Goal: Task Accomplishment & Management: Manage account settings

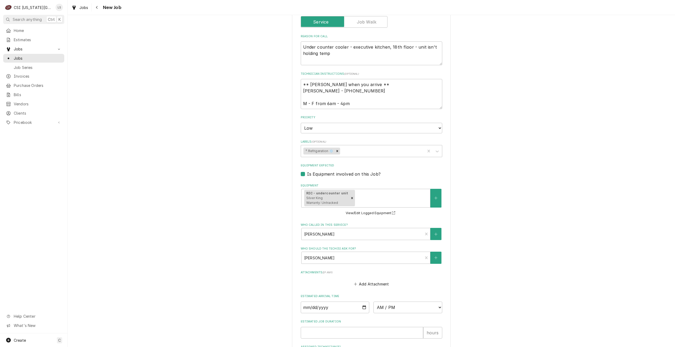
scroll to position [286, 0]
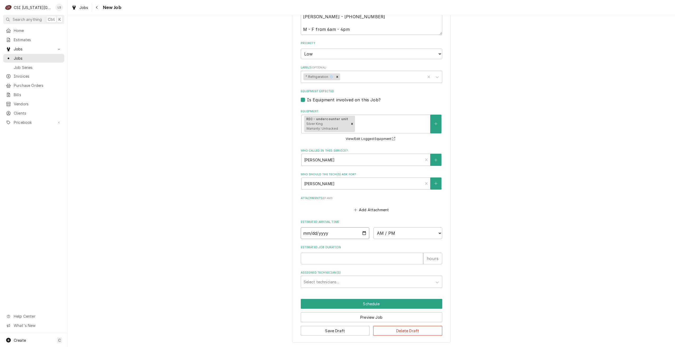
click at [363, 233] on input "Date" at bounding box center [335, 234] width 69 height 12
type textarea "x"
type input "2025-10-13"
click at [381, 235] on select "AM / PM 6:00 AM 6:15 AM 6:30 AM 6:45 AM 7:00 AM 7:15 AM 7:30 AM 7:45 AM 8:00 AM…" at bounding box center [407, 234] width 69 height 12
type textarea "x"
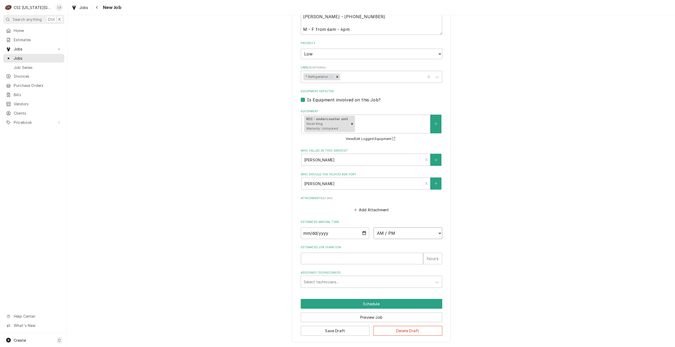
select select "07:00:00"
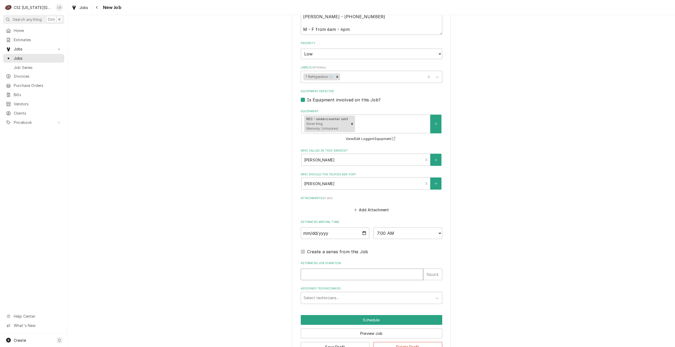
click at [379, 273] on input "Estimated Job Duration" at bounding box center [362, 275] width 122 height 12
type textarea "x"
type input "2"
type textarea "x"
type input "2"
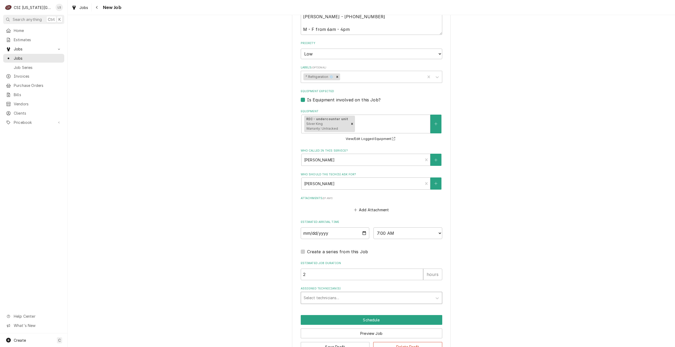
click at [393, 298] on div "Assigned Technician(s)" at bounding box center [367, 299] width 126 height 10
type input "ste"
click at [373, 308] on div "Steve Ethridge" at bounding box center [371, 309] width 141 height 8
type textarea "x"
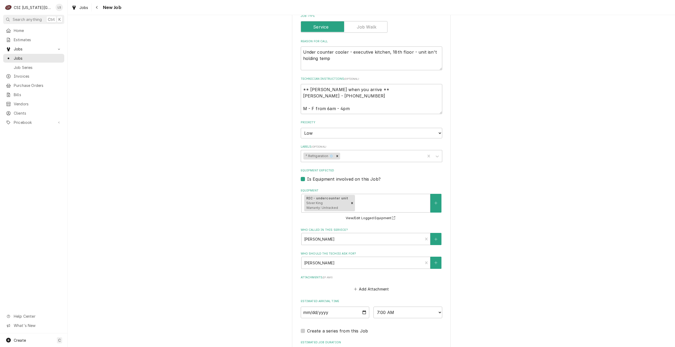
scroll to position [302, 0]
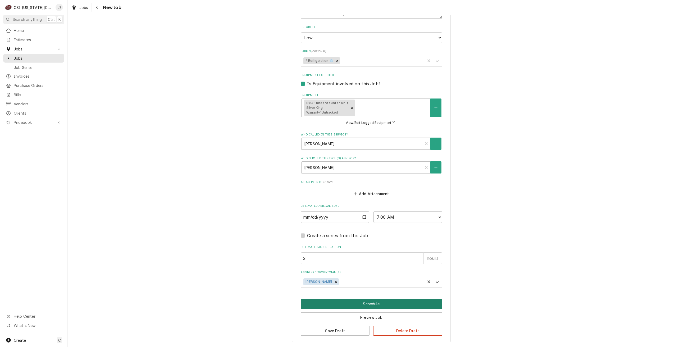
click at [377, 302] on button "Schedule" at bounding box center [371, 304] width 141 height 10
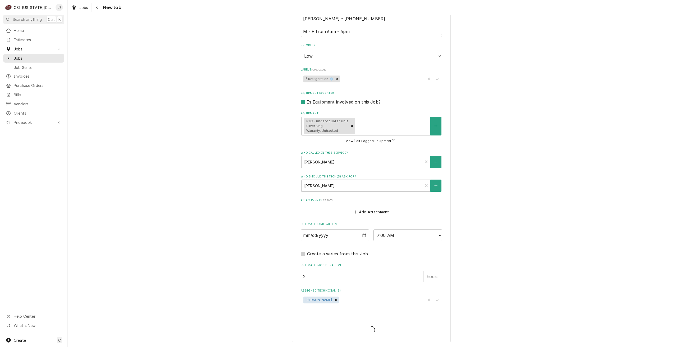
type textarea "x"
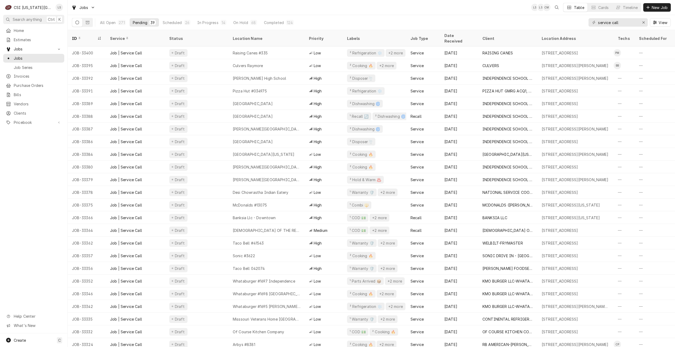
click at [458, 5] on div "Jobs LS LS CM Table Cards Timeline New Job" at bounding box center [371, 7] width 607 height 15
click at [236, 10] on div "Jobs LS LS + 2 Table Cards Timeline New Job" at bounding box center [371, 7] width 607 height 15
click at [238, 5] on div "Jobs LS LS + 2 Table Cards Timeline New Job" at bounding box center [371, 7] width 607 height 15
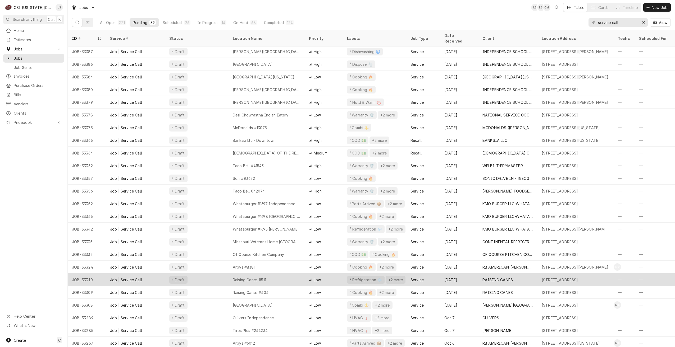
scroll to position [25, 0]
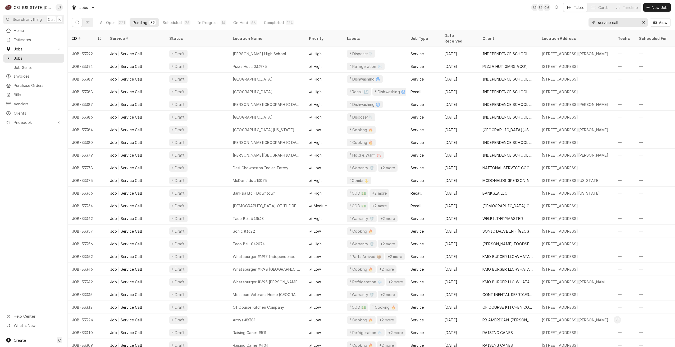
drag, startPoint x: 634, startPoint y: 24, endPoint x: 576, endPoint y: 22, distance: 57.9
click at [576, 22] on div "All Open 271 Pending 39 Scheduled 26 In Progress 14 On Hold 68 Completed 124 se…" at bounding box center [371, 22] width 599 height 15
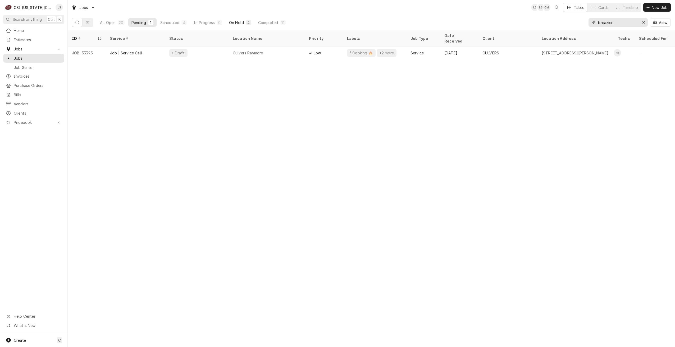
type input "breazier"
click at [231, 23] on div "On Hold" at bounding box center [236, 23] width 15 height 6
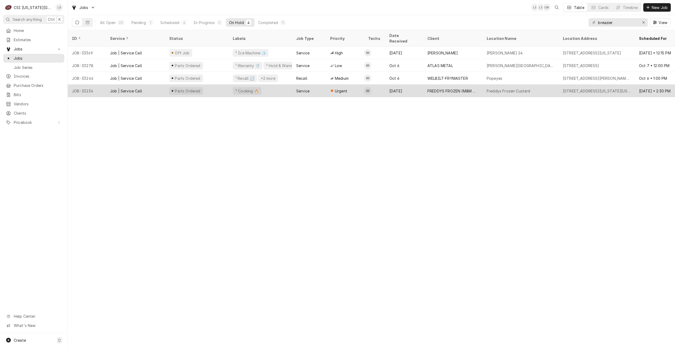
click at [358, 85] on div "Urgent" at bounding box center [345, 91] width 38 height 13
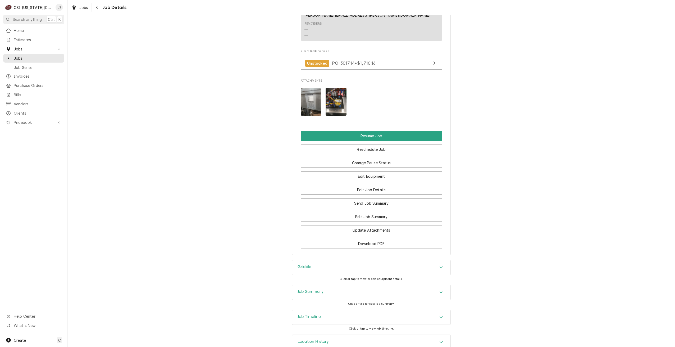
scroll to position [650, 0]
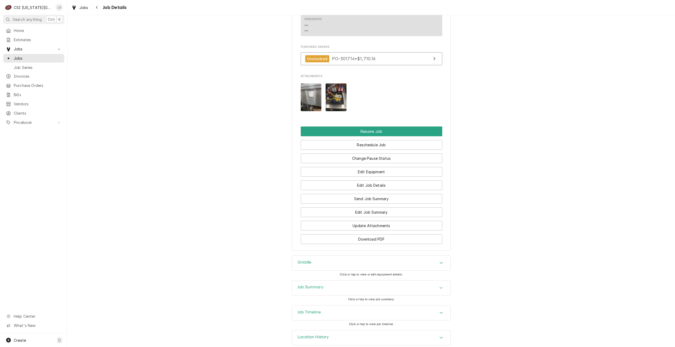
click at [402, 306] on div "Job Timeline" at bounding box center [371, 313] width 158 height 15
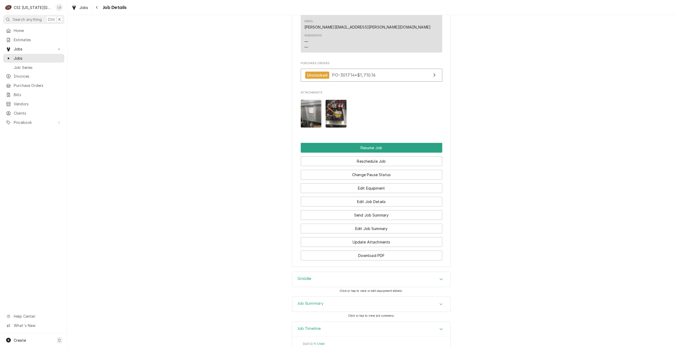
scroll to position [688, 0]
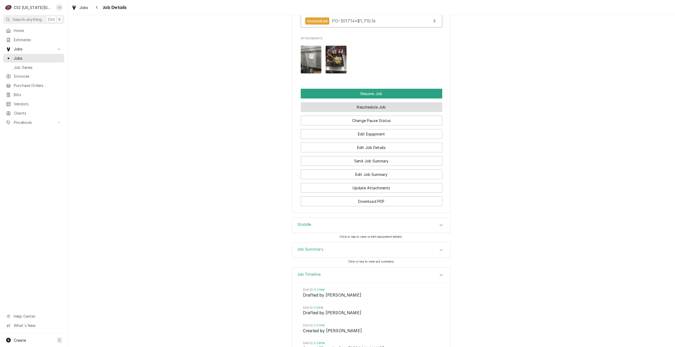
click at [368, 102] on button "Reschedule Job" at bounding box center [371, 107] width 141 height 10
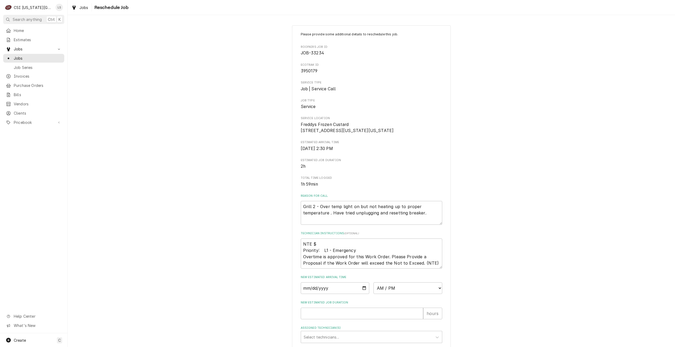
scroll to position [72, 0]
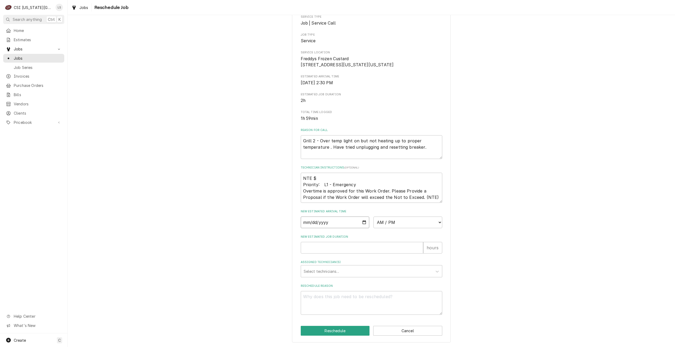
click at [364, 223] on input "Date" at bounding box center [335, 223] width 69 height 12
type textarea "x"
type input "2025-10-10"
click at [404, 226] on select "AM / PM 6:00 AM 6:15 AM 6:30 AM 6:45 AM 7:00 AM 7:15 AM 7:30 AM 7:45 AM 8:00 AM…" at bounding box center [407, 223] width 69 height 12
select select "13:00:00"
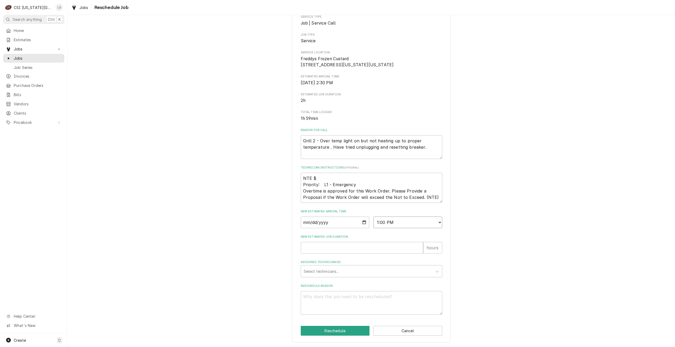
click at [373, 217] on select "AM / PM 6:00 AM 6:15 AM 6:30 AM 6:45 AM 7:00 AM 7:15 AM 7:30 AM 7:45 AM 8:00 AM…" at bounding box center [407, 223] width 69 height 12
click at [375, 246] on input "New Estimated Job Duration" at bounding box center [362, 248] width 122 height 12
type textarea "x"
type input "2"
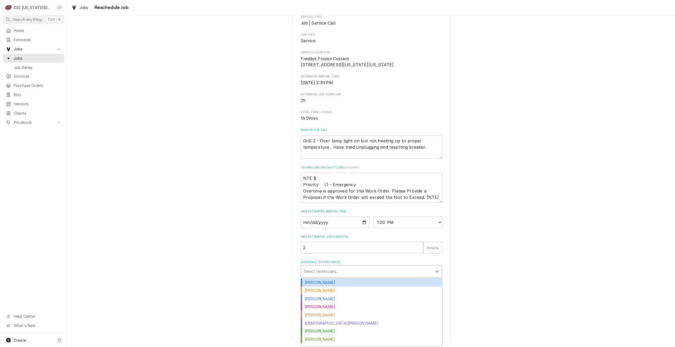
click at [377, 268] on div "Assigned Technician(s)" at bounding box center [367, 272] width 126 height 10
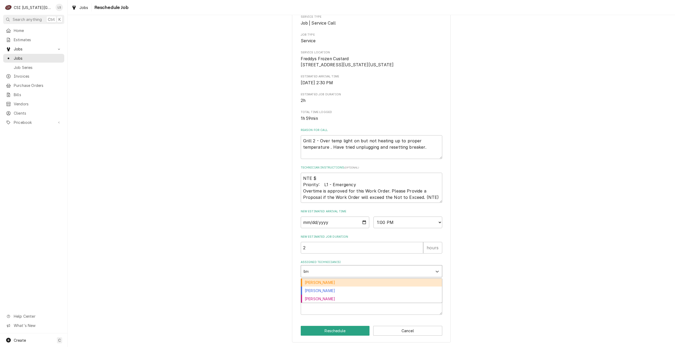
type input "brea"
click at [380, 285] on div "Brian Breazier" at bounding box center [371, 283] width 141 height 8
type textarea "x"
click at [392, 302] on textarea "Reschedule Reason" at bounding box center [371, 303] width 141 height 24
type textarea "x"
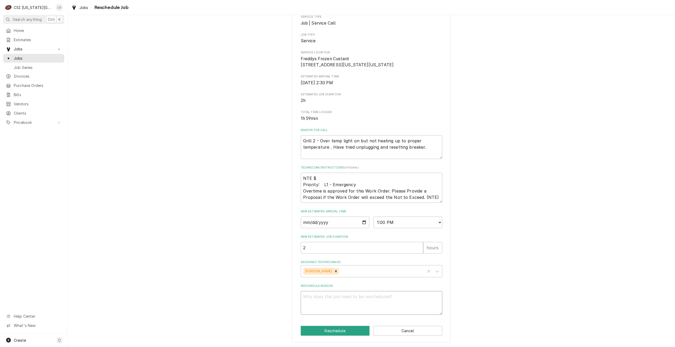
type textarea "R"
type textarea "x"
type textarea "Re"
type textarea "x"
type textarea "Ret"
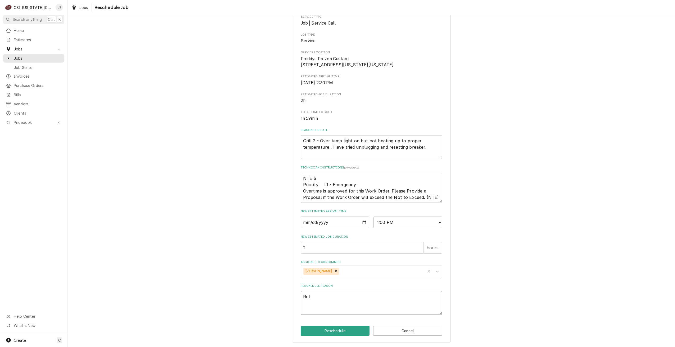
type textarea "x"
type textarea "Retu"
type textarea "x"
type textarea "Retur"
type textarea "x"
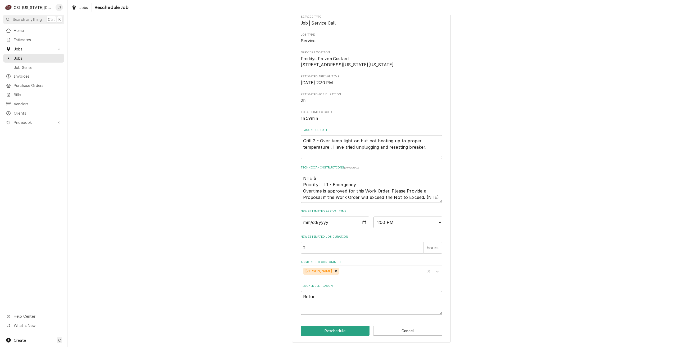
type textarea "Return"
type textarea "x"
type textarea "Return"
type textarea "x"
type textarea "Return f"
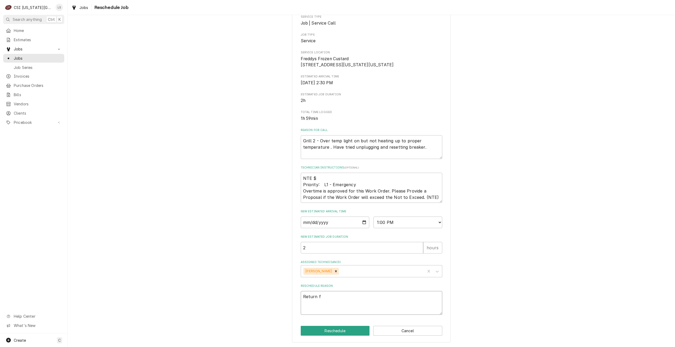
type textarea "x"
type textarea "Return fo"
type textarea "x"
type textarea "Return for"
type textarea "x"
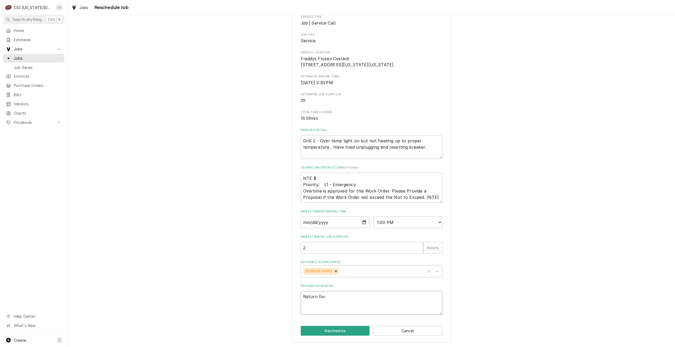
type textarea "Return for"
type textarea "x"
type textarea "Return for r"
type textarea "x"
type textarea "Return for re"
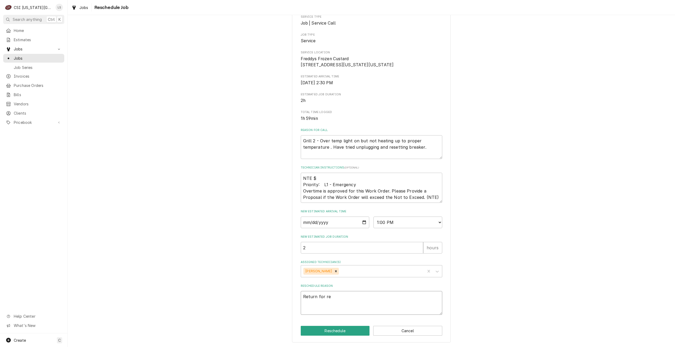
type textarea "x"
type textarea "Return for rep"
type textarea "x"
type textarea "Return for repa"
type textarea "x"
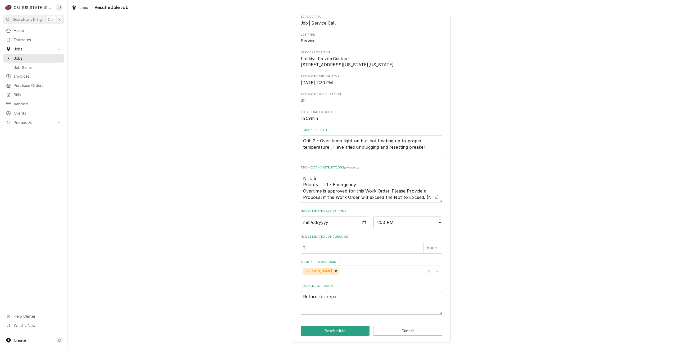
type textarea "Return for repai"
type textarea "x"
type textarea "Return for repair"
type textarea "x"
type textarea "Return for repairs"
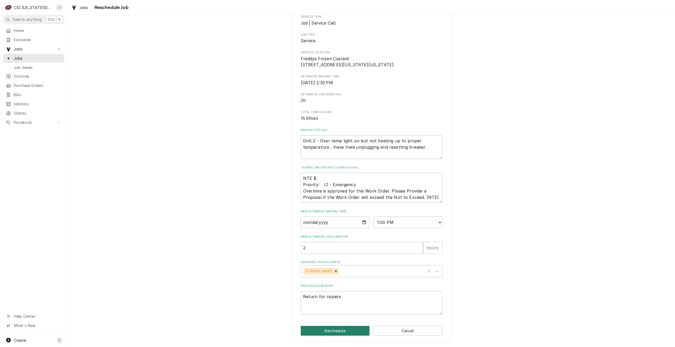
click at [355, 333] on button "Reschedule" at bounding box center [335, 331] width 69 height 10
type textarea "x"
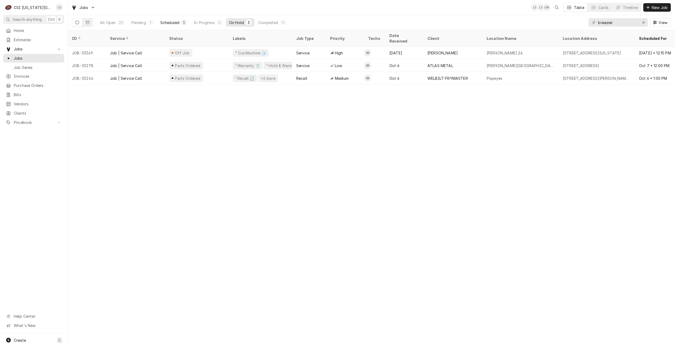
click at [171, 24] on div "Scheduled" at bounding box center [169, 23] width 19 height 6
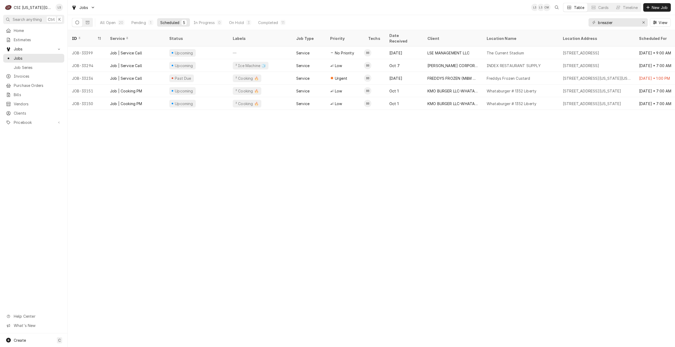
click at [423, 10] on div "Jobs LS LS CM Table Cards Timeline New Job" at bounding box center [371, 7] width 607 height 15
click at [141, 21] on div "Pending" at bounding box center [138, 23] width 15 height 6
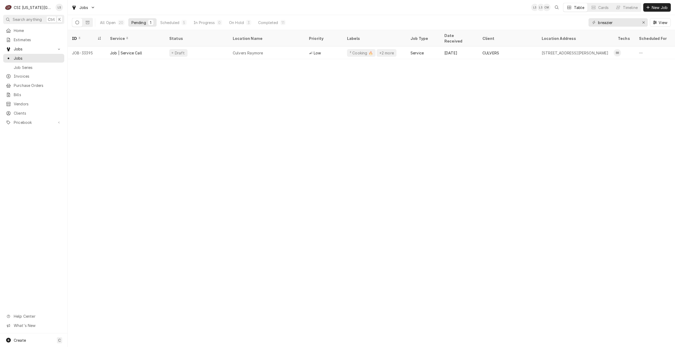
click at [299, 13] on div "Jobs LS LS CM Table Cards Timeline New Job" at bounding box center [371, 7] width 607 height 15
click at [182, 25] on button "Scheduled 5" at bounding box center [173, 22] width 33 height 8
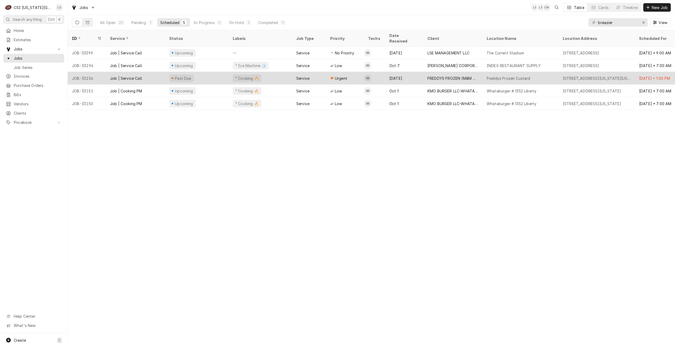
click at [416, 72] on div "[DATE]" at bounding box center [404, 78] width 38 height 13
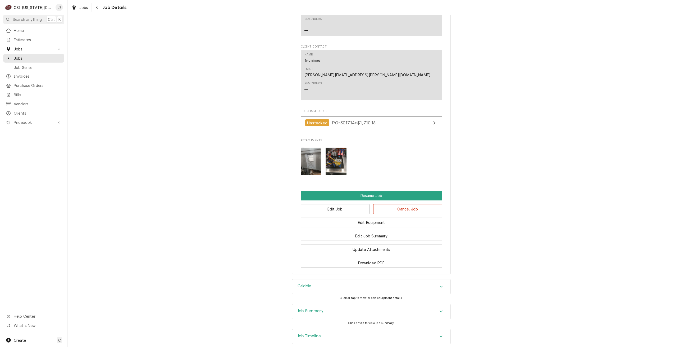
scroll to position [585, 0]
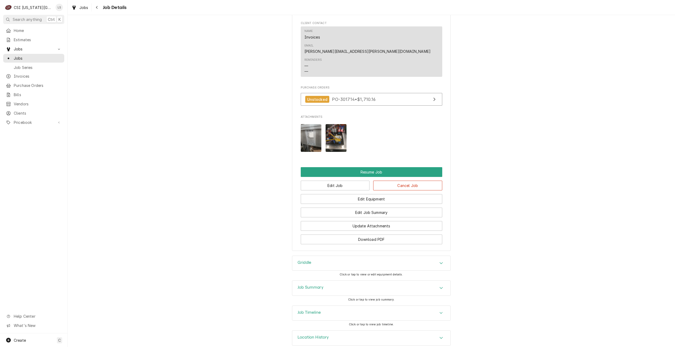
click at [429, 306] on div "Job Timeline" at bounding box center [371, 313] width 158 height 15
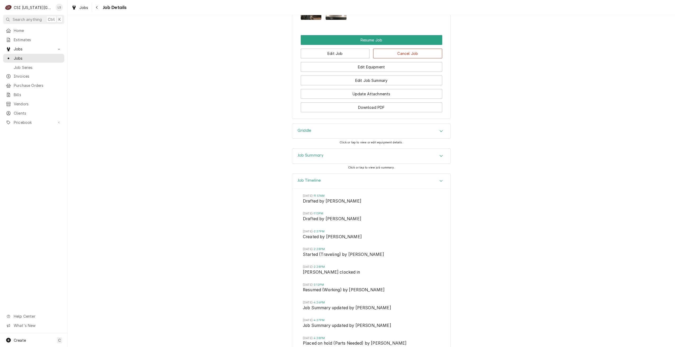
scroll to position [823, 0]
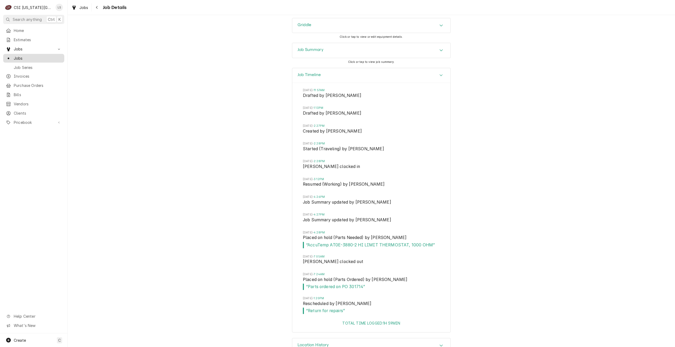
click at [57, 60] on link "Jobs" at bounding box center [33, 58] width 61 height 9
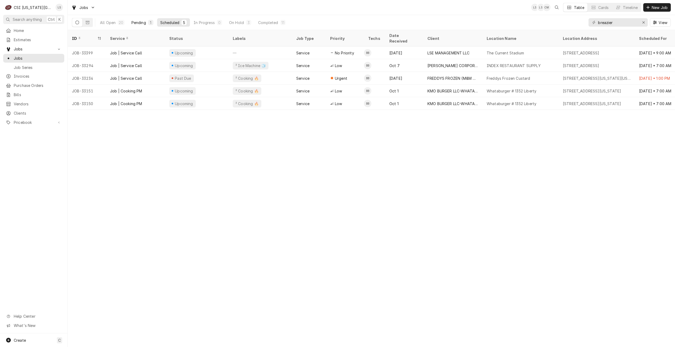
click at [141, 25] on button "Pending 1" at bounding box center [142, 22] width 28 height 8
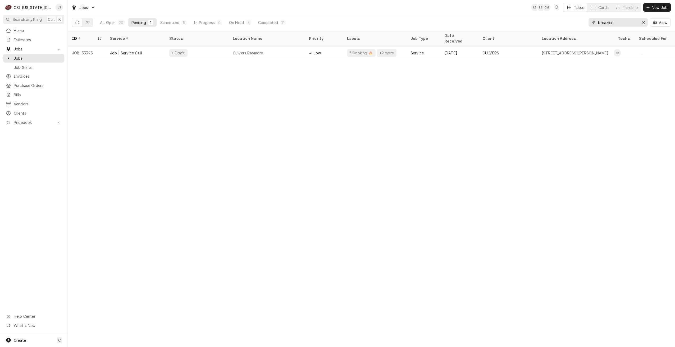
click at [609, 23] on input "breazier" at bounding box center [618, 22] width 40 height 8
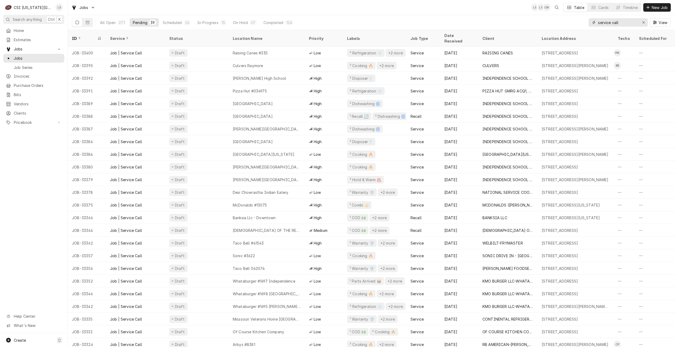
type input "service call"
click at [384, 8] on div "Jobs LS LS CM Table Cards Timeline New Job" at bounding box center [371, 7] width 607 height 15
click at [447, 12] on div "Jobs LS LS CM Table Cards Timeline New Job" at bounding box center [371, 7] width 607 height 15
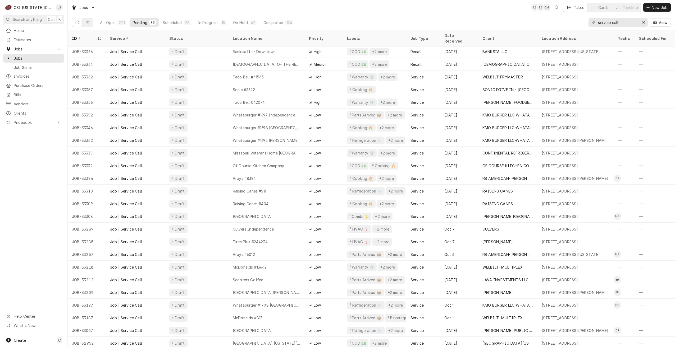
scroll to position [192, 0]
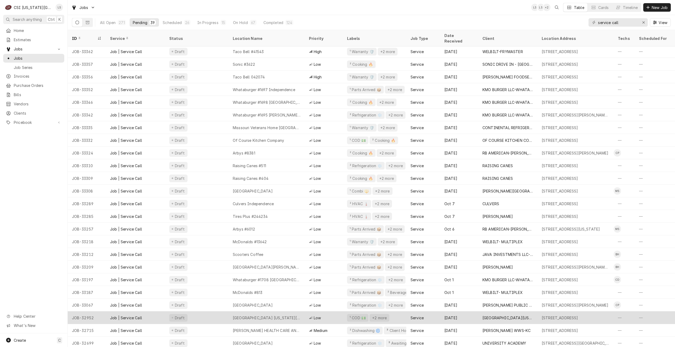
click at [301, 313] on div "Hyatt Place Kansas City" at bounding box center [266, 318] width 76 height 13
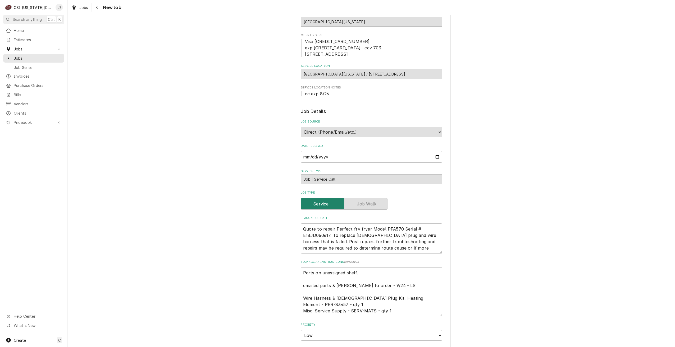
scroll to position [53, 0]
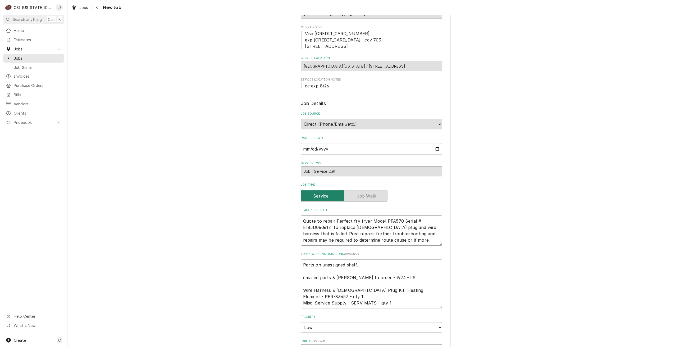
click at [356, 241] on textarea "Quote to repair Perfect fry fryer Model PFA570 Serial # E18JD060617. To replace…" at bounding box center [371, 231] width 141 height 30
type textarea "x"
type textarea "Quote to repair Perfect fry fryer Model PFA570 Serial # E18JD060617. To replace…"
type textarea "x"
type textarea "Quote to repair Perfect fry fryer Model PFA570 Serial # E18JD060617. To replace…"
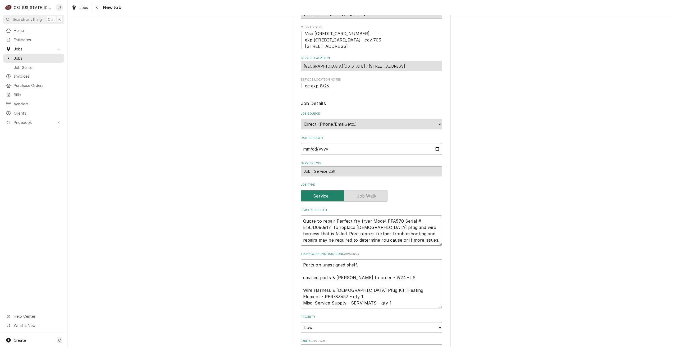
type textarea "x"
type textarea "Quote to repair Perfect fry fryer Model PFA570 Serial # E18JD060617. To replace…"
type textarea "x"
type textarea "Quote to repair Perfect fry fryer Model PFA570 Serial # E18JD060617. To replace…"
type textarea "x"
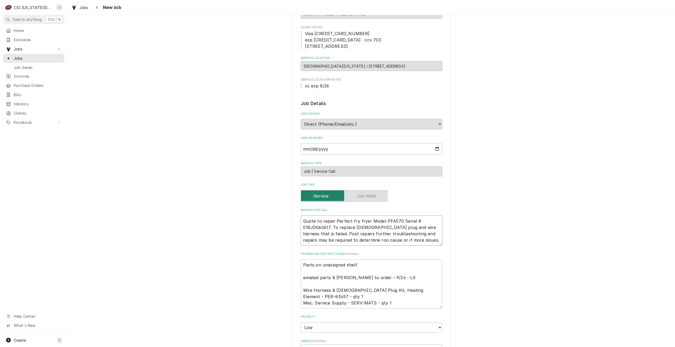
type textarea "Quote to repair Perfect fry fryer Model PFA570 Serial # E18JD060617. To replace…"
type textarea "x"
type textarea "Quote to repair Perfect fry fryer Model PFA570 Serial # E18JD060617. To replace…"
click at [512, 235] on div "Use the fields below to edit this job: Client Details Client [GEOGRAPHIC_DATA][…" at bounding box center [371, 275] width 607 height 615
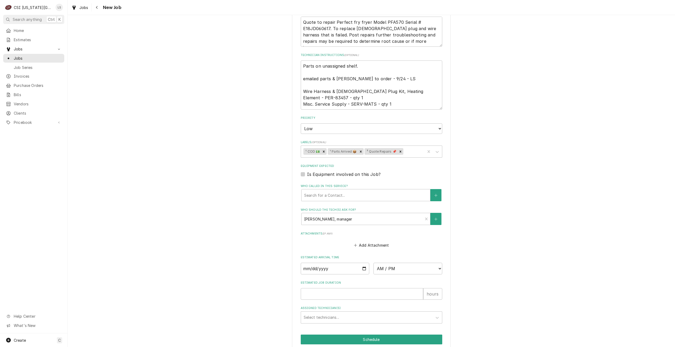
scroll to position [288, 0]
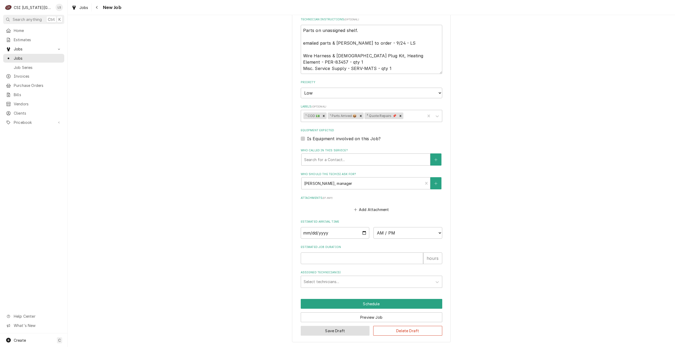
click at [327, 333] on button "Save Draft" at bounding box center [335, 331] width 69 height 10
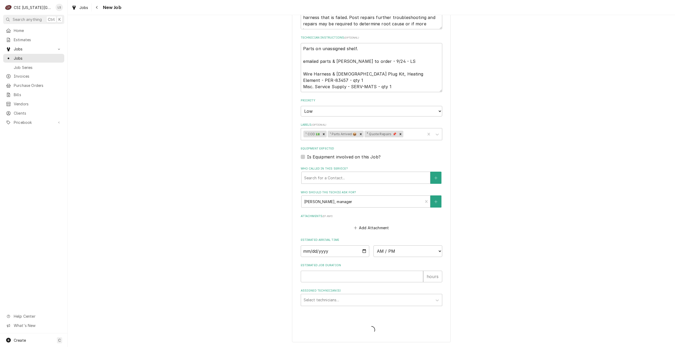
scroll to position [269, 0]
type textarea "x"
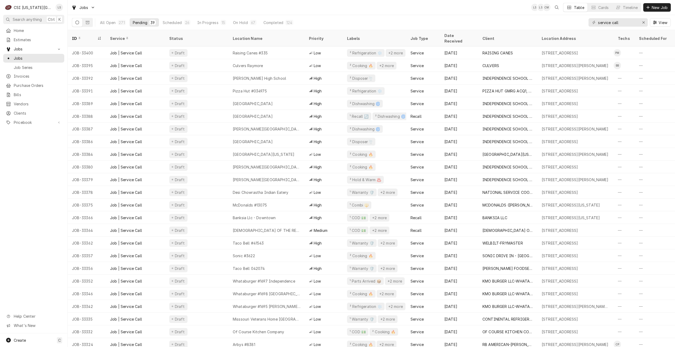
click at [212, 10] on div "Jobs LS LS CM Table Cards Timeline New Job" at bounding box center [371, 7] width 607 height 15
click at [230, 5] on div "Jobs LS CM LS Table Cards Timeline New Job" at bounding box center [371, 7] width 607 height 15
click at [358, 6] on div "Jobs LS CM LS Table Cards Timeline New Job" at bounding box center [371, 7] width 607 height 15
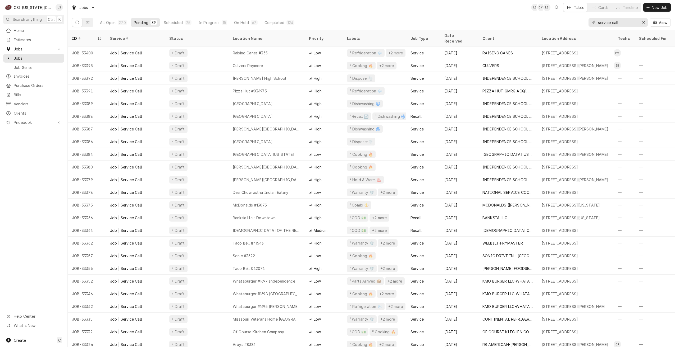
click at [187, 11] on div "Jobs LS CM LS Table Cards Timeline New Job" at bounding box center [371, 7] width 607 height 15
drag, startPoint x: 629, startPoint y: 24, endPoint x: 594, endPoint y: 24, distance: 35.4
click at [594, 24] on div "service call" at bounding box center [617, 22] width 59 height 8
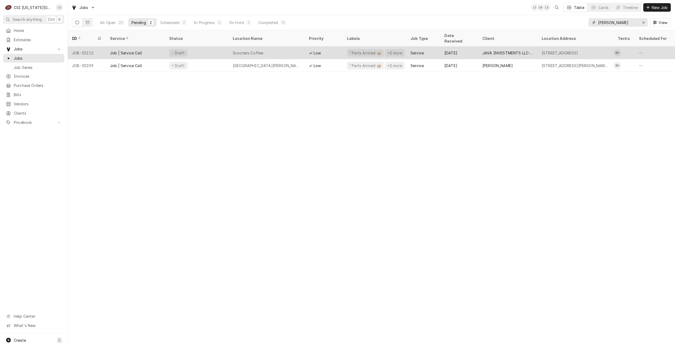
type input "[PERSON_NAME]"
click at [544, 50] on div "[STREET_ADDRESS]" at bounding box center [560, 53] width 36 height 6
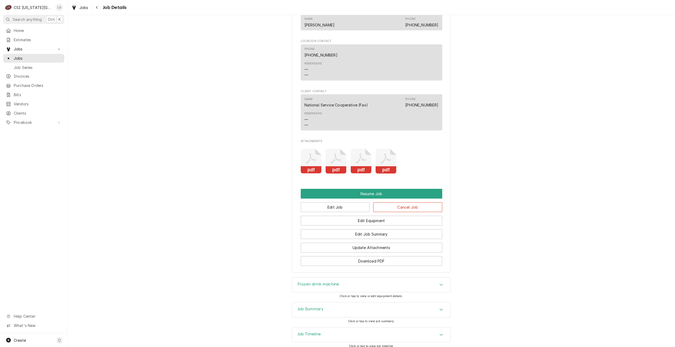
scroll to position [949, 0]
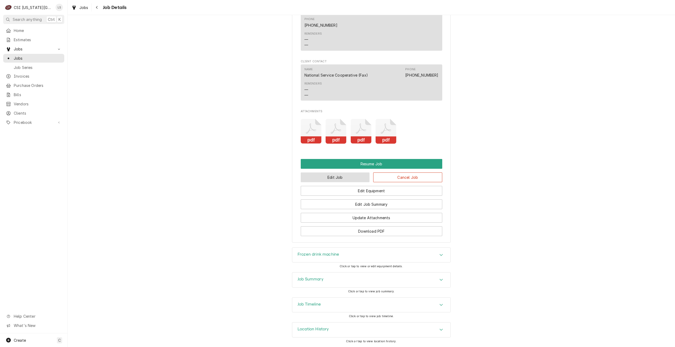
click at [342, 175] on button "Edit Job" at bounding box center [335, 178] width 69 height 10
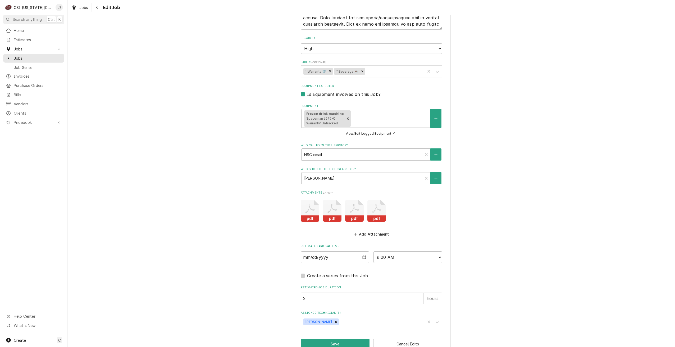
scroll to position [708, 0]
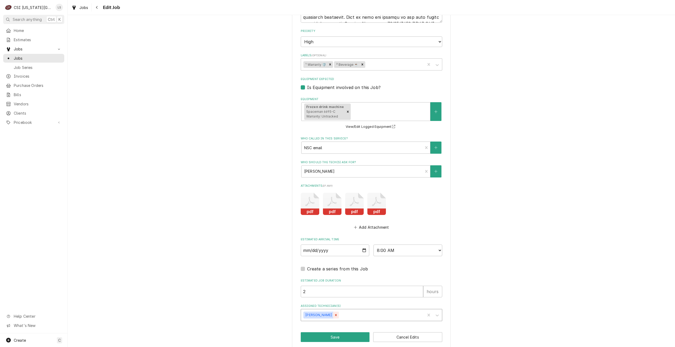
click at [334, 314] on icon "Remove Zach Wilson" at bounding box center [336, 316] width 4 height 4
type textarea "x"
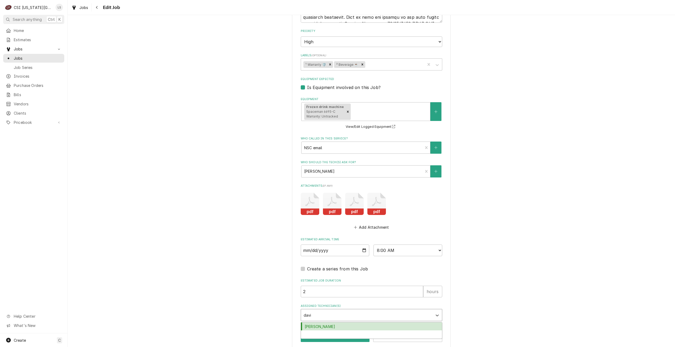
type input "[PERSON_NAME]"
click at [325, 323] on div "David Fannin" at bounding box center [371, 327] width 141 height 8
type textarea "x"
click at [328, 333] on button "Save" at bounding box center [335, 338] width 69 height 10
type textarea "x"
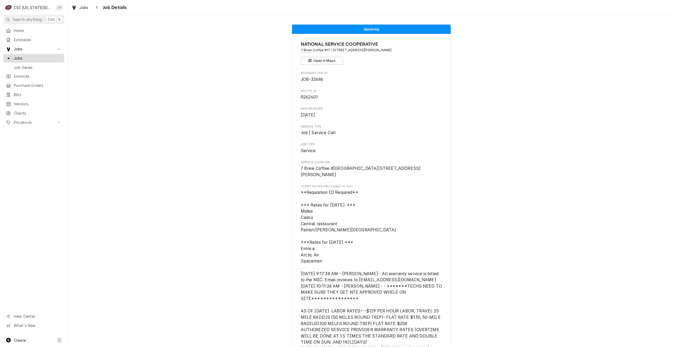
click at [56, 57] on span "Jobs" at bounding box center [38, 59] width 48 height 6
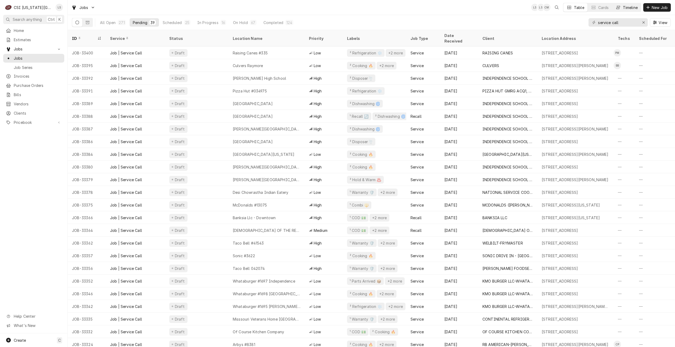
click at [627, 7] on div "Timeline" at bounding box center [630, 8] width 15 height 6
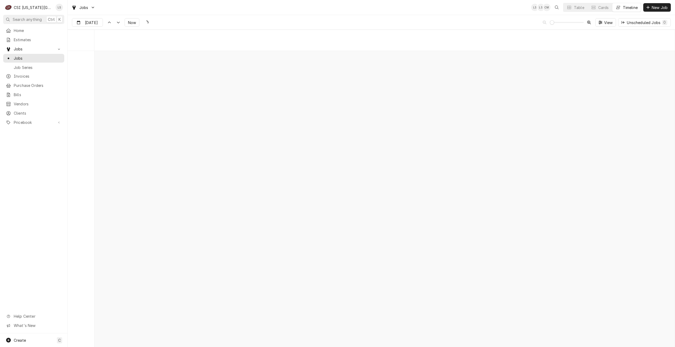
scroll to position [6077, 0]
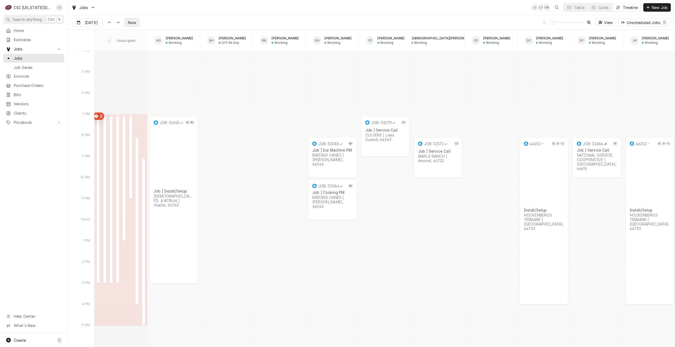
click at [129, 23] on span "Now" at bounding box center [132, 23] width 10 height 6
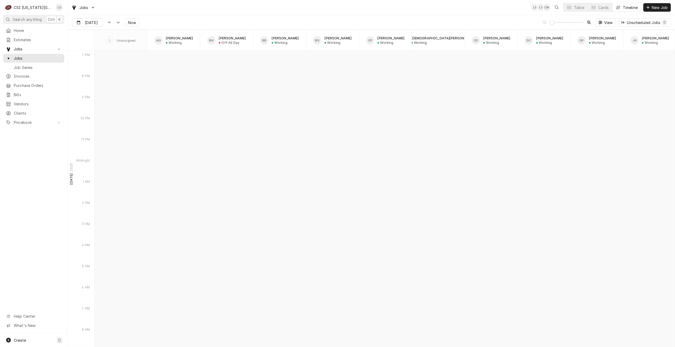
scroll to position [4611, 0]
type input "[DATE]"
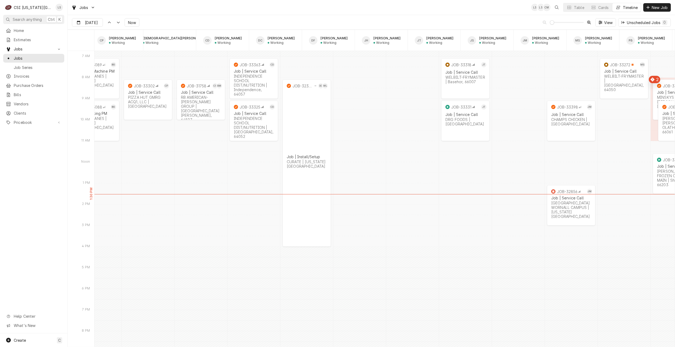
scroll to position [0, 0]
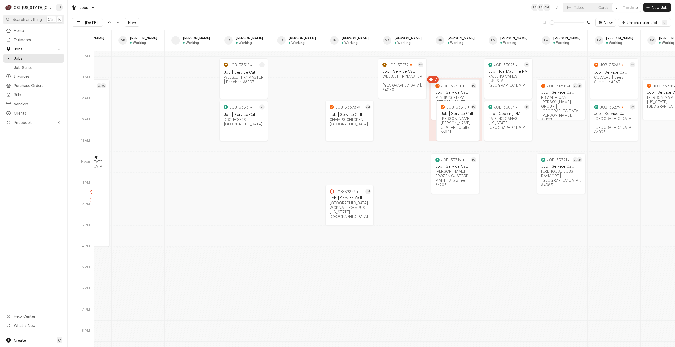
click at [369, 13] on div "Jobs LS LS CM Table Cards Timeline New Job" at bounding box center [371, 7] width 607 height 15
click at [172, 13] on div "Jobs LS CM + 2 Table Cards Timeline New Job" at bounding box center [371, 7] width 607 height 15
click at [651, 8] on span "New Job" at bounding box center [660, 8] width 18 height 6
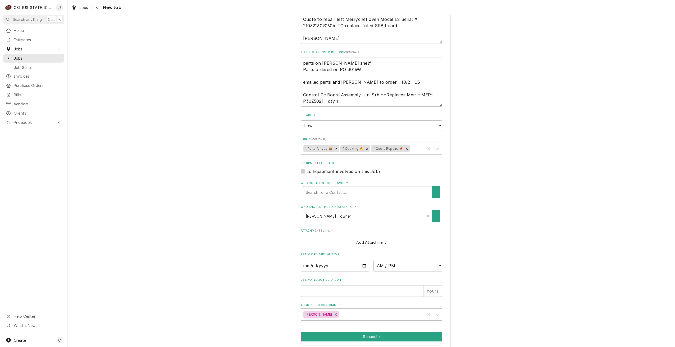
scroll to position [275, 0]
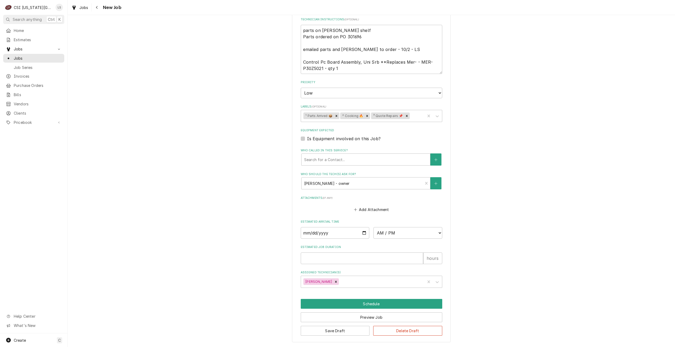
type textarea "x"
click at [363, 233] on input "Date" at bounding box center [335, 233] width 69 height 12
type input "[DATE]"
type textarea "x"
click at [381, 235] on select "AM / PM 6:00 AM 6:15 AM 6:30 AM 6:45 AM 7:00 AM 7:15 AM 7:30 AM 7:45 AM 8:00 AM…" at bounding box center [407, 233] width 69 height 12
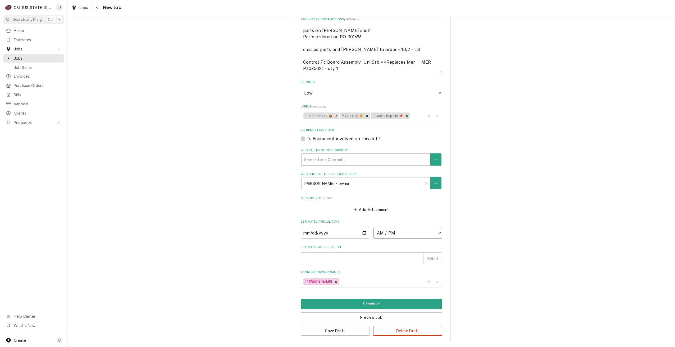
select select "08:00:00"
click at [373, 227] on select "AM / PM 6:00 AM 6:15 AM 6:30 AM 6:45 AM 7:00 AM 7:15 AM 7:30 AM 7:45 AM 8:00 AM…" at bounding box center [407, 233] width 69 height 12
click at [378, 259] on input "Estimated Job Duration" at bounding box center [362, 259] width 122 height 12
type textarea "x"
type input "2"
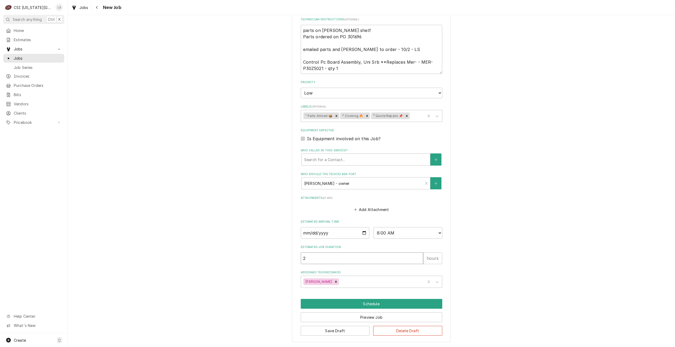
type textarea "x"
type input "2"
click at [520, 238] on div "Use the fields below to edit this job: Client Details Client JAVA INVESTMENTS L…" at bounding box center [371, 47] width 607 height 602
click at [330, 304] on button "Schedule" at bounding box center [371, 304] width 141 height 10
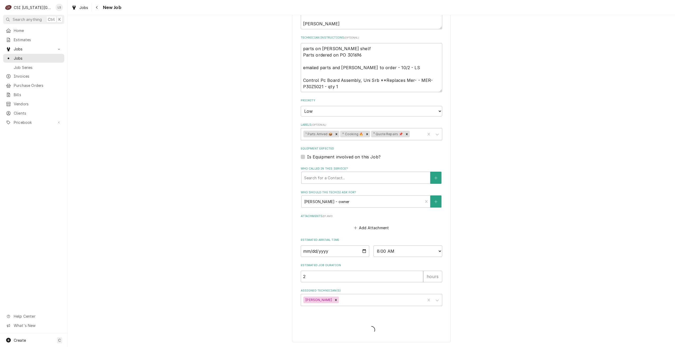
type textarea "x"
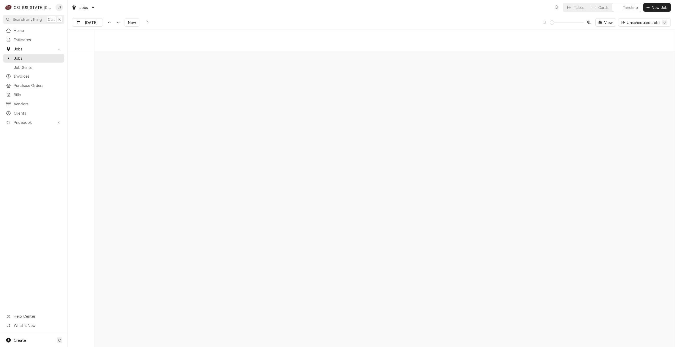
scroll to position [6071, 0]
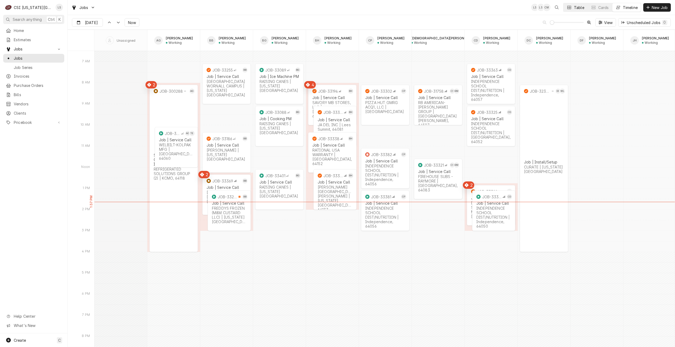
click at [572, 9] on button "Table" at bounding box center [575, 7] width 24 height 8
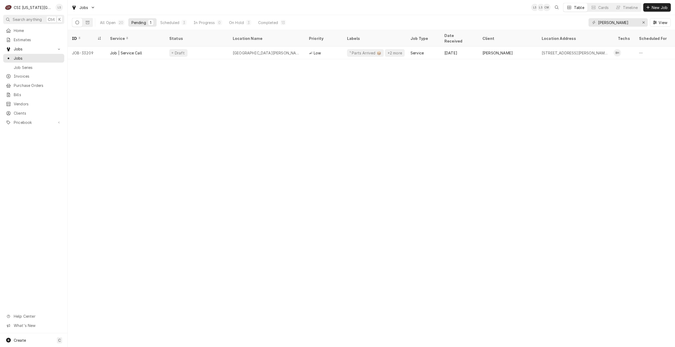
click at [61, 8] on div "Lindy Springer's Avatar" at bounding box center [59, 7] width 7 height 7
click at [65, 20] on div "Settings" at bounding box center [85, 19] width 40 height 6
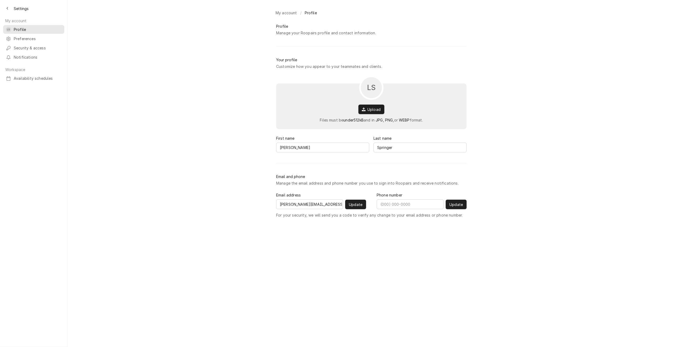
type input "[PHONE_NUMBER]"
click at [32, 76] on span "Availability schedules" at bounding box center [38, 79] width 48 height 6
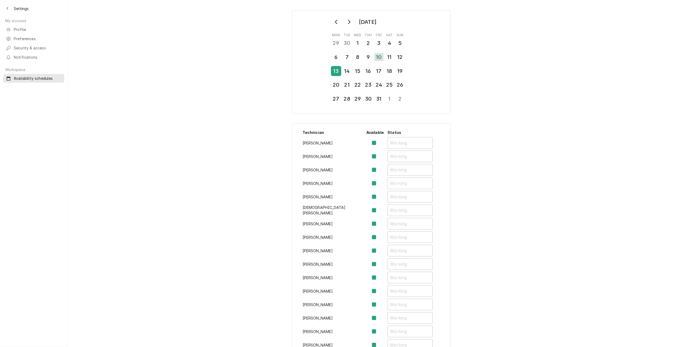
click at [337, 71] on div "13" at bounding box center [335, 71] width 9 height 9
drag, startPoint x: 397, startPoint y: 160, endPoint x: 353, endPoint y: 157, distance: 44.3
click at [353, 157] on tr "[PERSON_NAME] Off All Day" at bounding box center [371, 157] width 141 height 13
click at [378, 158] on label "Availability Schedule Form" at bounding box center [378, 156] width 0 height 6
click at [378, 158] on input "Availability Schedule Form" at bounding box center [381, 159] width 6 height 12
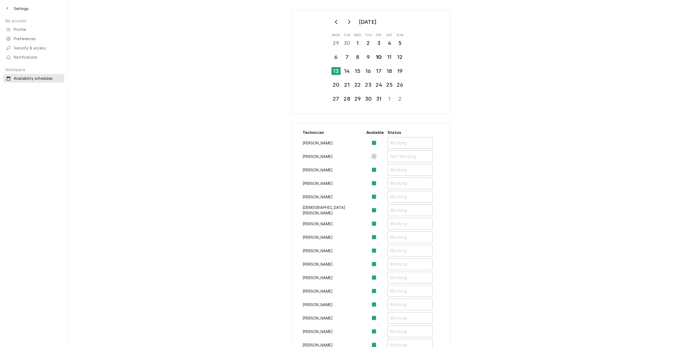
checkbox input "true"
click at [489, 150] on div "October 2025 Mon Tue Wed Thu Fri Sat Sun 29 30 1 2 3 4 5 6 7 8 9 10 11 12 13 14…" at bounding box center [371, 272] width 607 height 532
click at [344, 72] on div "14" at bounding box center [346, 71] width 9 height 9
drag, startPoint x: 396, startPoint y: 169, endPoint x: 340, endPoint y: 169, distance: 56.3
click at [340, 169] on tr "Brian Hawkins Off All Day" at bounding box center [371, 170] width 141 height 13
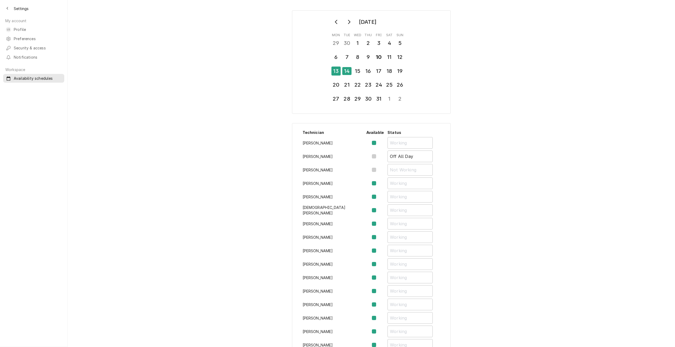
click at [378, 171] on label "Availability Schedule Form" at bounding box center [378, 170] width 0 height 6
click at [378, 171] on input "Availability Schedule Form" at bounding box center [381, 173] width 6 height 12
checkbox input "true"
click at [504, 159] on div "October 2025 Mon Tue Wed Thu Fri Sat Sun 29 30 1 2 3 4 5 6 7 8 9 10 11 12 13 14…" at bounding box center [371, 272] width 607 height 532
click at [336, 71] on div "13" at bounding box center [335, 71] width 9 height 9
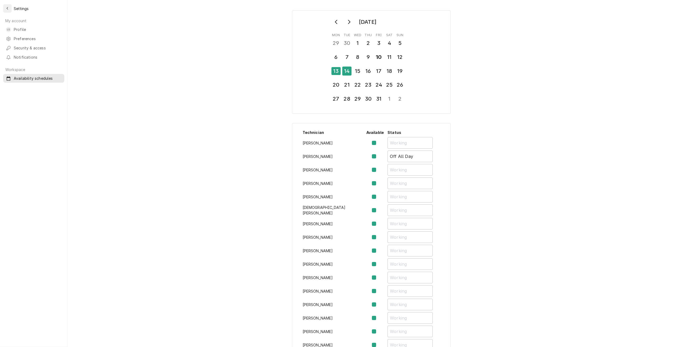
click at [9, 11] on button "Back to previous page" at bounding box center [7, 8] width 8 height 8
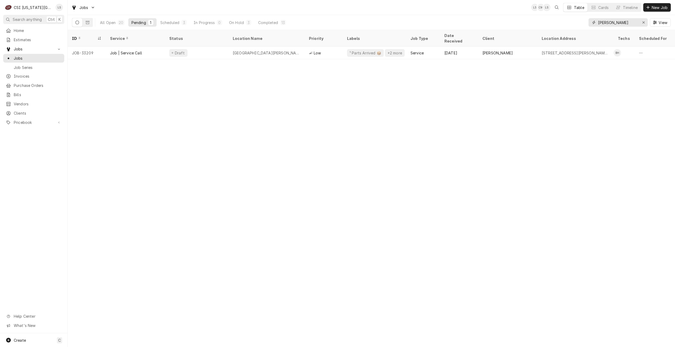
click at [601, 21] on input "[PERSON_NAME]" at bounding box center [618, 22] width 40 height 8
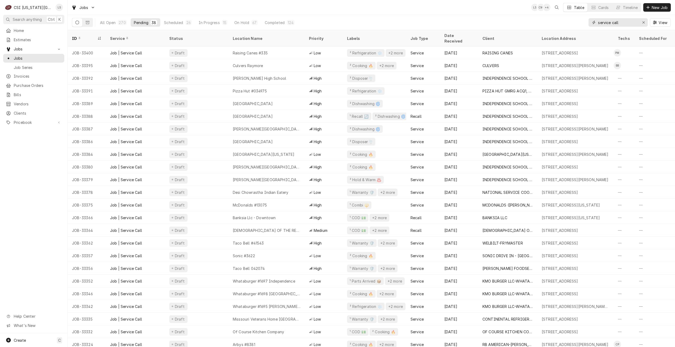
type input "service call"
click at [361, 12] on div "Jobs LS CM + 2 Table Cards Timeline New Job" at bounding box center [371, 7] width 607 height 15
click at [425, 10] on div "Jobs LS CM + 4 Table Cards Timeline New Job" at bounding box center [371, 7] width 607 height 15
click at [509, 17] on div "All Open 270 Pending 38 Scheduled 26 In Progress 15 On Hold 67 Completed 124 se…" at bounding box center [371, 22] width 599 height 15
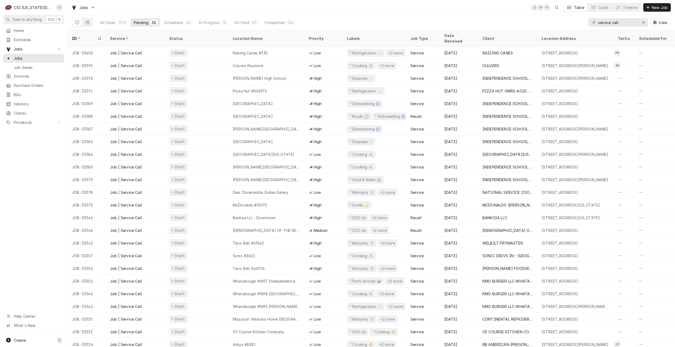
click at [260, 11] on div "Jobs LS CM + 3 Table Cards Timeline New Job" at bounding box center [371, 7] width 607 height 15
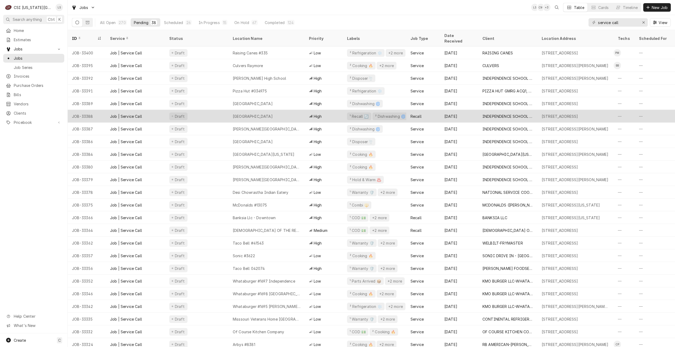
click at [272, 110] on div "[GEOGRAPHIC_DATA]" at bounding box center [266, 116] width 76 height 13
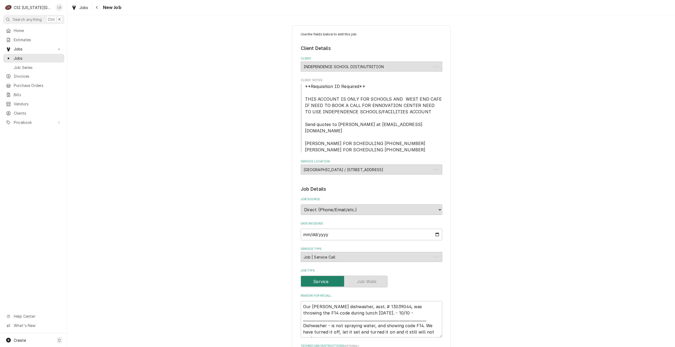
type textarea "x"
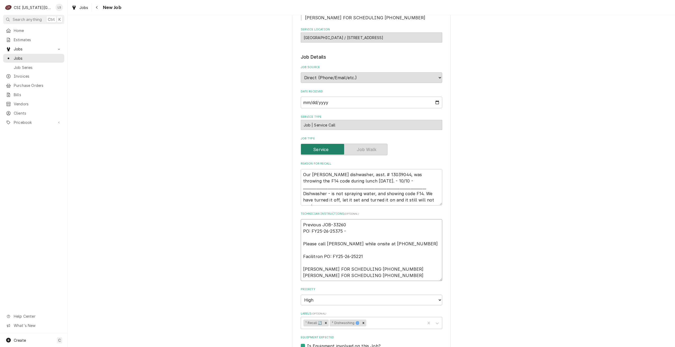
click at [340, 219] on textarea "Previous JOB-33260 PO: FY25-26-25375 - Please call [PERSON_NAME] while onsite a…" at bounding box center [371, 250] width 141 height 62
click at [30, 60] on link "Jobs" at bounding box center [33, 58] width 61 height 9
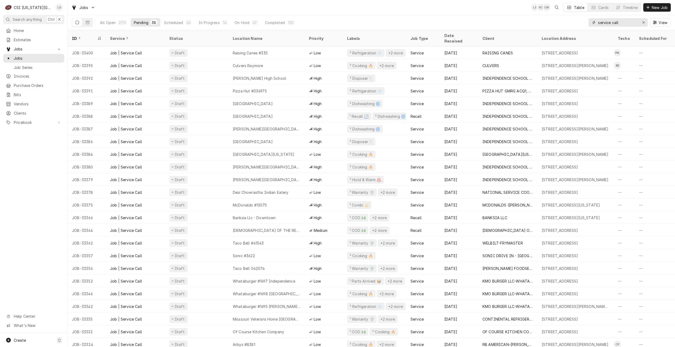
drag, startPoint x: 624, startPoint y: 22, endPoint x: 588, endPoint y: 22, distance: 36.2
click at [588, 22] on div "All Open 270 Pending 38 Scheduled 26 In Progress 14 On Hold 67 Completed 125 se…" at bounding box center [371, 22] width 599 height 15
paste input "33260"
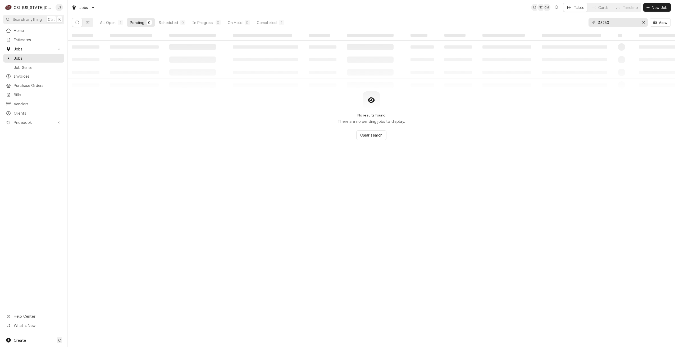
click at [276, 18] on div "All Open 1 Pending 0 Scheduled 0 In Progress 0 On Hold 0 Completed 1" at bounding box center [192, 22] width 190 height 15
click at [276, 19] on button "Completed 1" at bounding box center [271, 22] width 34 height 8
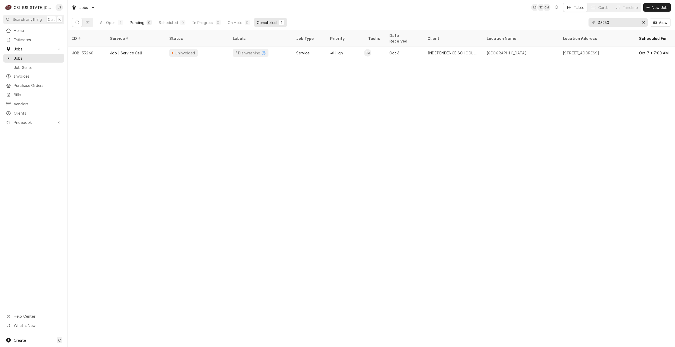
click at [141, 24] on div "Pending" at bounding box center [137, 23] width 15 height 6
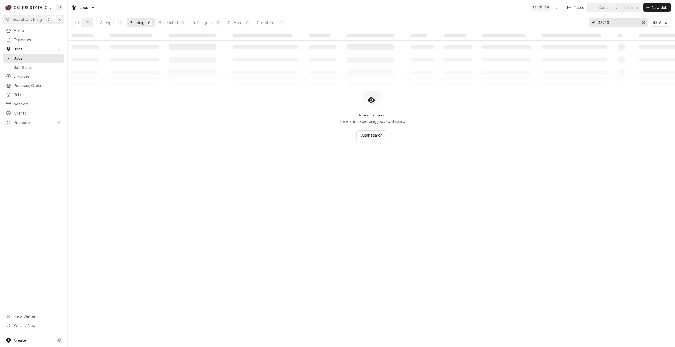
click at [626, 21] on input "33260" at bounding box center [618, 22] width 40 height 8
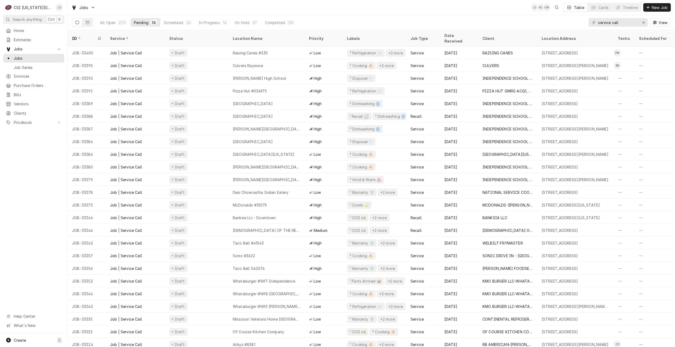
click at [328, 6] on div "Jobs LS NI CM Table Cards Timeline New Job" at bounding box center [371, 7] width 607 height 15
drag, startPoint x: 625, startPoint y: 22, endPoint x: 576, endPoint y: 23, distance: 48.9
click at [576, 23] on div "All Open 270 Pending 38 Scheduled 26 In Progress 14 On Hold 67 Completed 125 se…" at bounding box center [371, 22] width 599 height 15
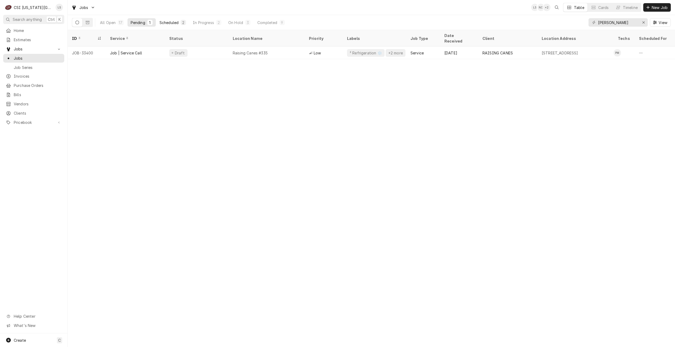
click at [171, 24] on div "Scheduled" at bounding box center [168, 23] width 19 height 6
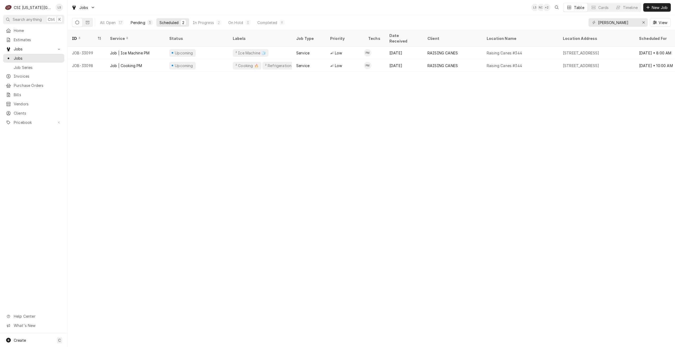
click at [139, 21] on div "Pending" at bounding box center [138, 23] width 15 height 6
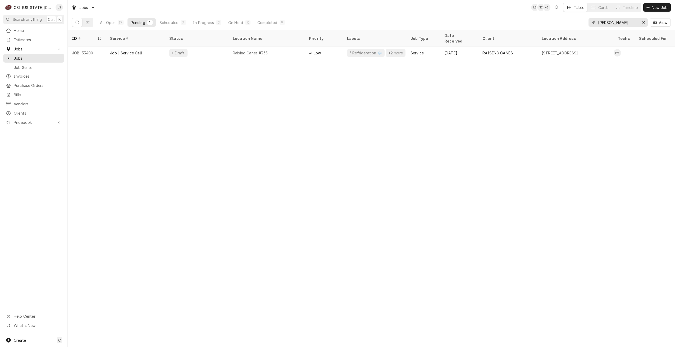
click at [615, 25] on input "preston" at bounding box center [618, 22] width 40 height 8
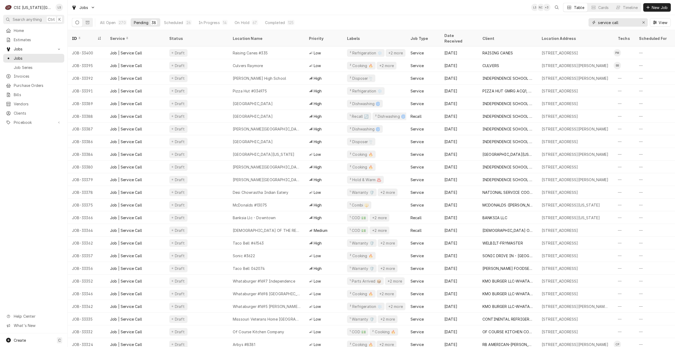
drag, startPoint x: 636, startPoint y: 24, endPoint x: 590, endPoint y: 24, distance: 46.5
click at [590, 24] on div "service call" at bounding box center [617, 22] width 59 height 8
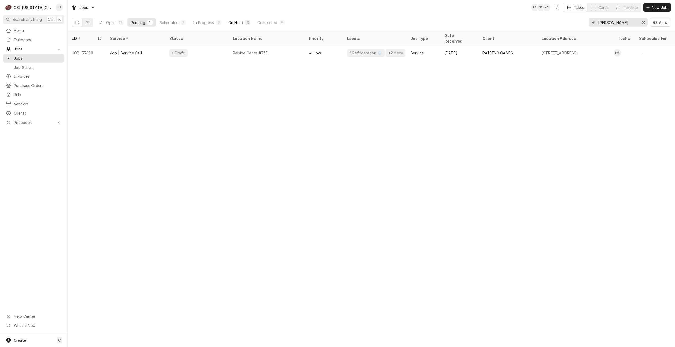
click at [236, 24] on div "On Hold" at bounding box center [235, 23] width 15 height 6
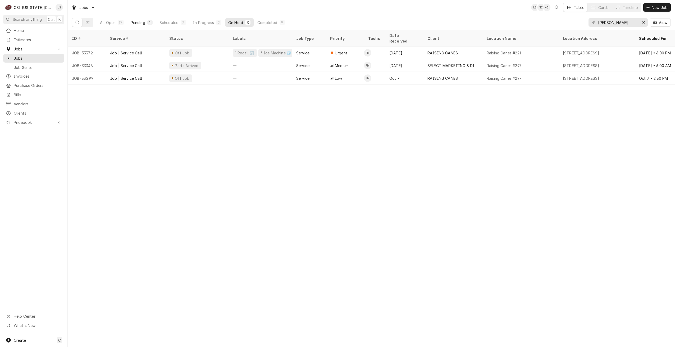
click at [141, 24] on div "Pending" at bounding box center [138, 23] width 15 height 6
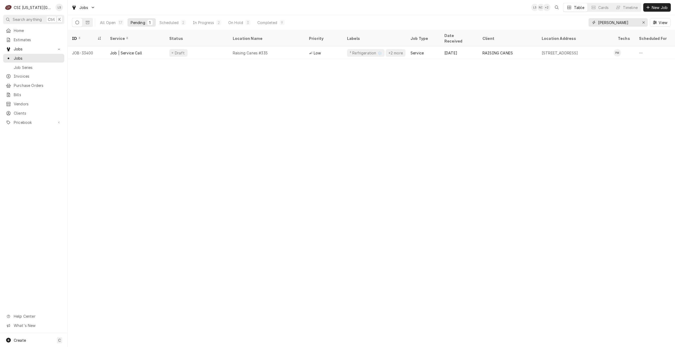
click at [618, 25] on input "preston" at bounding box center [618, 22] width 40 height 8
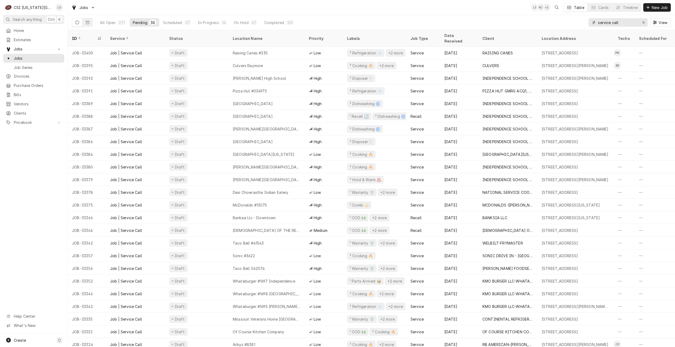
drag, startPoint x: 623, startPoint y: 22, endPoint x: 588, endPoint y: 22, distance: 35.2
click at [588, 22] on div "All Open 271 Pending 38 Scheduled 27 In Progress 14 On Hold 67 Completed 125 se…" at bounding box center [371, 22] width 599 height 15
click at [510, 24] on div "All Open 271 Pending 38 Scheduled 27 In Progress 14 On Hold 67 Completed 125 se…" at bounding box center [371, 22] width 599 height 15
drag, startPoint x: 626, startPoint y: 22, endPoint x: 583, endPoint y: 20, distance: 43.9
click at [583, 20] on div "All Open 271 Pending 38 Scheduled 27 In Progress 14 On Hold 67 Completed 125 se…" at bounding box center [371, 22] width 599 height 15
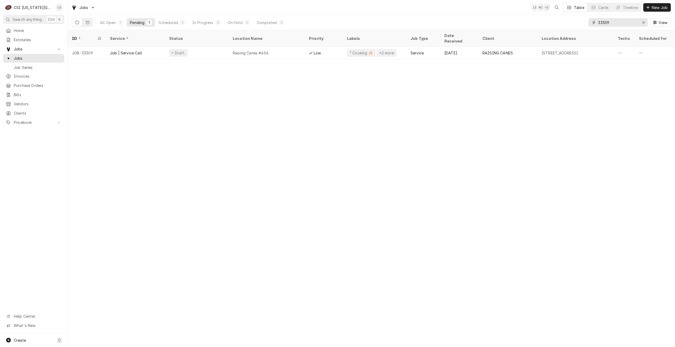
click at [621, 23] on input "33309" at bounding box center [618, 22] width 40 height 8
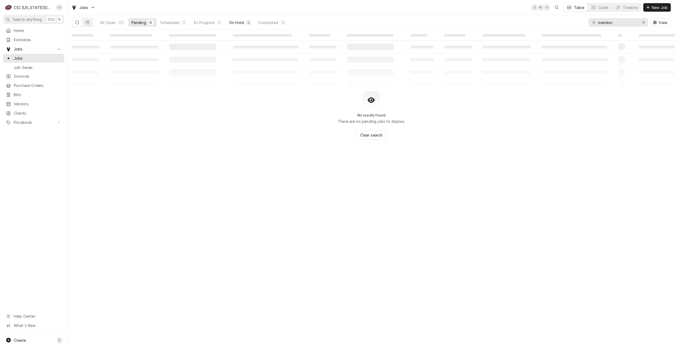
click at [245, 25] on button "On Hold 6" at bounding box center [240, 22] width 29 height 8
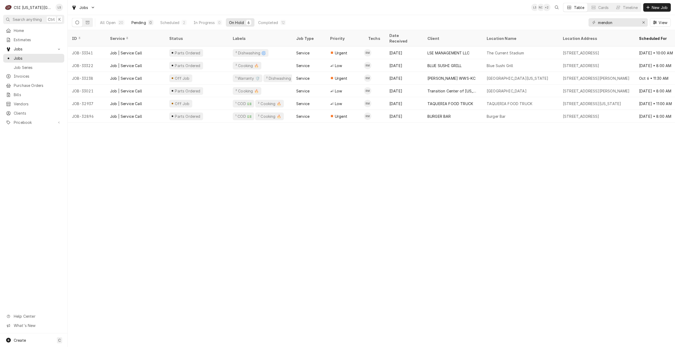
click at [140, 20] on button "Pending 0" at bounding box center [142, 22] width 28 height 8
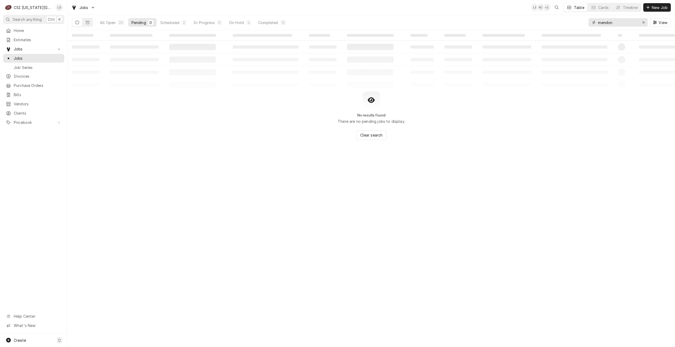
click at [616, 25] on input "mendon" at bounding box center [618, 22] width 40 height 8
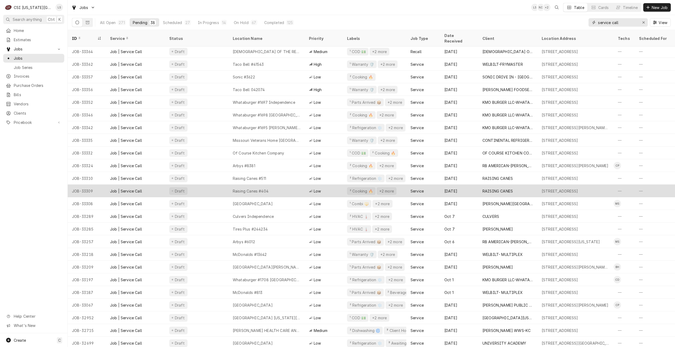
scroll to position [153, 0]
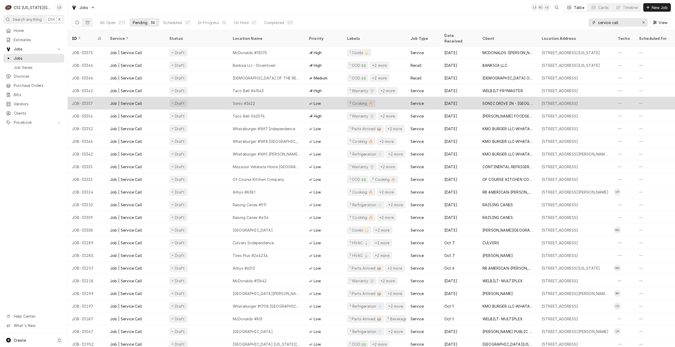
type input "service call"
click at [292, 100] on div "Sonic #3622" at bounding box center [266, 103] width 76 height 13
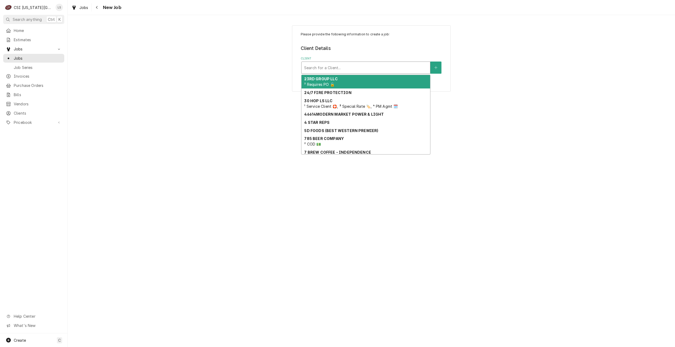
click at [365, 69] on div "Client" at bounding box center [365, 68] width 123 height 10
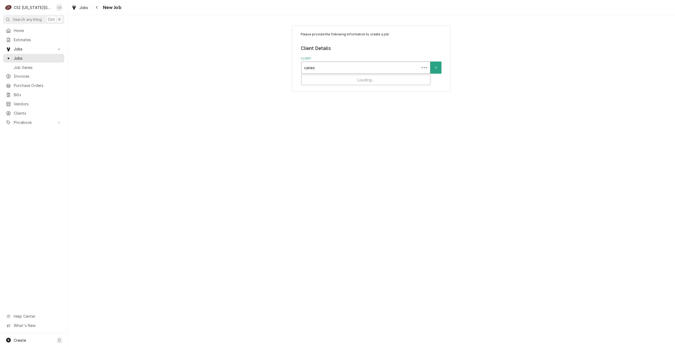
type input "canes"
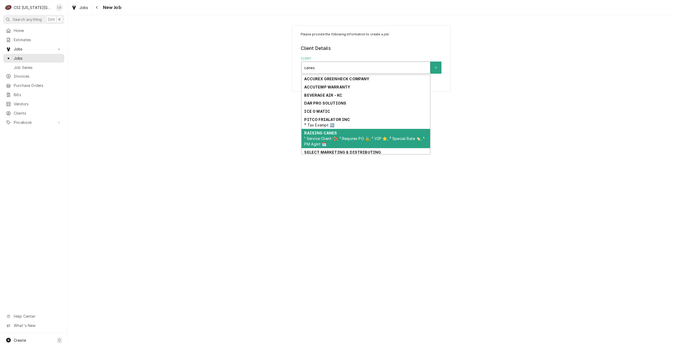
click at [345, 134] on div "RAISING CANES ¹ Service Client 🛟, ² Requires PO 🔓, ² VIP 🌟, ³ Special Rate 🏷️, …" at bounding box center [365, 138] width 129 height 19
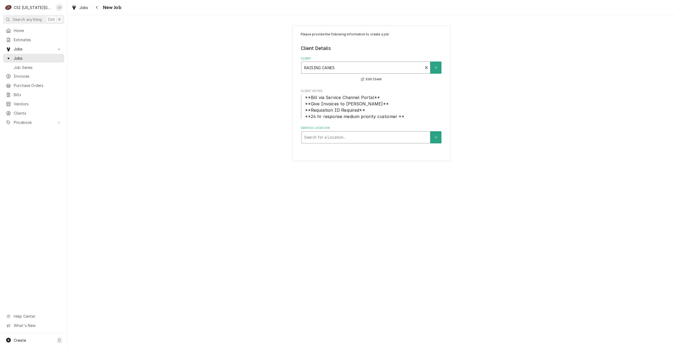
click at [365, 134] on div "Service Location" at bounding box center [365, 138] width 123 height 10
type input "275"
click at [360, 150] on div "Raising Canes #275 / 8771 N Ambassador Dr, Kansas City, MO 64154" at bounding box center [365, 149] width 129 height 8
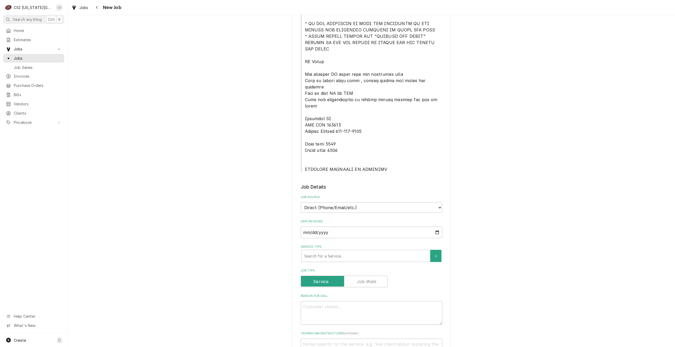
scroll to position [264, 0]
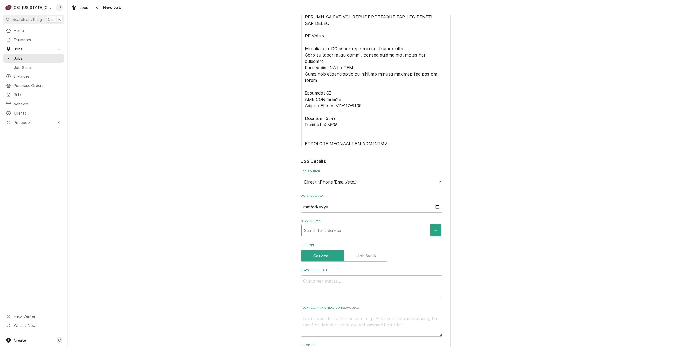
click at [359, 226] on div "Service Type" at bounding box center [365, 231] width 123 height 10
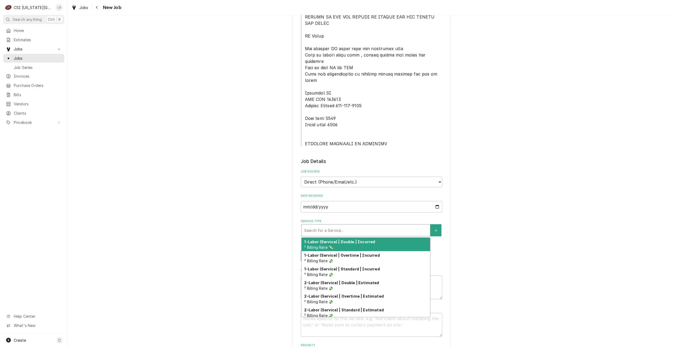
type textarea "x"
type input "s"
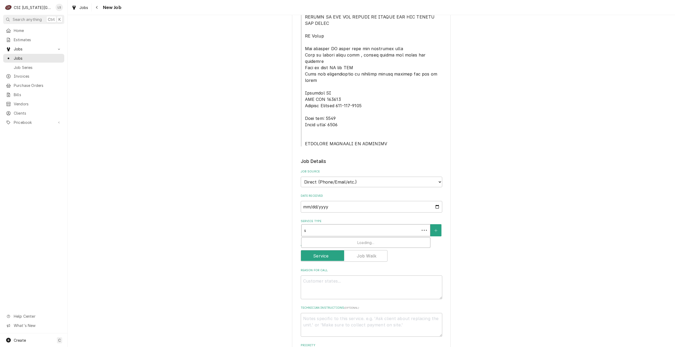
type textarea "x"
type input "se"
type textarea "x"
type input "ser"
type textarea "x"
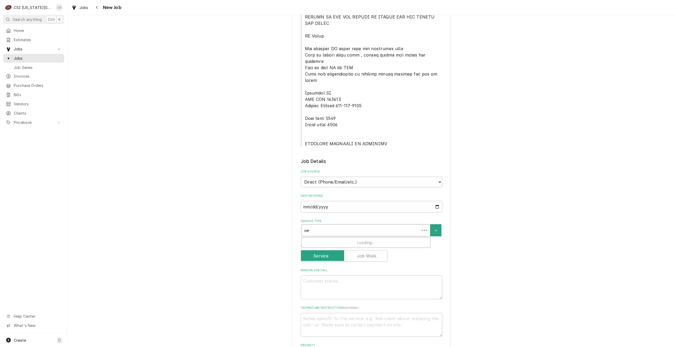
type input "serv"
type textarea "x"
type input "servi"
type textarea "x"
type input "servic"
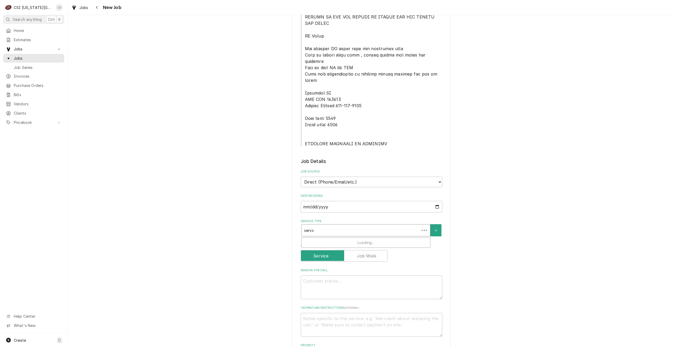
type textarea "x"
type input "service"
type textarea "x"
type input "service"
type textarea "x"
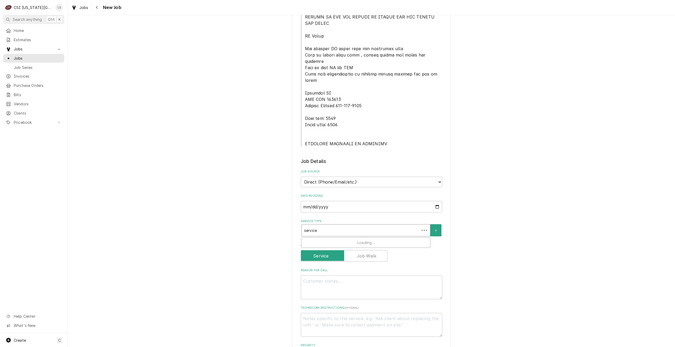
type input "service c"
type textarea "x"
type input "service ca"
type textarea "x"
type input "service cal"
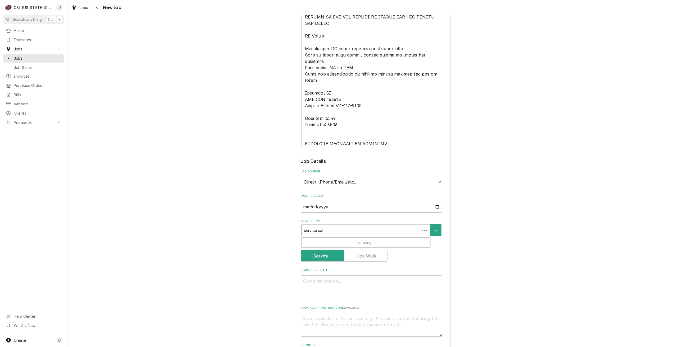
type textarea "x"
type input "service call"
click at [359, 238] on div "Job | Service Call ¹ Service Type 🛠️" at bounding box center [365, 245] width 129 height 14
click at [517, 211] on div "Please provide the following information to create a job: Client Details Client…" at bounding box center [371, 181] width 607 height 850
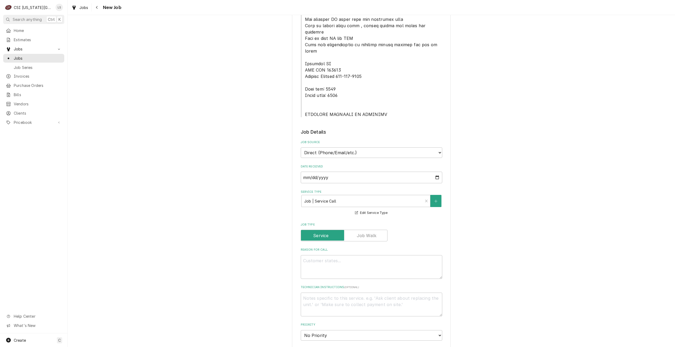
scroll to position [317, 0]
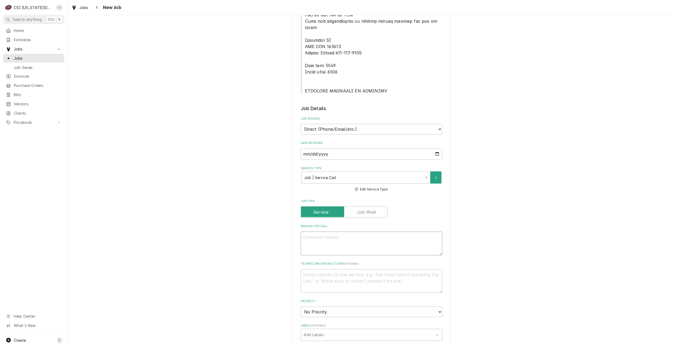
click at [402, 232] on textarea "Reason For Call" at bounding box center [371, 244] width 141 height 24
type textarea "x"
type textarea "D"
type textarea "x"
type textarea "Dis"
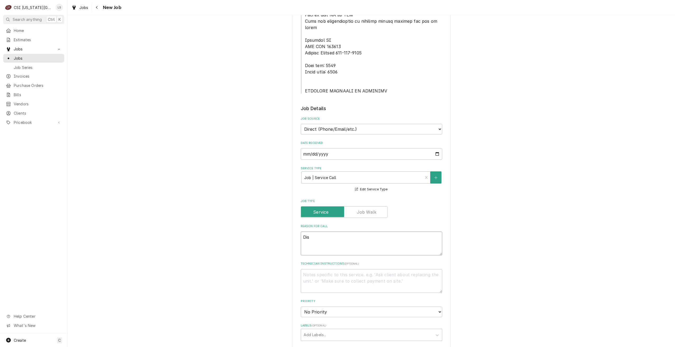
type textarea "x"
type textarea "Dispa"
type textarea "x"
type textarea "Dispat"
type textarea "x"
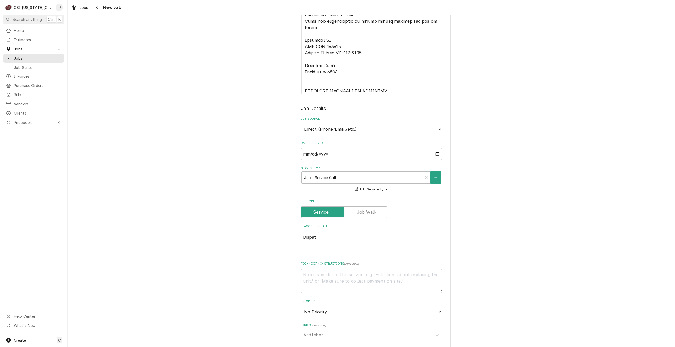
type textarea "Dispath"
type textarea "x"
type textarea "Dispat"
type textarea "x"
type textarea "Dispatc"
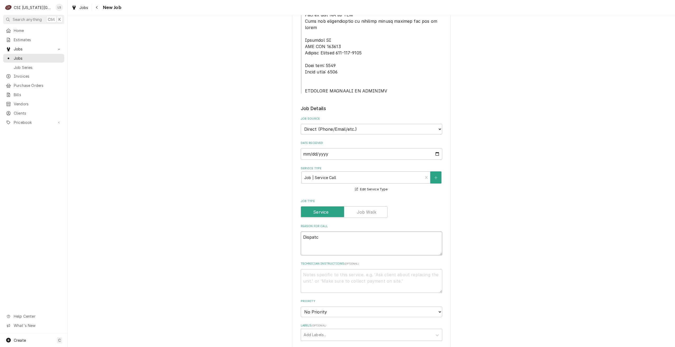
type textarea "x"
type textarea "Dispatch"
type textarea "x"
type textarea "Dispatch"
type textarea "x"
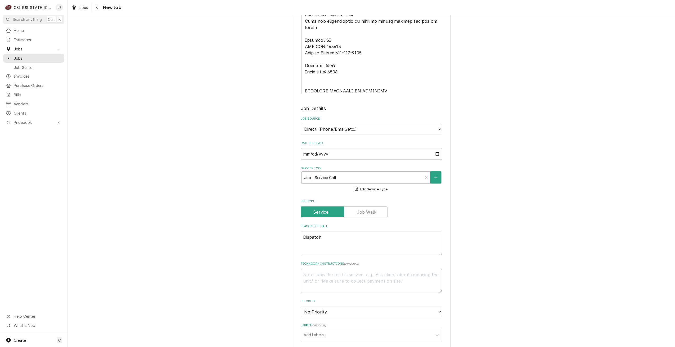
type textarea "Dispatch t"
type textarea "x"
type textarea "Dispatch to"
type textarea "x"
type textarea "Dispatch to"
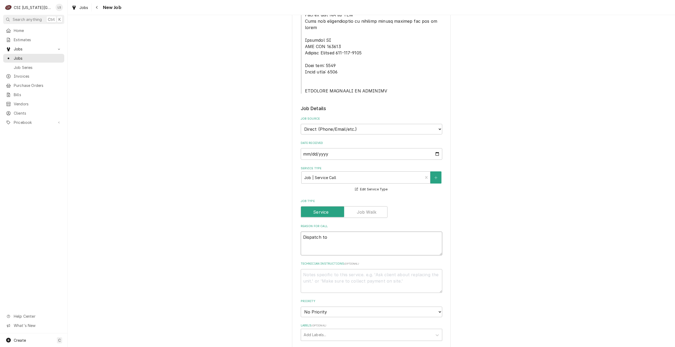
type textarea "x"
type textarea "Dispatch to q"
type textarea "x"
type textarea "Dispatch to qu"
type textarea "x"
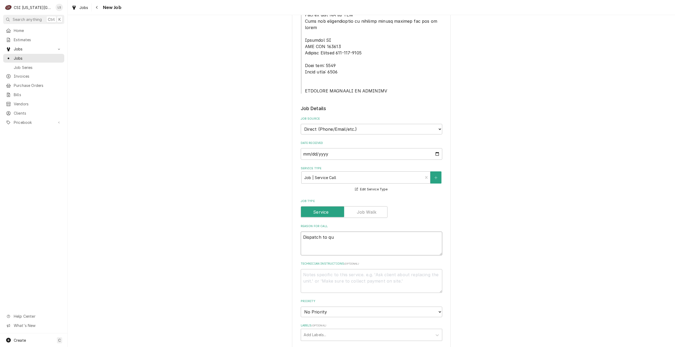
type textarea "Dispatch to quo"
type textarea "x"
type textarea "Dispatch to quot"
type textarea "x"
type textarea "Dispatch to quote"
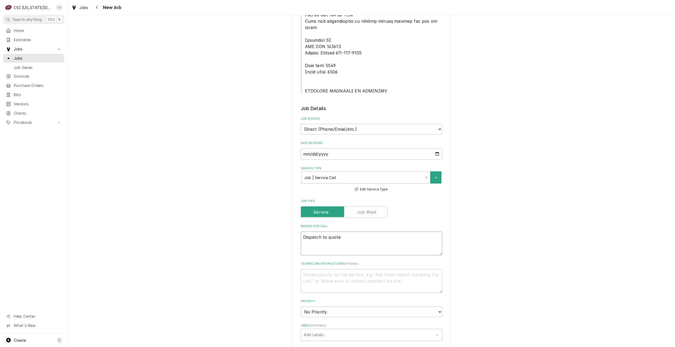
type textarea "x"
type textarea "Dispatch to quote"
type textarea "x"
type textarea "Dispatch to quote P"
type textarea "x"
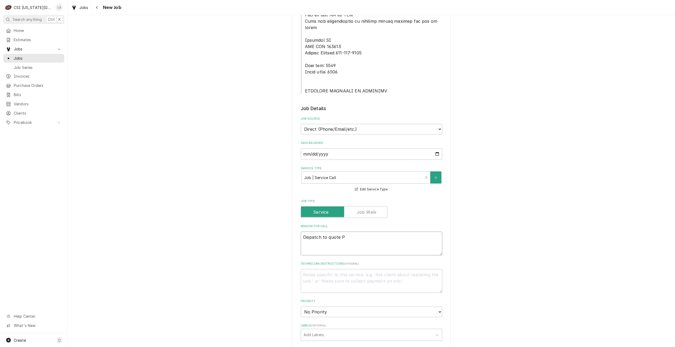
type textarea "Dispatch to quote PM"
type textarea "x"
type textarea "Dispatch to quote PM"
type textarea "x"
type textarea "Dispatch to quote PM r"
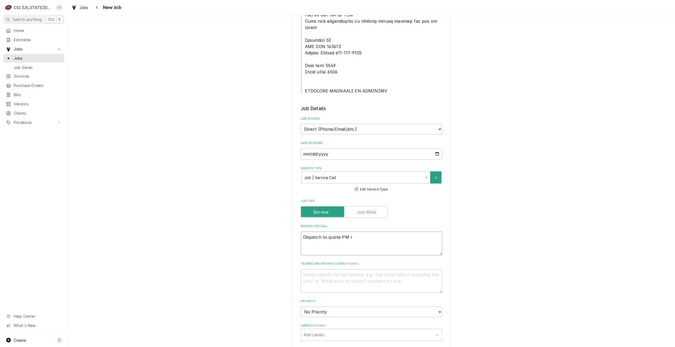
type textarea "x"
type textarea "Dispatch to quote PM re"
type textarea "x"
type textarea "Dispatch to quote PM rep"
type textarea "x"
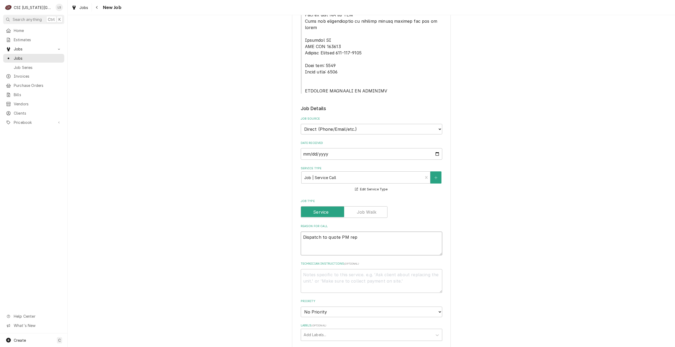
type textarea "Dispatch to quote PM repa"
type textarea "x"
type textarea "Dispatch to quote PM repai"
type textarea "x"
type textarea "Dispatch to quote PM repair"
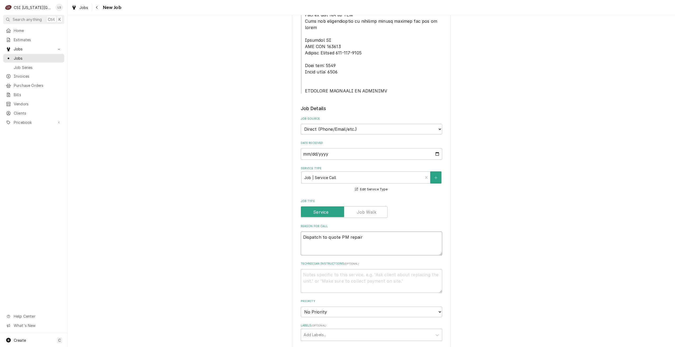
type textarea "x"
type textarea "Dispatch to quote PM repairs"
type textarea "x"
type textarea "Dispatch to quote PM repairs"
click at [369, 307] on select "No Priority Urgent High Medium Low" at bounding box center [371, 312] width 141 height 11
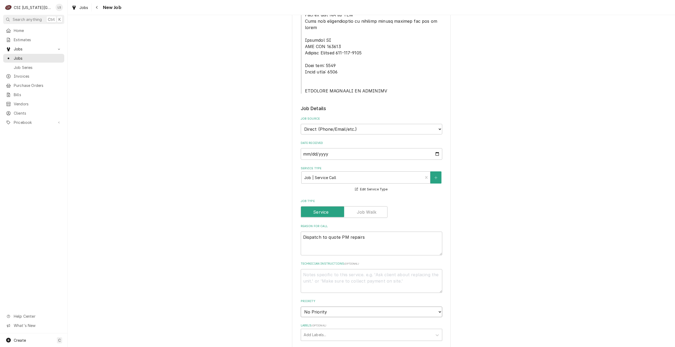
select select "4"
click at [301, 307] on select "No Priority Urgent High Medium Low" at bounding box center [371, 312] width 141 height 11
type textarea "x"
click at [514, 260] on div "Please provide the following information to create a job: Client Details Client…" at bounding box center [371, 128] width 607 height 850
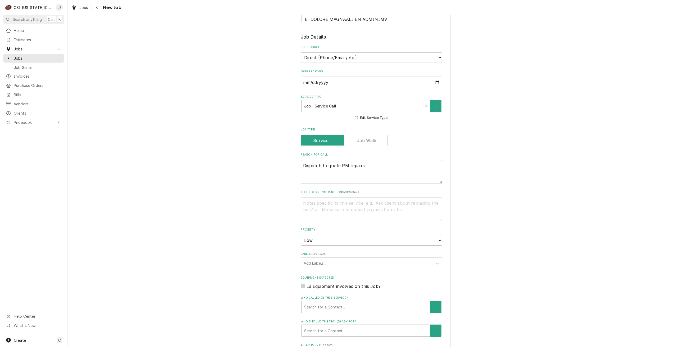
scroll to position [397, 0]
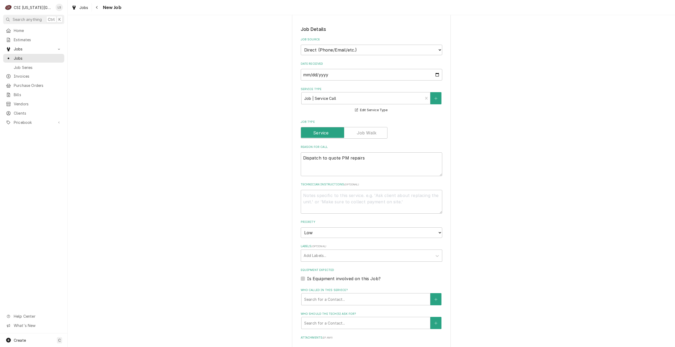
click at [534, 61] on div "Please provide the following information to create a job: Client Details Client…" at bounding box center [371, 49] width 607 height 850
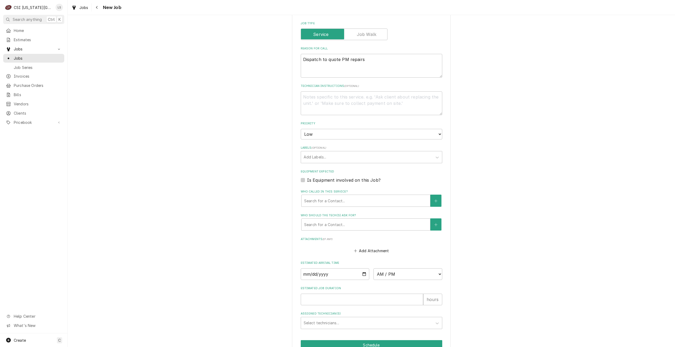
scroll to position [498, 0]
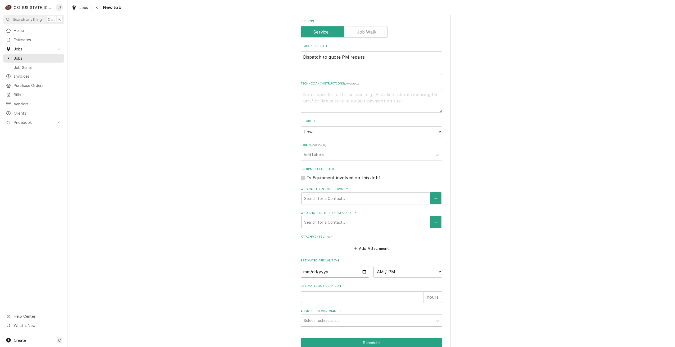
click at [363, 266] on input "Date" at bounding box center [335, 272] width 69 height 12
type input "2025-10-10"
type textarea "x"
click at [398, 266] on select "AM / PM 6:00 AM 6:15 AM 6:30 AM 6:45 AM 7:00 AM 7:15 AM 7:30 AM 7:45 AM 8:00 AM…" at bounding box center [407, 272] width 69 height 12
select select "14:00:00"
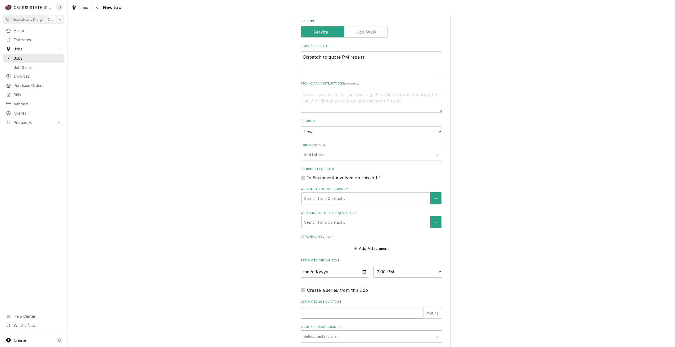
click at [370, 308] on input "Estimated Job Duration" at bounding box center [362, 314] width 122 height 12
type textarea "x"
type input "2"
type textarea "x"
type input "2"
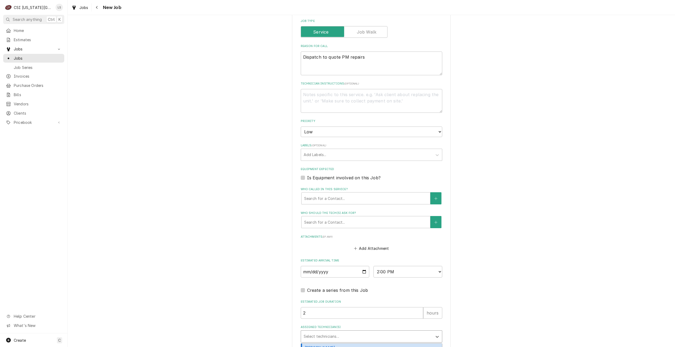
click at [383, 332] on div "Assigned Technician(s)" at bounding box center [367, 337] width 126 height 10
type input "pres"
click at [386, 344] on div "Preston Merriman" at bounding box center [371, 348] width 141 height 8
type textarea "x"
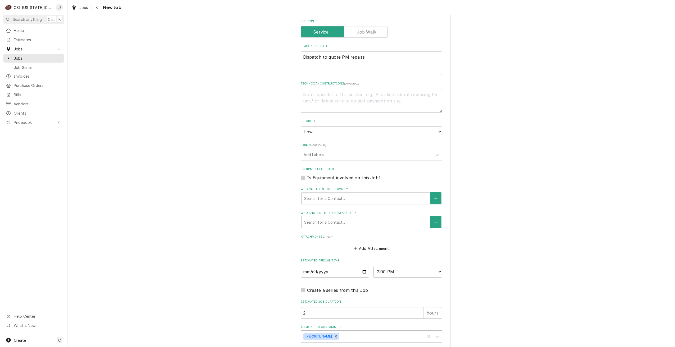
type textarea "x"
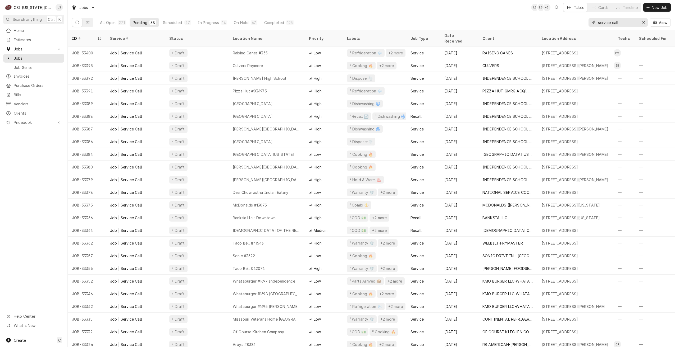
drag, startPoint x: 624, startPoint y: 24, endPoint x: 586, endPoint y: 22, distance: 37.6
click at [586, 22] on div "All Open 271 Pending 38 Scheduled 27 In Progress 14 On Hold 67 Completed 125 se…" at bounding box center [371, 22] width 599 height 15
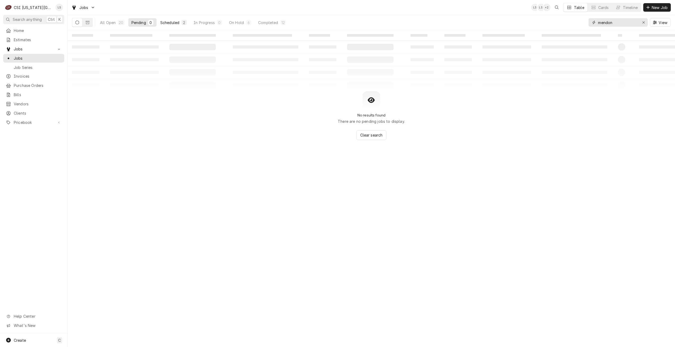
type input "mendon"
click at [177, 24] on div "Scheduled" at bounding box center [169, 23] width 19 height 6
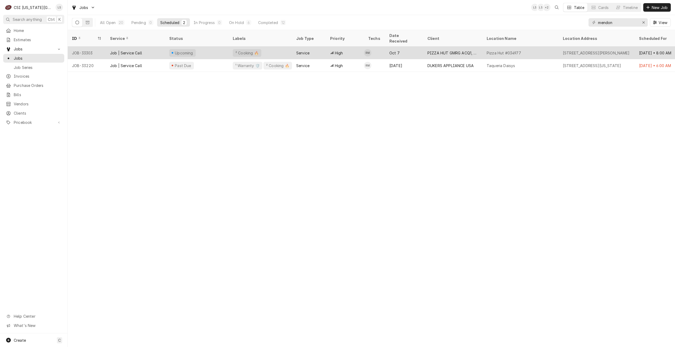
click at [409, 49] on div "Oct 7" at bounding box center [404, 53] width 38 height 13
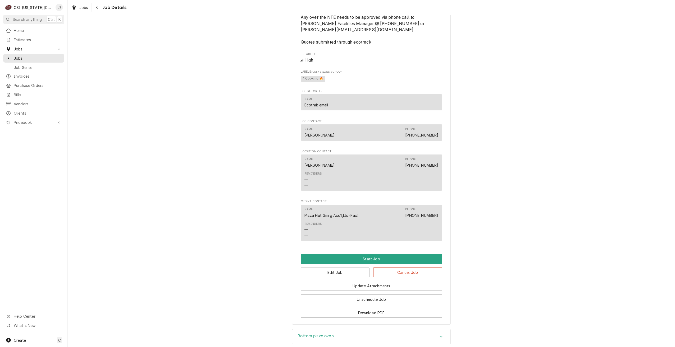
scroll to position [513, 0]
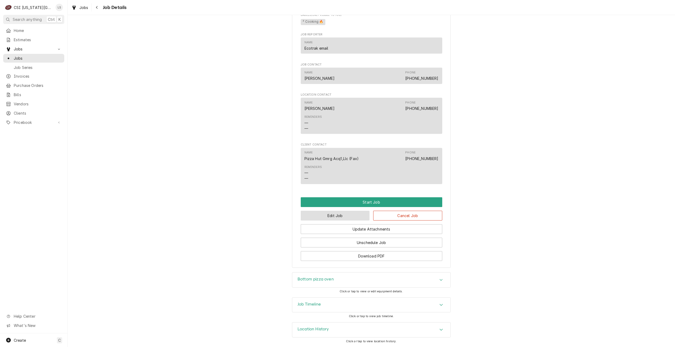
click at [317, 218] on button "Edit Job" at bounding box center [335, 216] width 69 height 10
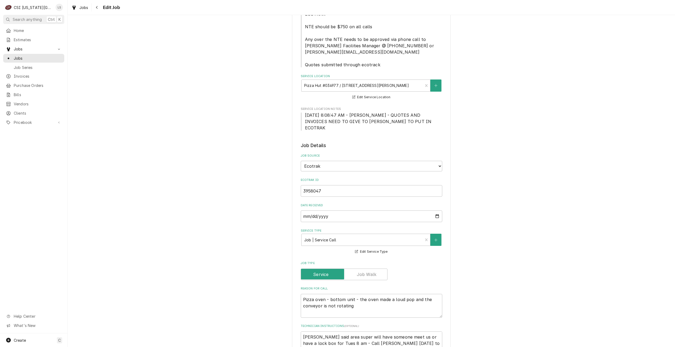
type textarea "x"
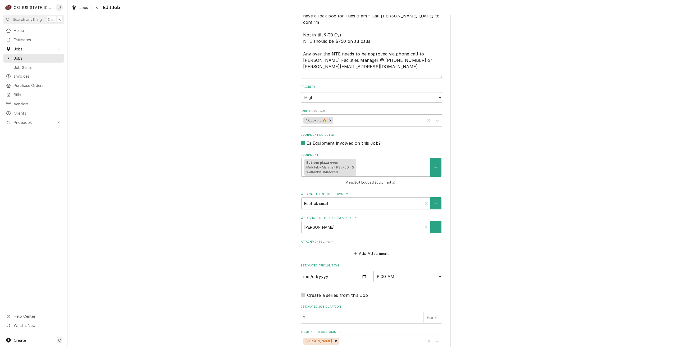
scroll to position [469, 0]
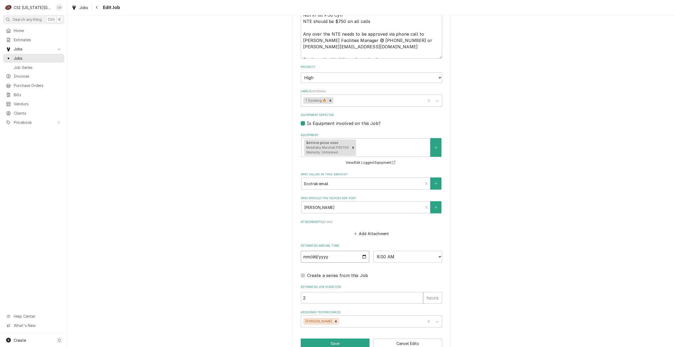
click at [362, 251] on input "2025-10-13" at bounding box center [335, 257] width 69 height 12
type input "2025-10-14"
click at [319, 339] on button "Save" at bounding box center [335, 344] width 69 height 10
type textarea "x"
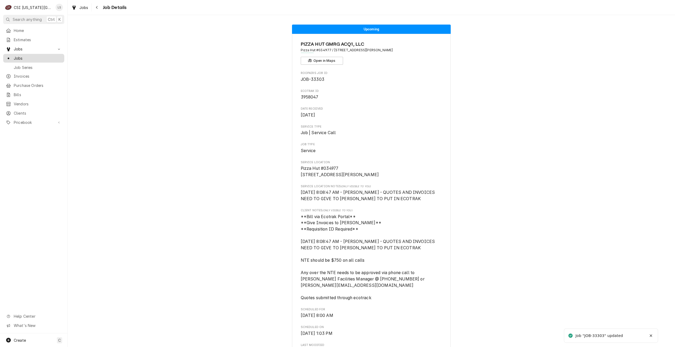
click at [48, 60] on link "Jobs" at bounding box center [33, 58] width 61 height 9
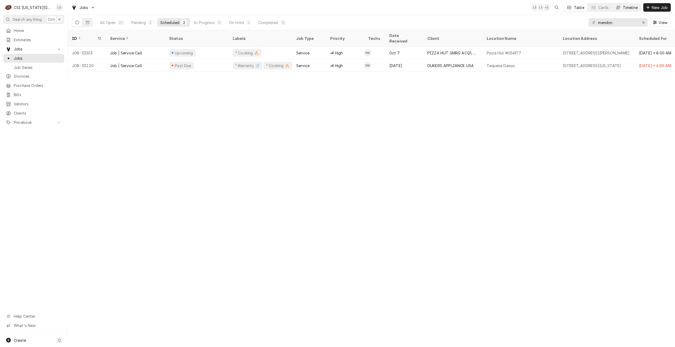
click at [624, 9] on div "Timeline" at bounding box center [630, 8] width 15 height 6
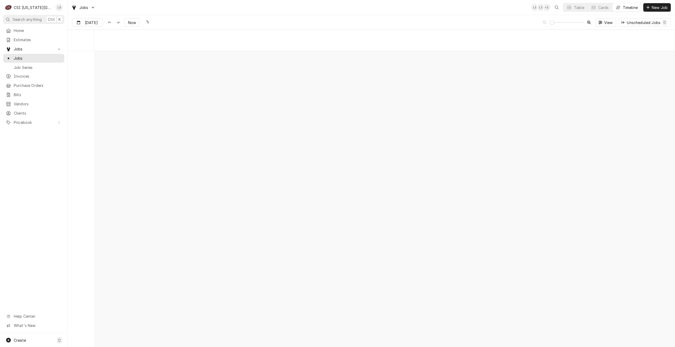
scroll to position [6071, 0]
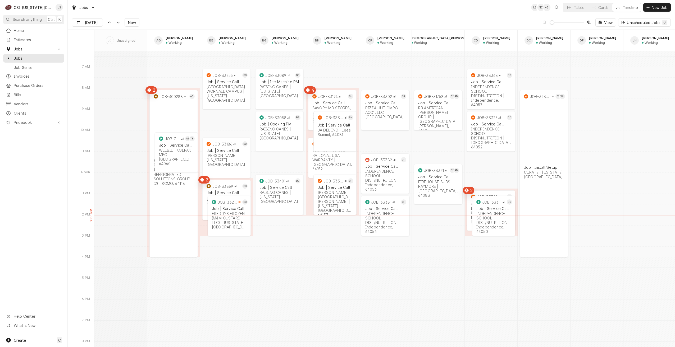
click at [382, 13] on div "Jobs LS NI + 2 Table Cards Timeline New Job" at bounding box center [371, 7] width 607 height 15
click at [148, 4] on div "Jobs LS NI + 2 Table Cards Timeline New Job" at bounding box center [371, 7] width 607 height 15
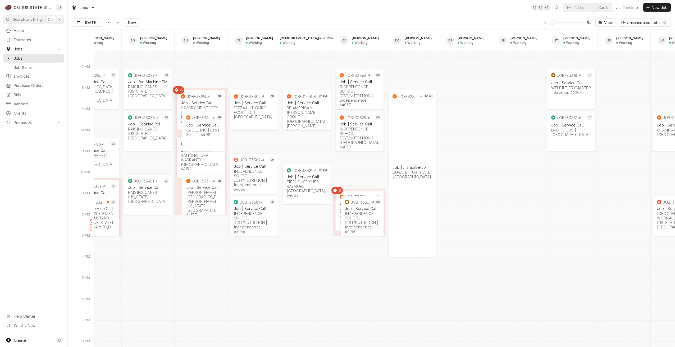
scroll to position [0, 0]
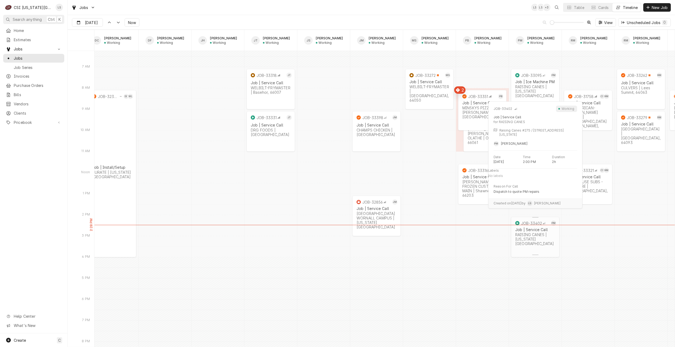
click at [546, 246] on div "JOB-33402 PM Job | Service Call RAISING CANES | Kansas City, 64154" at bounding box center [535, 233] width 48 height 33
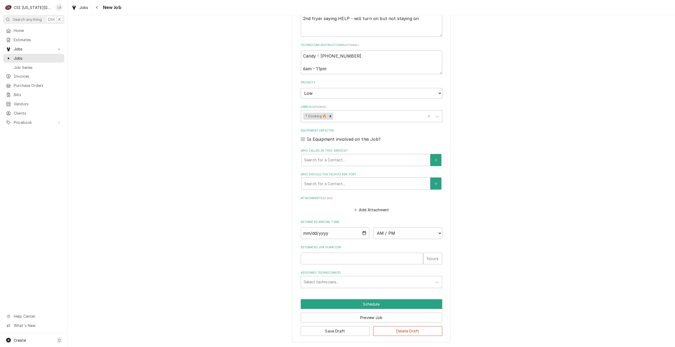
scroll to position [265, 0]
click at [361, 231] on input "Date" at bounding box center [335, 233] width 69 height 12
type textarea "x"
type input "[DATE]"
click at [382, 231] on select "AM / PM 6:00 AM 6:15 AM 6:30 AM 6:45 AM 7:00 AM 7:15 AM 7:30 AM 7:45 AM 8:00 AM…" at bounding box center [407, 233] width 69 height 12
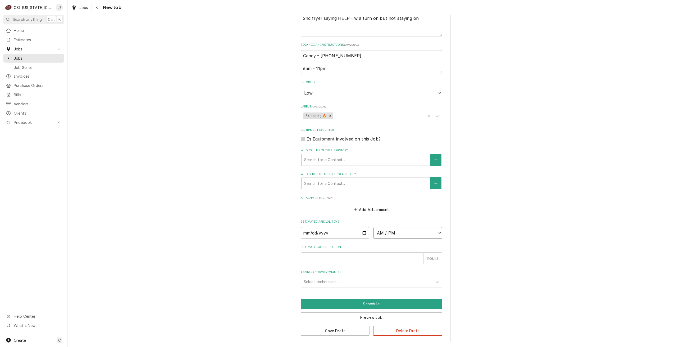
type textarea "x"
select select "07:00:00"
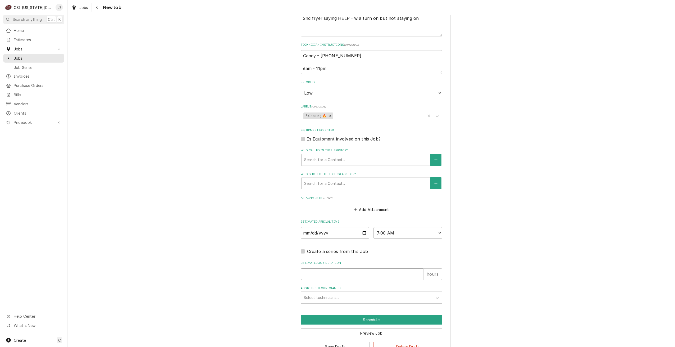
click at [393, 273] on input "Estimated Job Duration" at bounding box center [362, 275] width 122 height 12
type textarea "x"
type input "2"
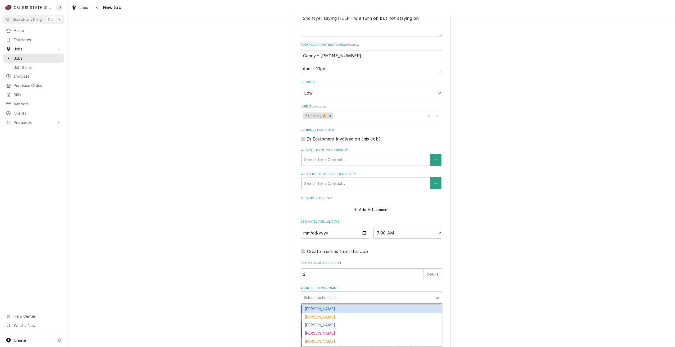
type textarea "x"
click at [398, 299] on div "Assigned Technician(s)" at bounding box center [367, 298] width 126 height 10
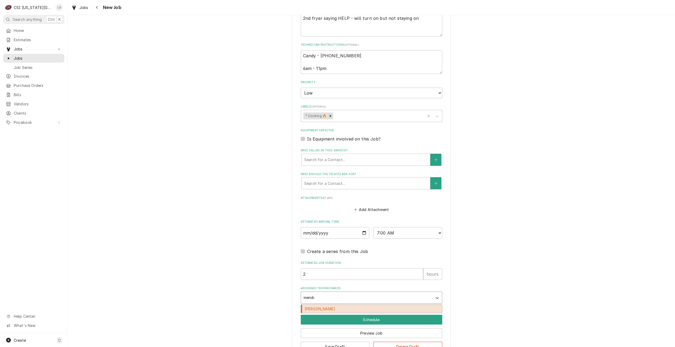
type input "mendon"
click at [396, 306] on div "[PERSON_NAME]" at bounding box center [371, 309] width 141 height 8
type textarea "x"
click at [396, 318] on button "Schedule" at bounding box center [371, 320] width 141 height 10
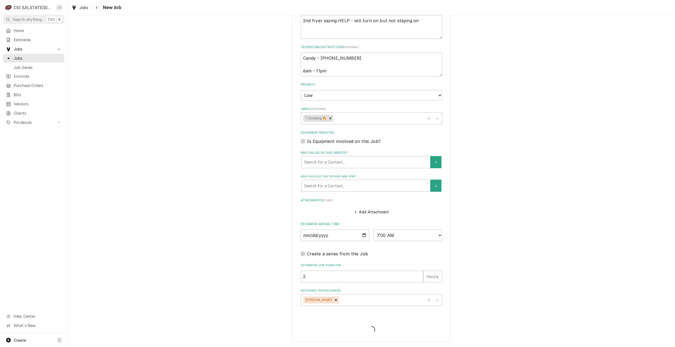
scroll to position [262, 0]
type textarea "x"
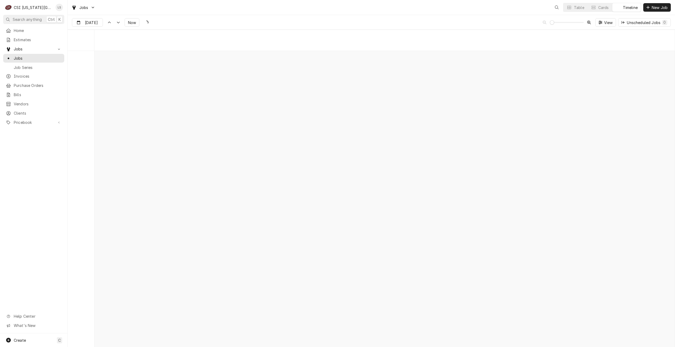
scroll to position [6071, 0]
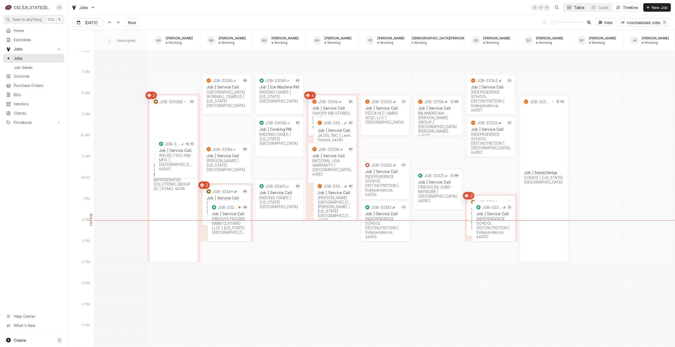
click at [572, 9] on button "Table" at bounding box center [575, 7] width 24 height 8
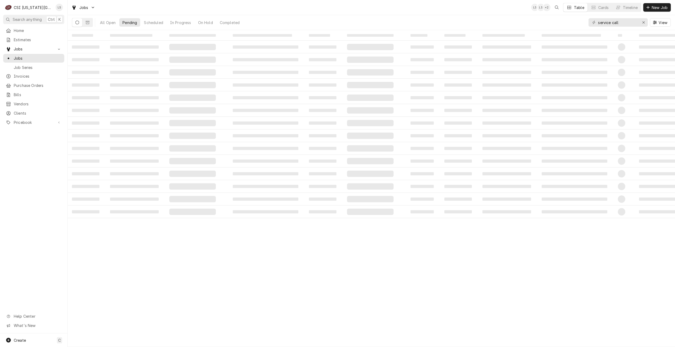
click at [347, 7] on div "Jobs LS LS + 2 Table Cards Timeline New Job" at bounding box center [371, 7] width 607 height 15
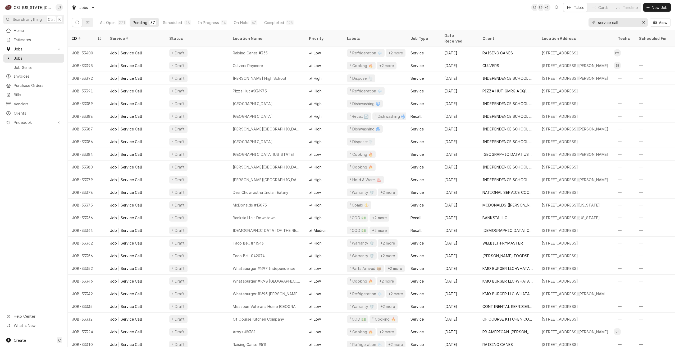
click at [281, 10] on div "Jobs LS LS + 2 Table Cards Timeline New Job" at bounding box center [371, 7] width 607 height 15
drag, startPoint x: 630, startPoint y: 25, endPoint x: 573, endPoint y: 21, distance: 56.5
click at [573, 21] on div "All Open 271 Pending 37 Scheduled 28 In Progress 14 On Hold 67 Completed 125 se…" at bounding box center [371, 22] width 599 height 15
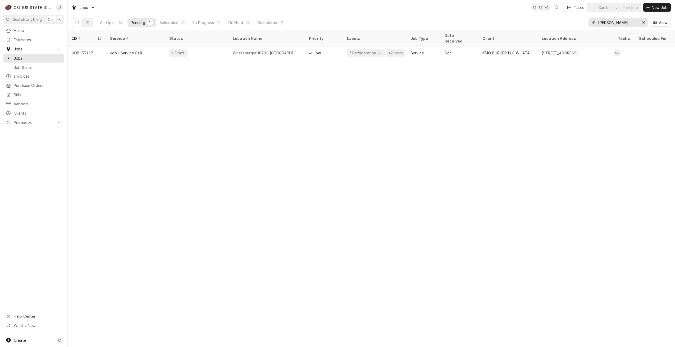
click at [619, 24] on input "[PERSON_NAME]" at bounding box center [618, 22] width 40 height 8
type input "service call"
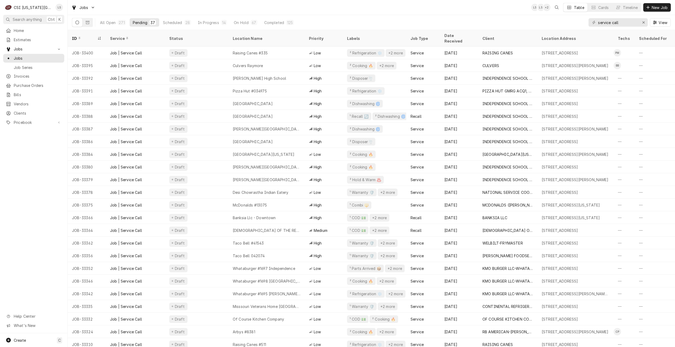
click at [208, 5] on div "Jobs LS LS + 2 Table Cards Timeline New Job" at bounding box center [371, 7] width 607 height 15
click at [236, 12] on div "Jobs LS LS + 2 Table Cards Timeline New Job" at bounding box center [371, 7] width 607 height 15
click at [447, 8] on div "Jobs LS LS + 2 Table Cards Timeline New Job" at bounding box center [371, 7] width 607 height 15
click at [632, 22] on input "service call" at bounding box center [618, 22] width 40 height 8
click at [507, 6] on div "Jobs LS LS + 2 Table Cards Timeline New Job" at bounding box center [371, 7] width 607 height 15
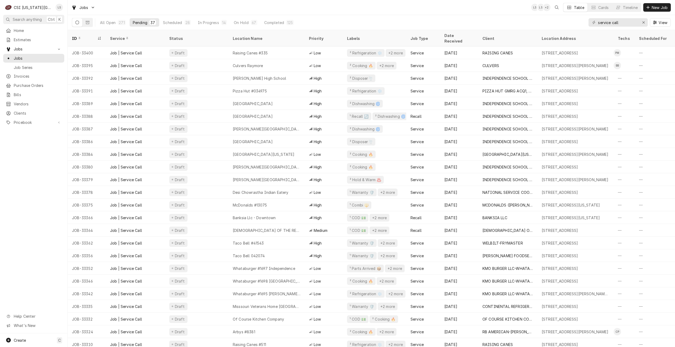
click at [507, 6] on div "Jobs LS LS + 2 Table Cards Timeline New Job" at bounding box center [371, 7] width 607 height 15
click at [481, 8] on div "Jobs LS LS + 2 Table Cards Timeline New Job" at bounding box center [371, 7] width 607 height 15
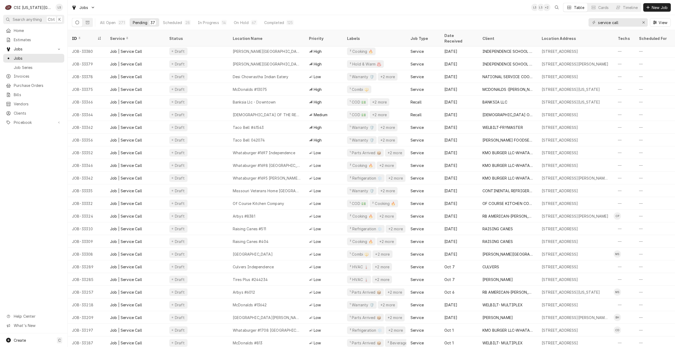
scroll to position [128, 0]
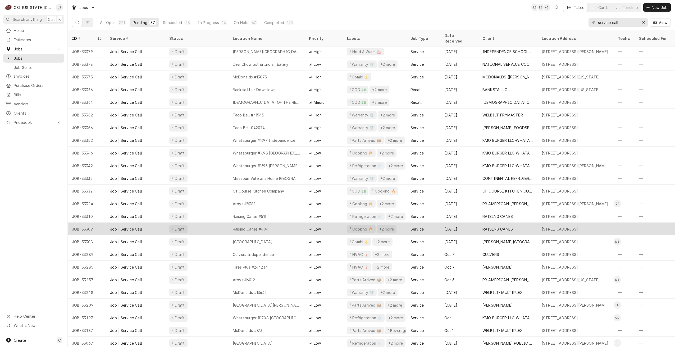
click at [319, 227] on span "Low" at bounding box center [317, 230] width 7 height 6
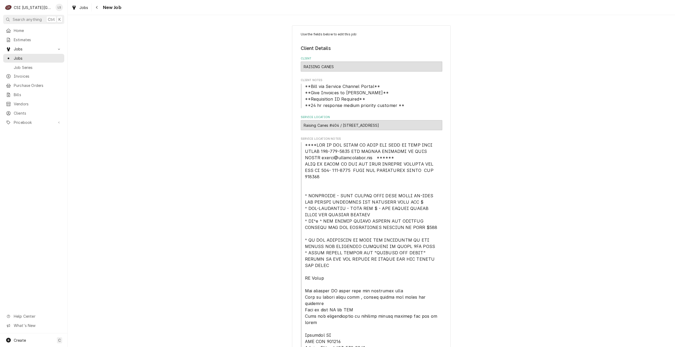
type textarea "x"
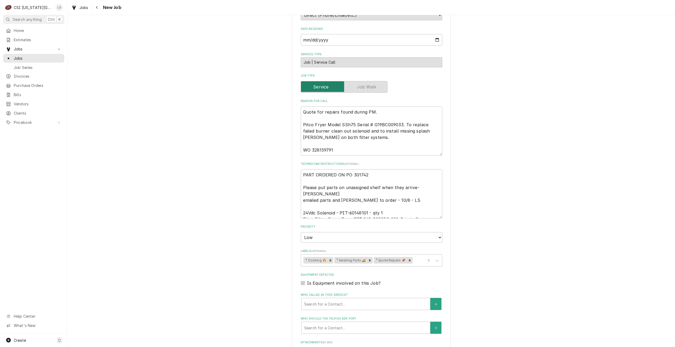
scroll to position [450, 0]
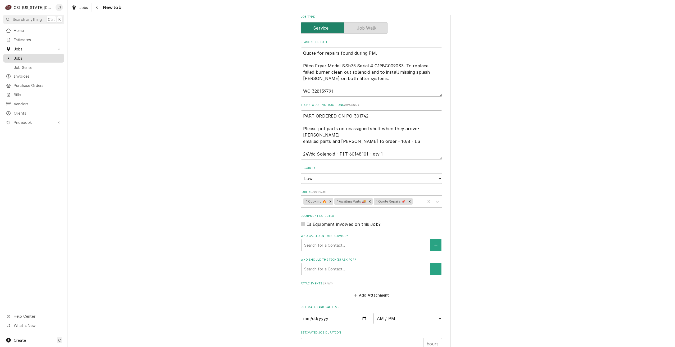
click at [61, 59] on div "Jobs" at bounding box center [33, 58] width 59 height 7
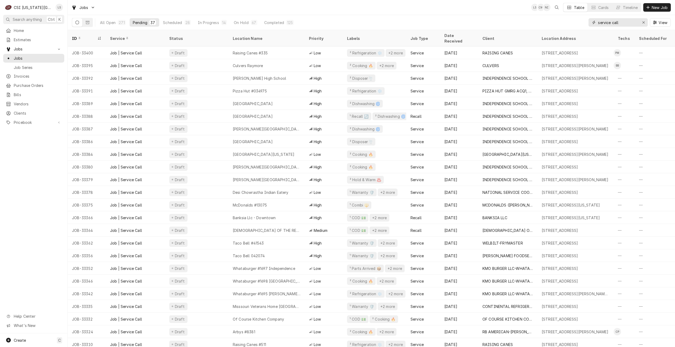
drag, startPoint x: 627, startPoint y: 24, endPoint x: 587, endPoint y: 22, distance: 39.7
click at [587, 22] on div "All Open 271 Pending 37 Scheduled 28 In Progress 14 On Hold 67 Completed 125 se…" at bounding box center [371, 22] width 599 height 15
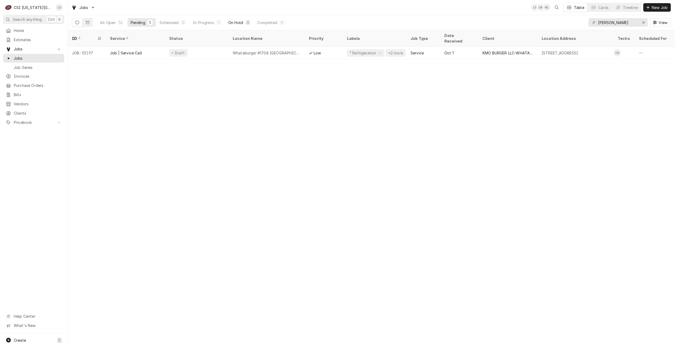
click at [238, 24] on div "On Hold" at bounding box center [235, 23] width 15 height 6
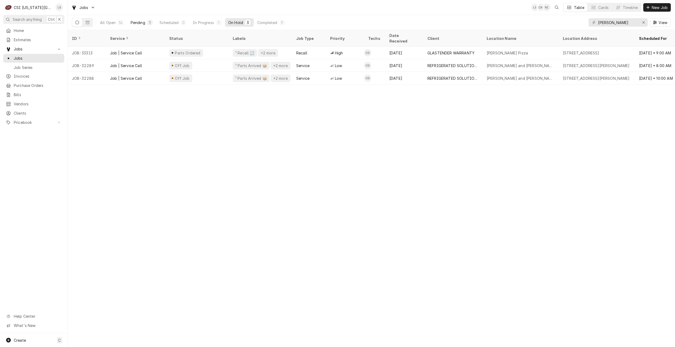
click at [140, 25] on div "Pending" at bounding box center [138, 23] width 15 height 6
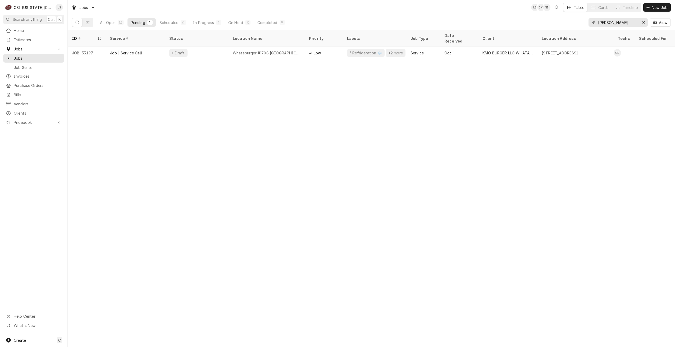
click at [608, 24] on input "[PERSON_NAME]" at bounding box center [618, 22] width 40 height 8
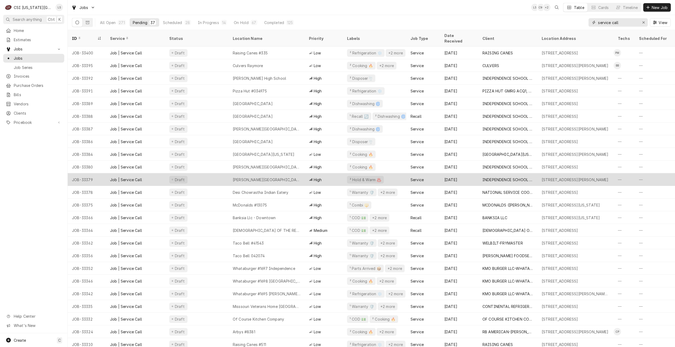
type input "service call"
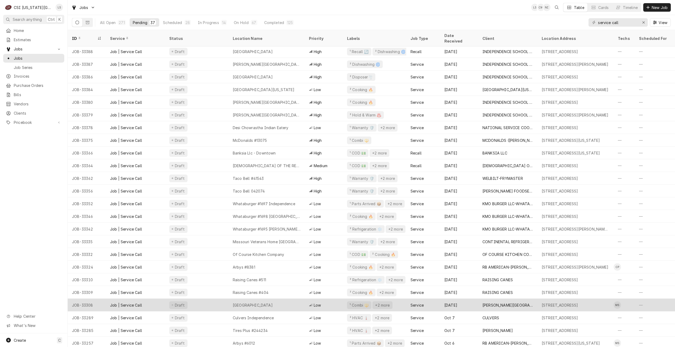
scroll to position [103, 0]
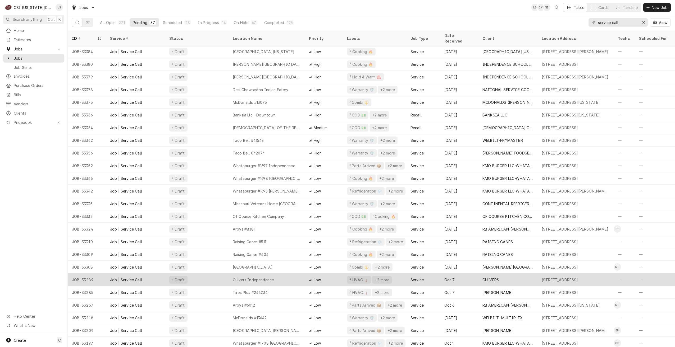
click at [329, 274] on div "Low" at bounding box center [324, 280] width 38 height 13
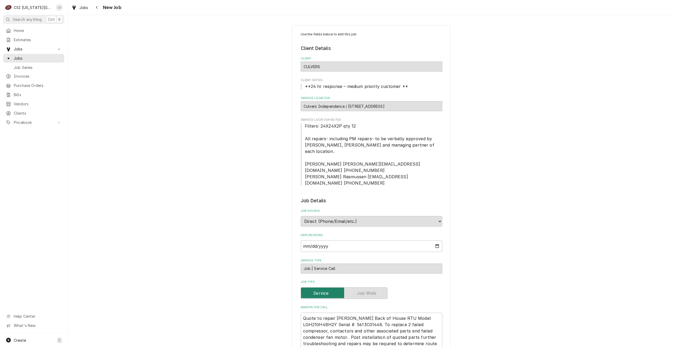
type textarea "x"
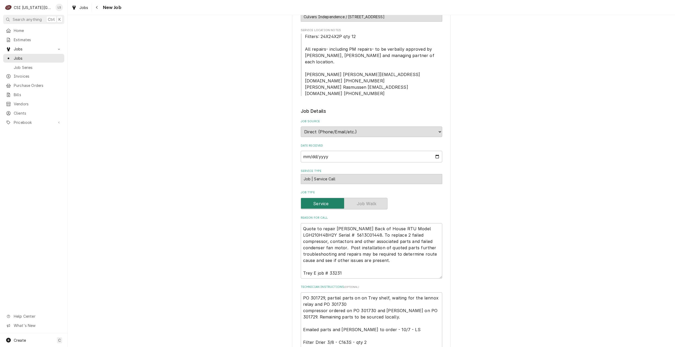
scroll to position [106, 0]
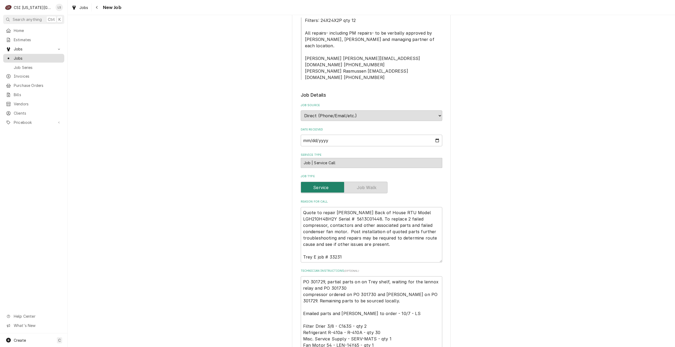
click at [58, 57] on span "Jobs" at bounding box center [38, 59] width 48 height 6
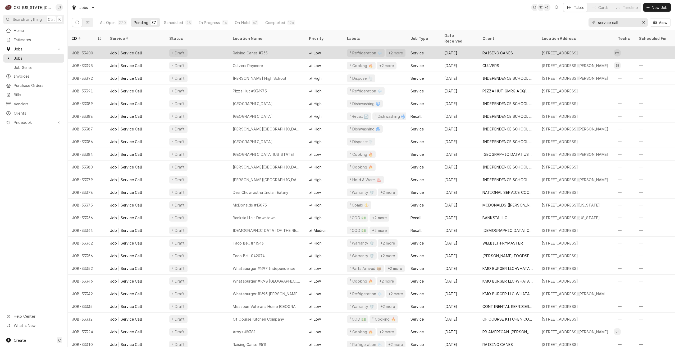
click at [279, 47] on div "Raising Canes #335" at bounding box center [266, 53] width 76 height 13
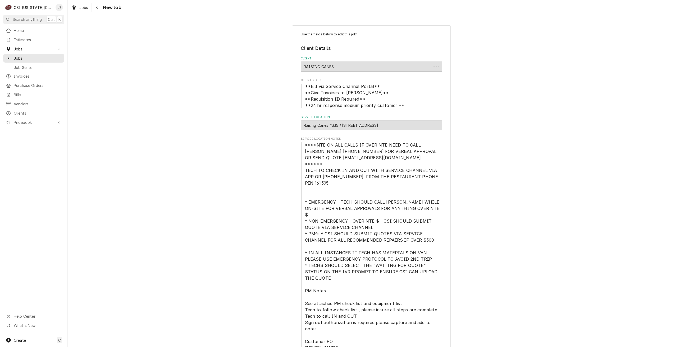
type textarea "x"
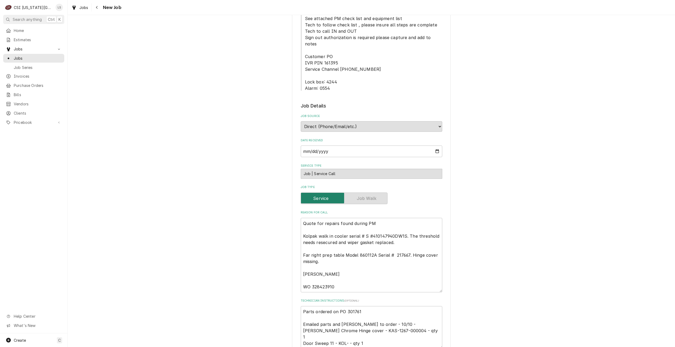
scroll to position [291, 0]
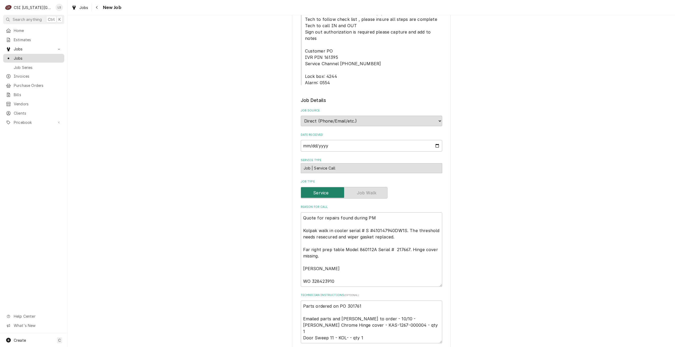
click at [49, 58] on span "Jobs" at bounding box center [38, 59] width 48 height 6
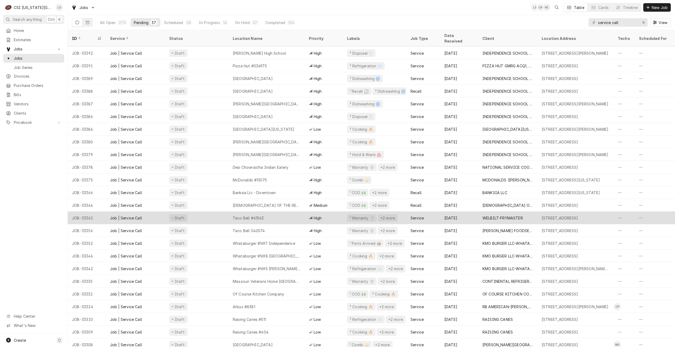
scroll to position [26, 0]
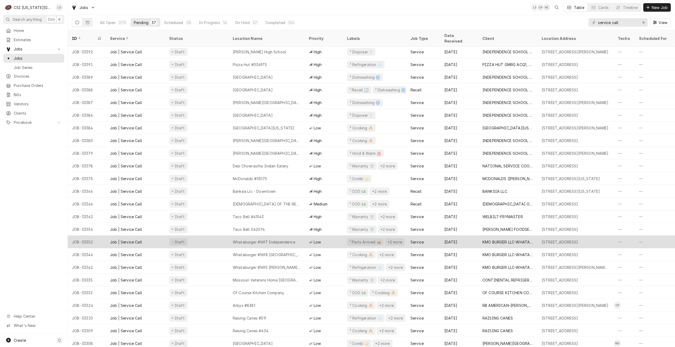
click at [304, 237] on div "Whataburger #1697 Independence" at bounding box center [266, 242] width 76 height 13
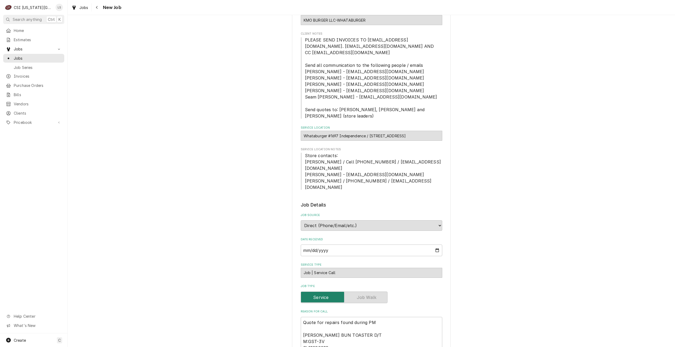
type textarea "x"
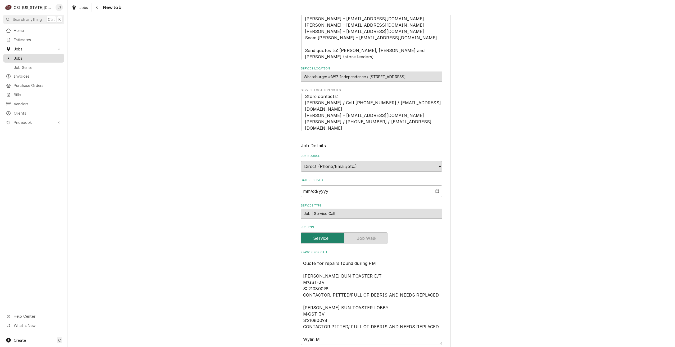
click at [52, 59] on span "Jobs" at bounding box center [38, 59] width 48 height 6
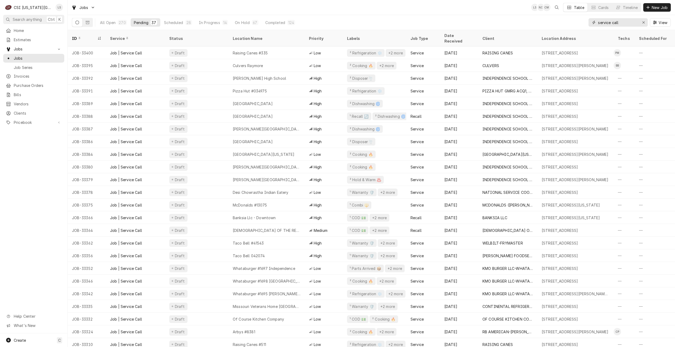
drag, startPoint x: 621, startPoint y: 23, endPoint x: 584, endPoint y: 22, distance: 37.6
click at [584, 22] on div "All Open 270 Pending 37 Scheduled 28 In Progress 14 On Hold 67 Completed 124 se…" at bounding box center [371, 22] width 599 height 15
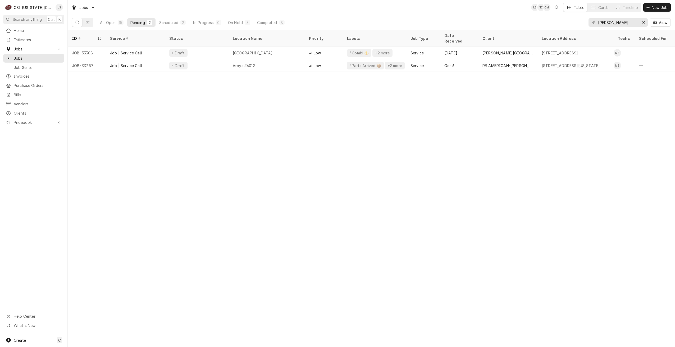
click at [240, 18] on div "All Open 15 Pending 2 Scheduled 2 In Progress 0 On Hold 3 Completed 8" at bounding box center [192, 22] width 191 height 15
click at [241, 20] on button "On Hold 3" at bounding box center [239, 22] width 29 height 8
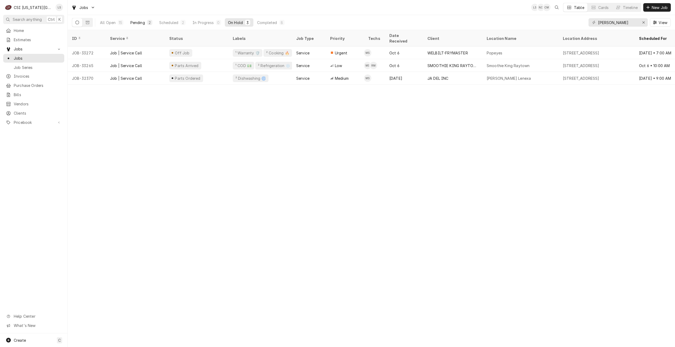
click at [150, 25] on div "2" at bounding box center [149, 22] width 5 height 5
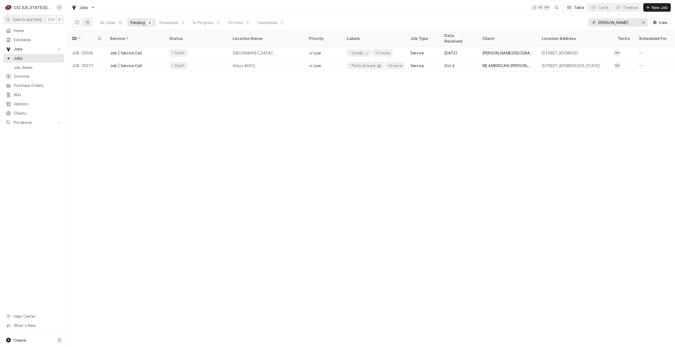
click at [615, 25] on input "mike" at bounding box center [618, 22] width 40 height 8
type input "s"
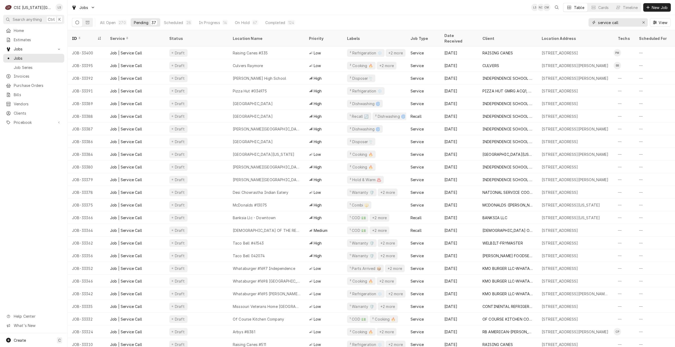
drag, startPoint x: 628, startPoint y: 21, endPoint x: 583, endPoint y: 24, distance: 45.3
click at [583, 24] on div "All Open 270 Pending 37 Scheduled 28 In Progress 14 On Hold 67 Completed 124 se…" at bounding box center [371, 22] width 599 height 15
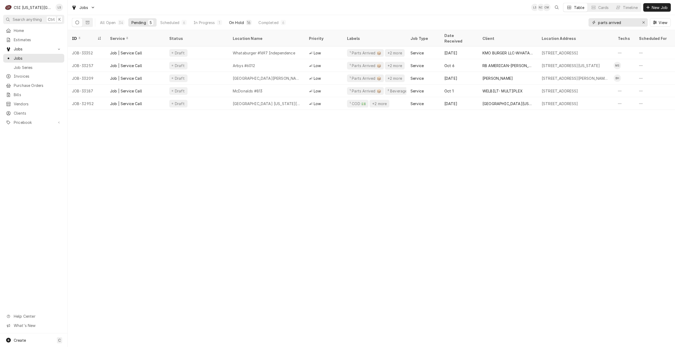
type input "parts arrived"
click at [248, 23] on div "16" at bounding box center [248, 23] width 3 height 6
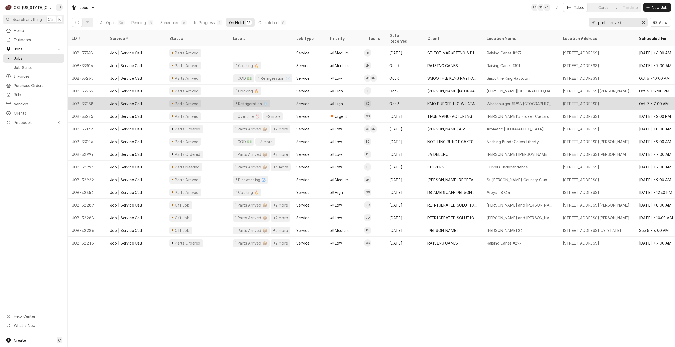
click at [409, 97] on div "Oct 6" at bounding box center [404, 103] width 38 height 13
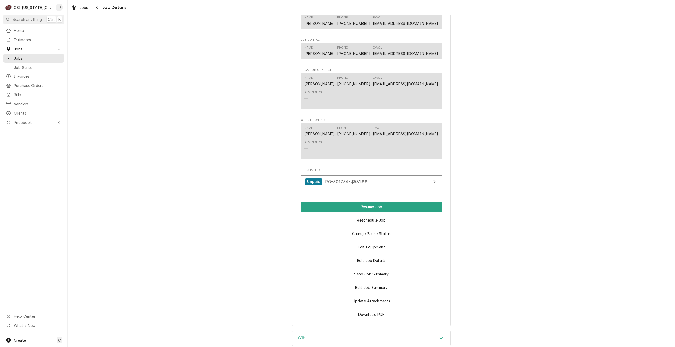
scroll to position [653, 0]
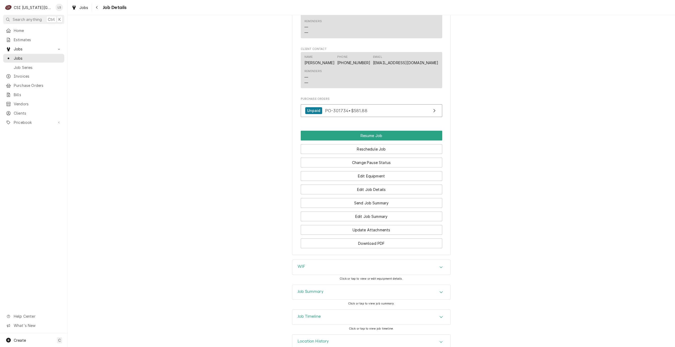
click at [398, 310] on div "Job Timeline" at bounding box center [371, 317] width 158 height 15
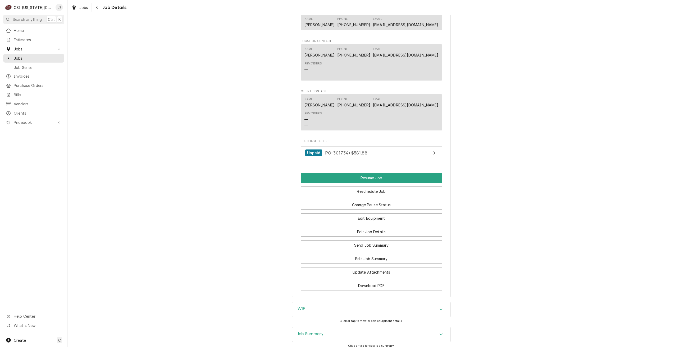
scroll to position [565, 0]
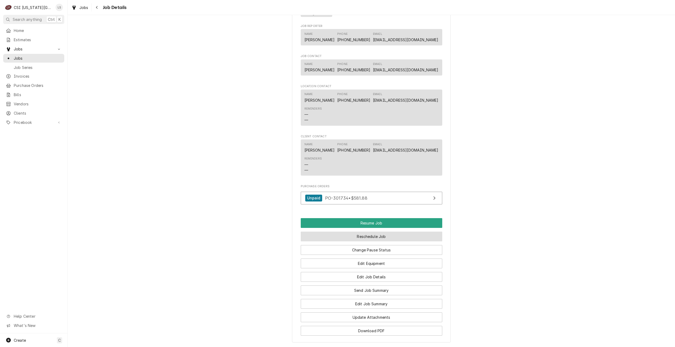
click at [365, 232] on button "Reschedule Job" at bounding box center [371, 237] width 141 height 10
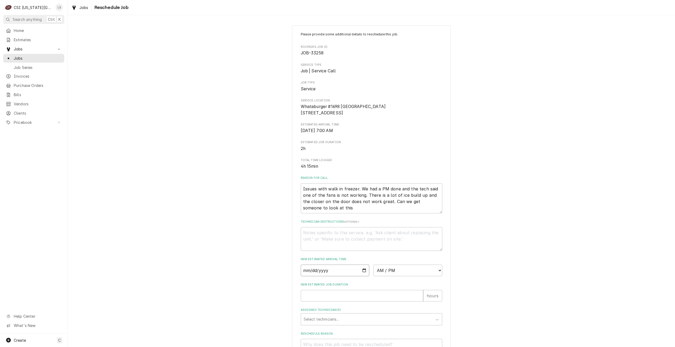
click at [361, 276] on input "Date" at bounding box center [335, 271] width 69 height 12
type input "2025-10-13"
type textarea "x"
click at [398, 276] on select "AM / PM 6:00 AM 6:15 AM 6:30 AM 6:45 AM 7:00 AM 7:15 AM 7:30 AM 7:45 AM 8:00 AM…" at bounding box center [407, 271] width 69 height 12
select select "07:00:00"
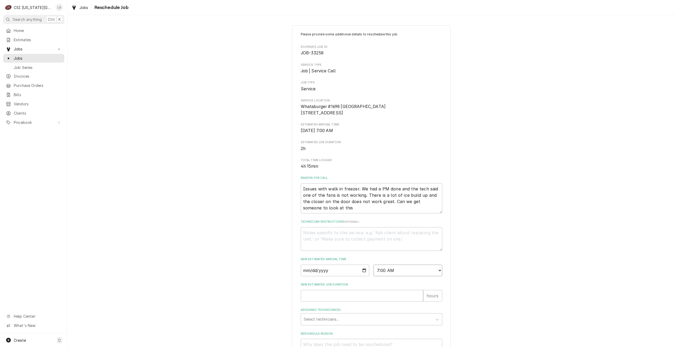
click at [373, 271] on select "AM / PM 6:00 AM 6:15 AM 6:30 AM 6:45 AM 7:00 AM 7:15 AM 7:30 AM 7:45 AM 8:00 AM…" at bounding box center [407, 271] width 69 height 12
click at [390, 299] on input "New Estimated Job Duration" at bounding box center [362, 296] width 122 height 12
type textarea "x"
type input "2"
click at [379, 321] on div "Assigned Technician(s)" at bounding box center [367, 320] width 126 height 10
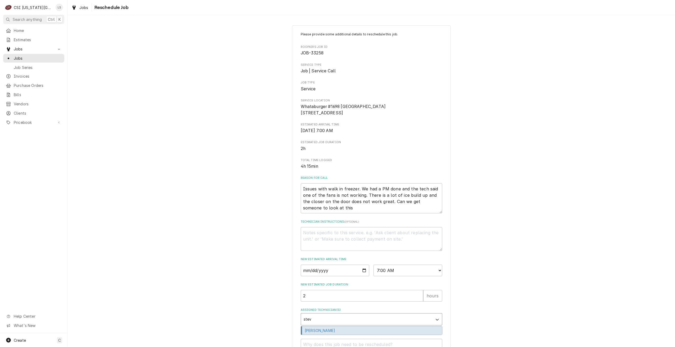
type input "steve"
click at [372, 335] on div "Steve Ethridge" at bounding box center [371, 331] width 141 height 8
type textarea "x"
click at [475, 312] on div "Please provide some additional details to reschedule this job. Roopairs Job ID …" at bounding box center [371, 208] width 607 height 375
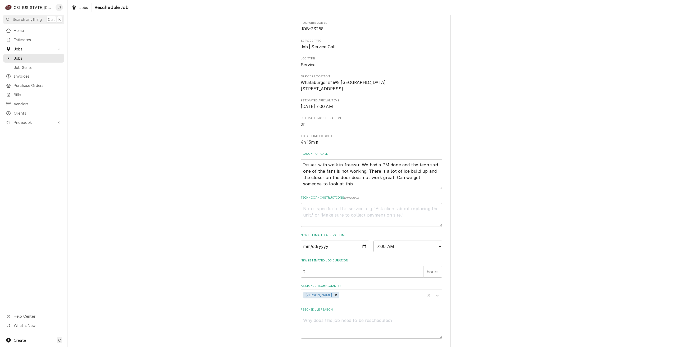
scroll to position [54, 0]
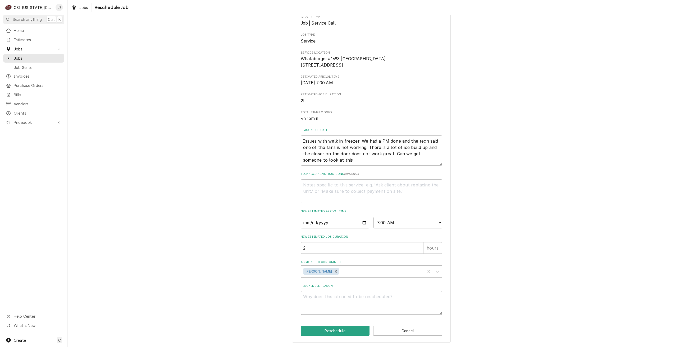
click at [343, 299] on textarea "Reschedule Reason" at bounding box center [371, 303] width 141 height 24
type textarea "x"
type textarea "R"
type textarea "x"
type textarea "RE"
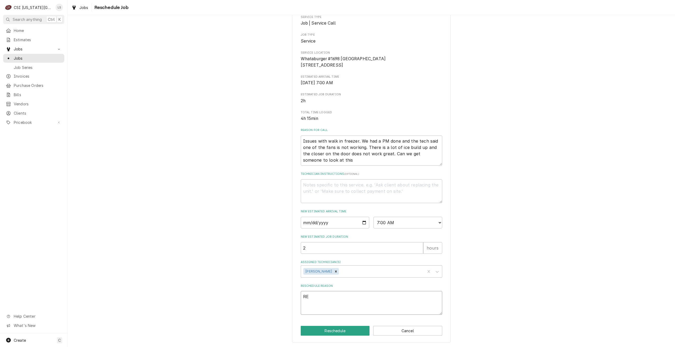
type textarea "x"
type textarea "REt"
type textarea "x"
type textarea "REtu"
type textarea "x"
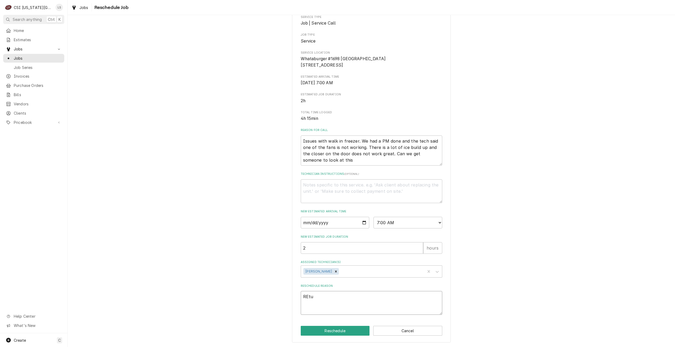
type textarea "REtur"
type textarea "x"
type textarea "REturn"
type textarea "x"
type textarea "REtur"
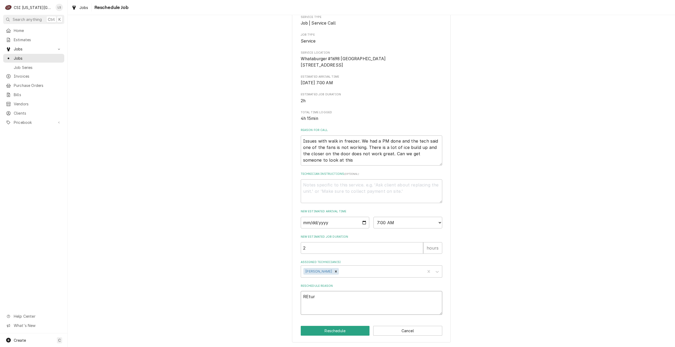
type textarea "x"
type textarea "REtu"
type textarea "x"
type textarea "REt"
type textarea "x"
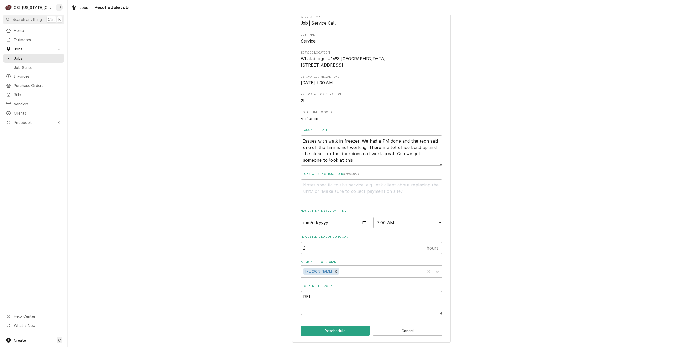
type textarea "RE"
type textarea "x"
type textarea "R"
type textarea "x"
type textarea "Re"
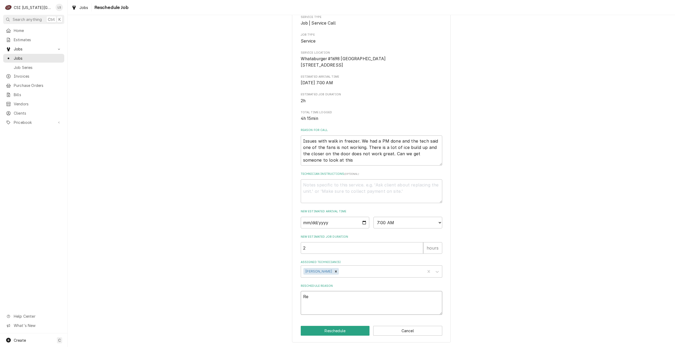
type textarea "x"
type textarea "Ret"
type textarea "x"
type textarea "Retu"
type textarea "x"
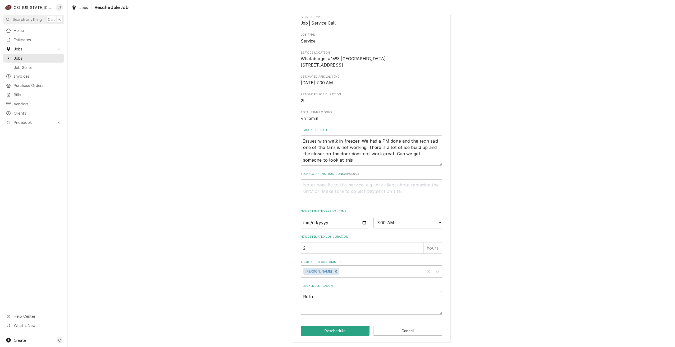
type textarea "Retur"
type textarea "x"
type textarea "Return"
type textarea "x"
type textarea "Return"
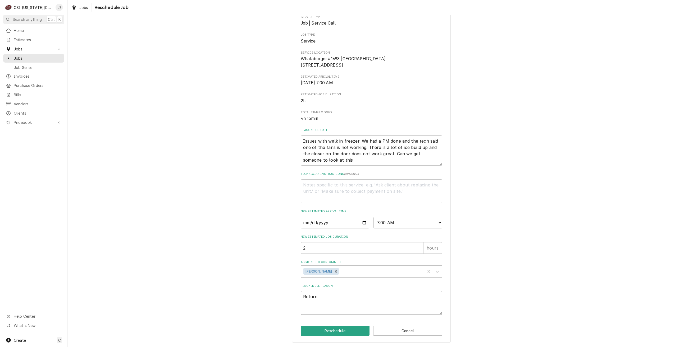
type textarea "x"
type textarea "Return fo"
type textarea "x"
type textarea "Return for"
type textarea "x"
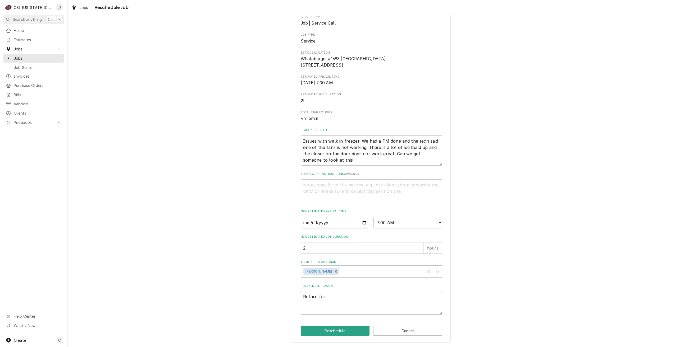
type textarea "Return for"
type textarea "x"
type textarea "Return for r"
type textarea "x"
type textarea "Return for re"
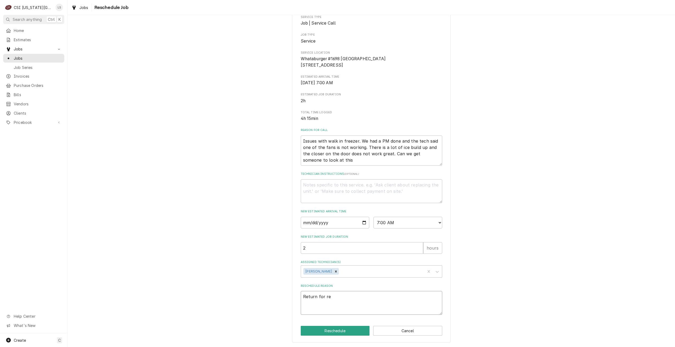
type textarea "x"
type textarea "Return for rep"
type textarea "x"
type textarea "Return for repa"
type textarea "x"
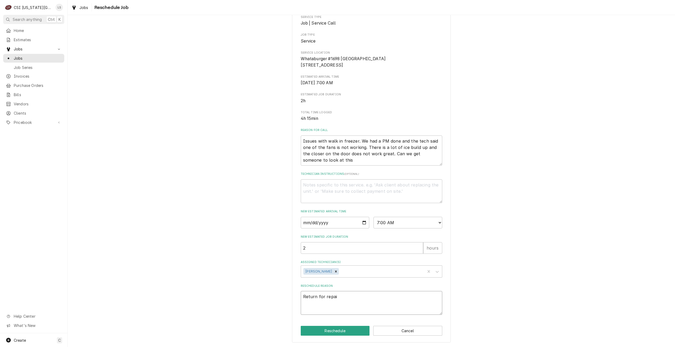
type textarea "Return for repair"
type textarea "x"
type textarea "Return for repairs"
click at [338, 331] on button "Reschedule" at bounding box center [335, 331] width 69 height 10
type textarea "x"
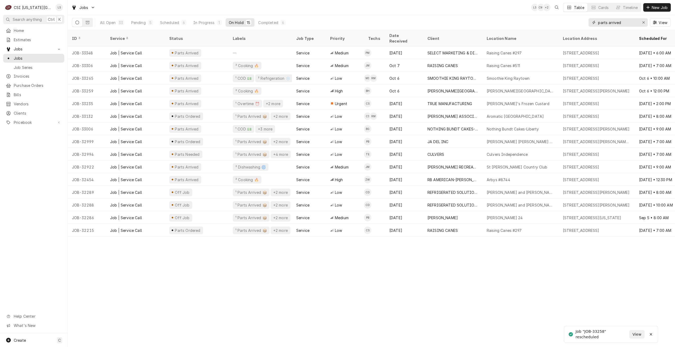
drag, startPoint x: 626, startPoint y: 22, endPoint x: 569, endPoint y: 22, distance: 57.6
click at [569, 22] on div "All Open 33 Pending 5 Scheduled 6 In Progress 1 On Hold 15 Completed 6 parts ar…" at bounding box center [371, 22] width 599 height 15
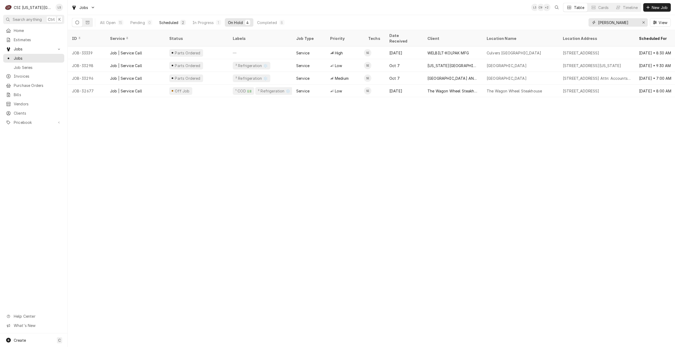
type input "steve"
click at [173, 26] on button "Scheduled 2" at bounding box center [172, 22] width 33 height 8
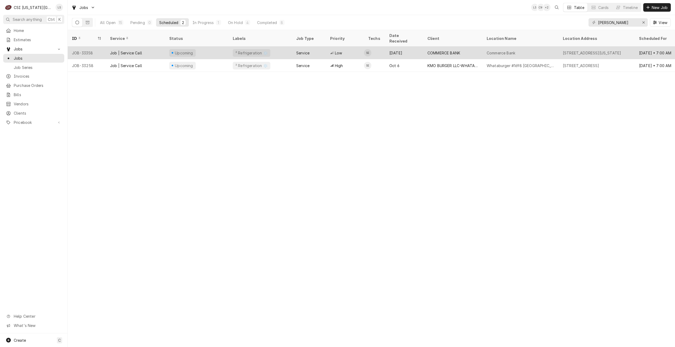
click at [507, 51] on div "Commerce Bank" at bounding box center [520, 53] width 76 height 13
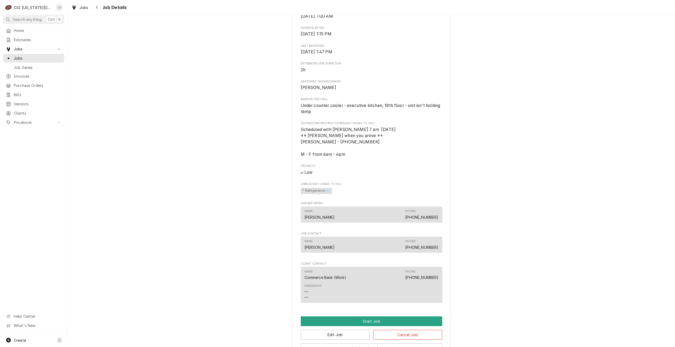
scroll to position [284, 0]
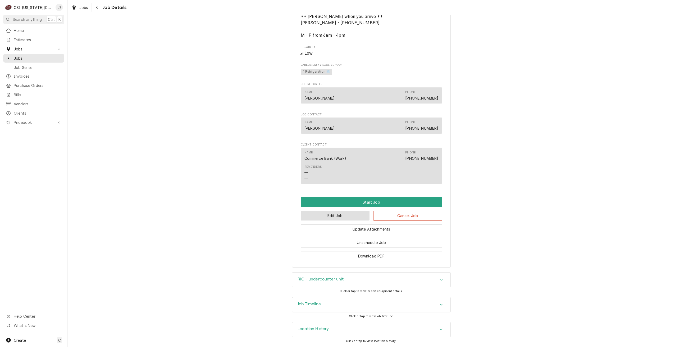
click at [332, 219] on button "Edit Job" at bounding box center [335, 216] width 69 height 10
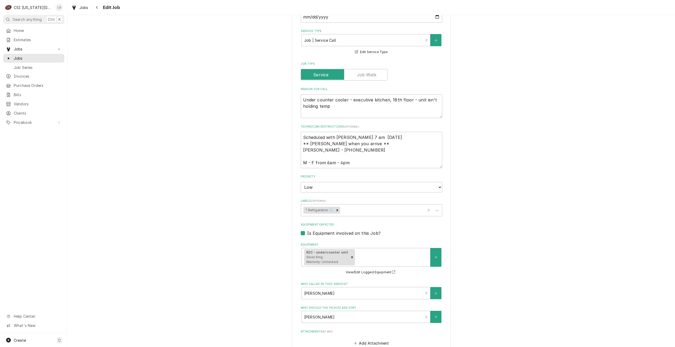
scroll to position [281, 0]
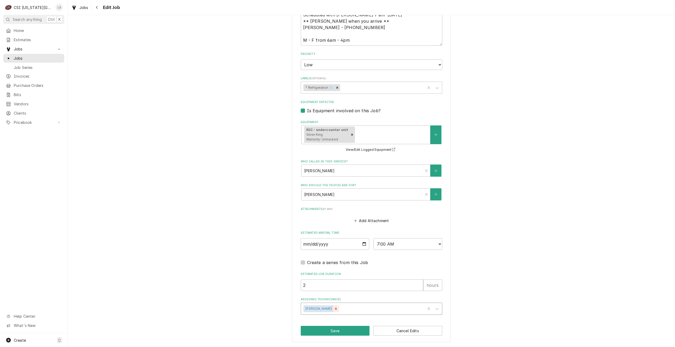
click at [334, 309] on icon "Remove Steve Ethridge" at bounding box center [336, 309] width 4 height 4
type textarea "x"
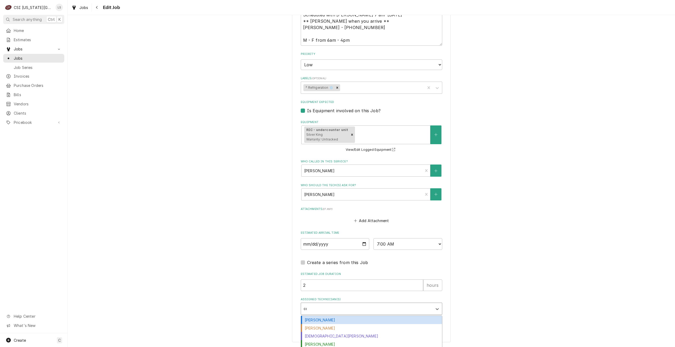
type input "cod"
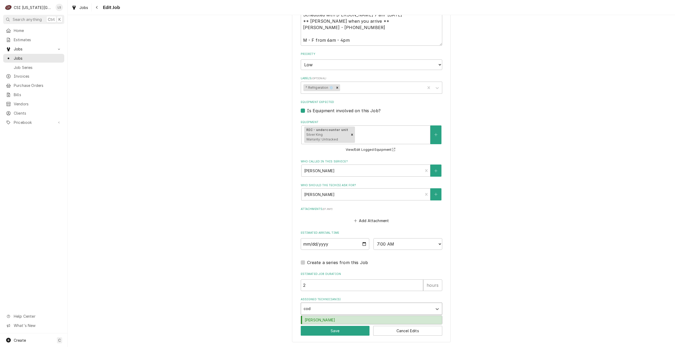
click at [329, 323] on div "[PERSON_NAME]" at bounding box center [371, 320] width 141 height 8
type textarea "x"
click at [326, 331] on button "Save" at bounding box center [335, 331] width 69 height 10
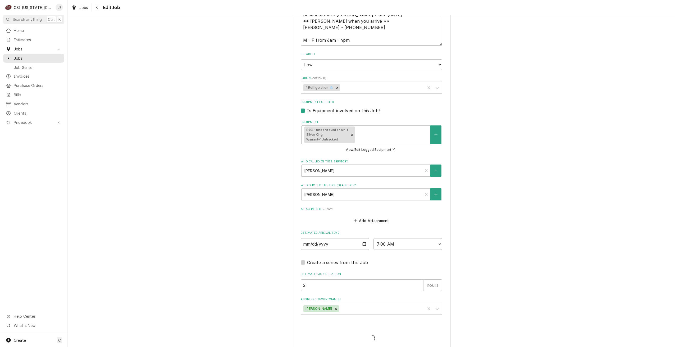
type textarea "x"
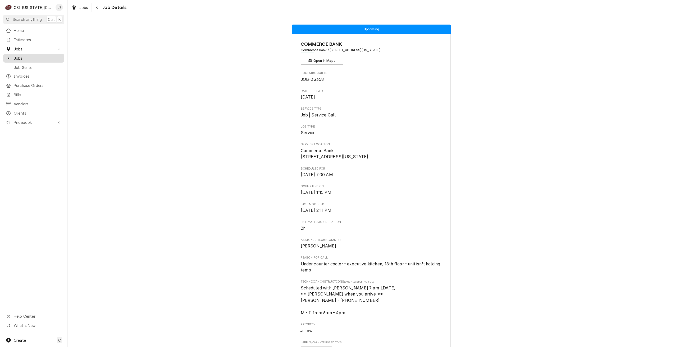
click at [55, 60] on link "Jobs" at bounding box center [33, 58] width 61 height 9
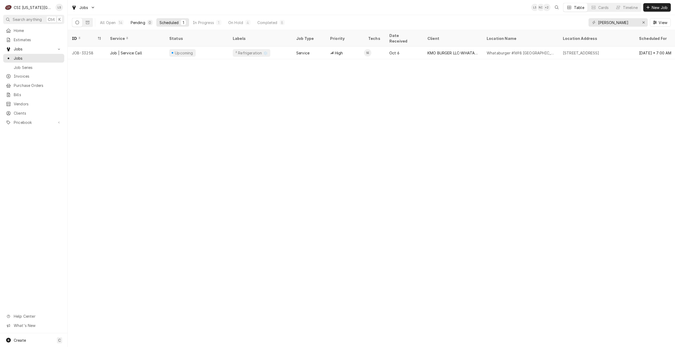
click at [147, 26] on button "Pending 0" at bounding box center [141, 22] width 28 height 8
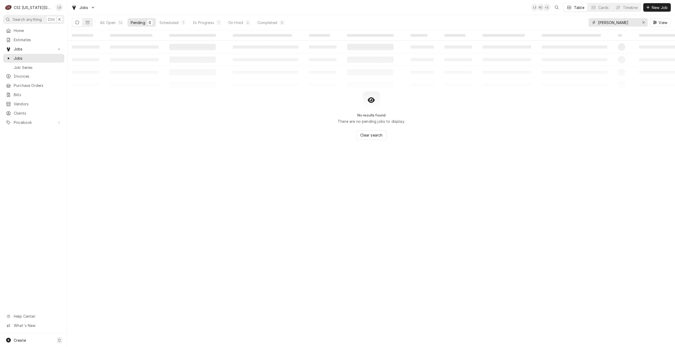
click at [616, 25] on input "[PERSON_NAME]" at bounding box center [618, 22] width 40 height 8
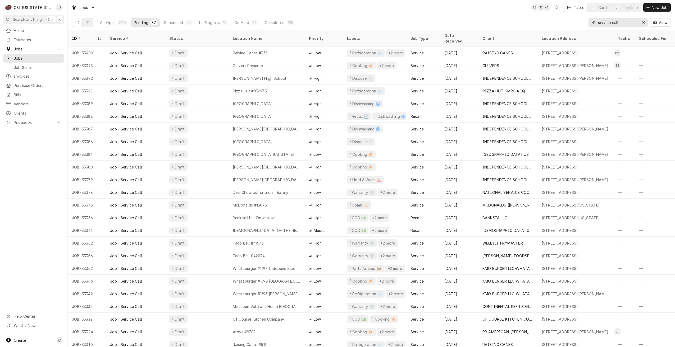
drag, startPoint x: 626, startPoint y: 23, endPoint x: 571, endPoint y: 17, distance: 55.1
click at [571, 17] on div "All Open 270 Pending 37 Scheduled 29 In Progress 13 On Hold 66 Completed 125 se…" at bounding box center [371, 22] width 599 height 15
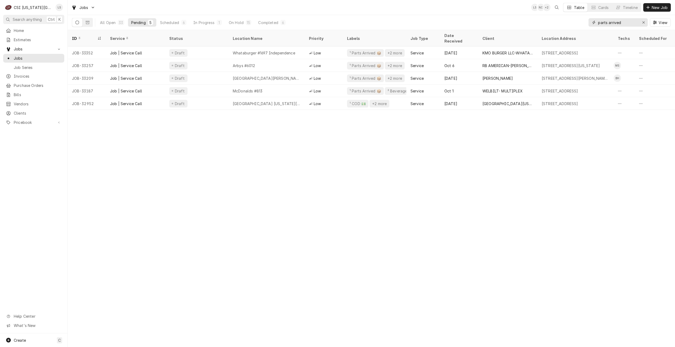
drag, startPoint x: 630, startPoint y: 26, endPoint x: 584, endPoint y: 26, distance: 45.2
click at [584, 26] on div "All Open 33 Pending 5 Scheduled 6 In Progress 1 On Hold 15 Completed 6 parts ar…" at bounding box center [371, 22] width 599 height 15
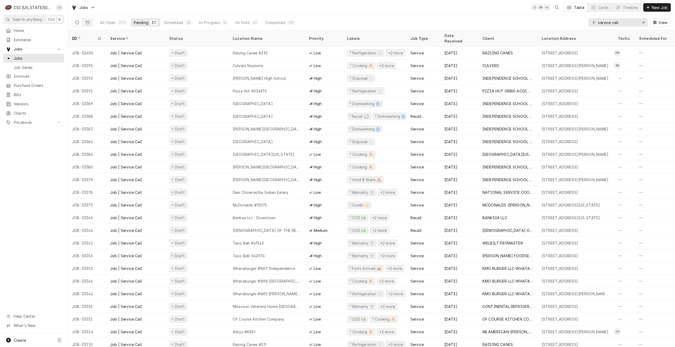
click at [455, 12] on div "Jobs LS SM + 4 Table Cards Timeline New Job" at bounding box center [371, 7] width 607 height 15
drag, startPoint x: 626, startPoint y: 22, endPoint x: 584, endPoint y: 24, distance: 41.9
click at [584, 24] on div "All Open 270 Pending 37 Scheduled 28 In Progress 14 On Hold 66 Completed 125 se…" at bounding box center [371, 22] width 599 height 15
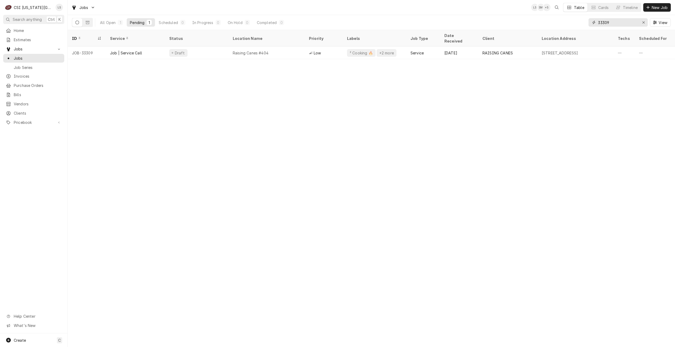
click at [613, 24] on input "33309" at bounding box center [618, 22] width 40 height 8
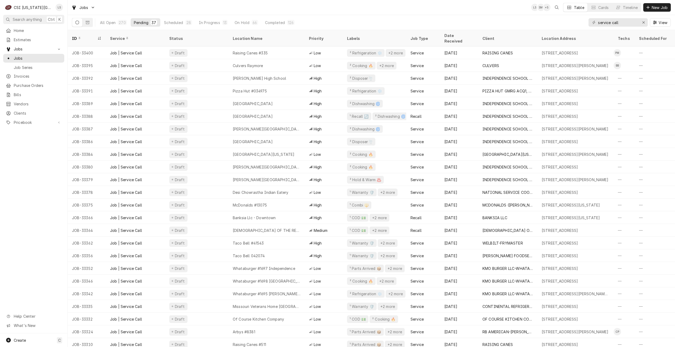
click at [397, 9] on div "Jobs LS SM + 5 Table Cards Timeline New Job" at bounding box center [371, 7] width 607 height 15
drag, startPoint x: 629, startPoint y: 24, endPoint x: 589, endPoint y: 24, distance: 39.4
click at [589, 24] on div "service call" at bounding box center [617, 22] width 59 height 8
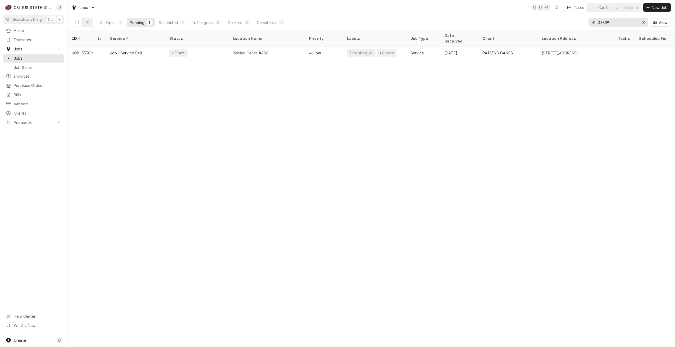
click at [616, 21] on input "33309" at bounding box center [618, 22] width 40 height 8
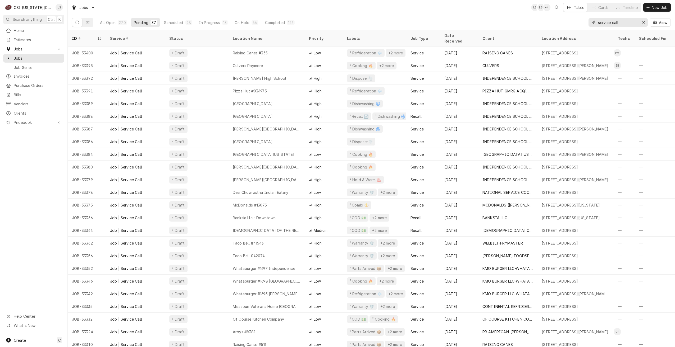
drag, startPoint x: 631, startPoint y: 24, endPoint x: 588, endPoint y: 23, distance: 42.6
click at [588, 23] on div "service call" at bounding box center [617, 22] width 59 height 8
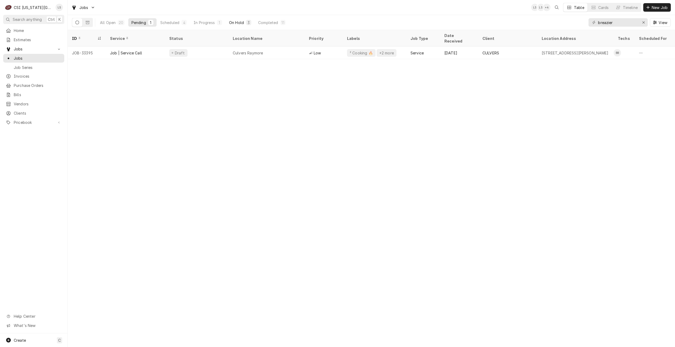
click at [243, 24] on div "On Hold" at bounding box center [236, 23] width 15 height 6
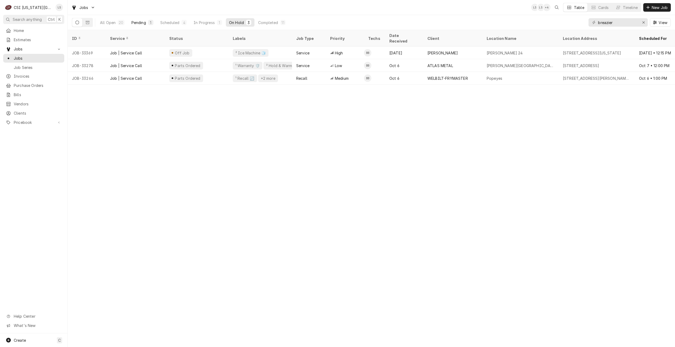
click at [139, 21] on div "Pending" at bounding box center [138, 23] width 15 height 6
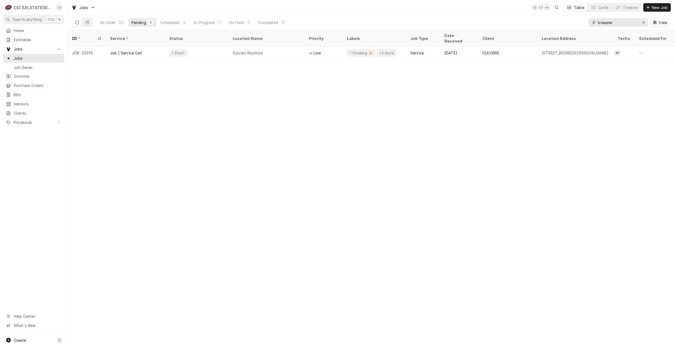
click at [613, 22] on input "breazier" at bounding box center [618, 22] width 40 height 8
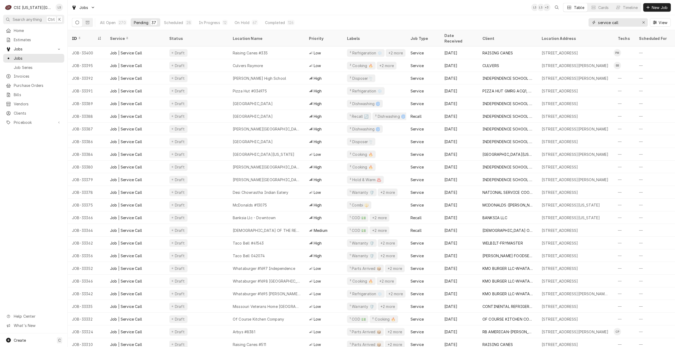
drag, startPoint x: 632, startPoint y: 23, endPoint x: 592, endPoint y: 23, distance: 40.2
click at [592, 23] on div "service call" at bounding box center [617, 22] width 59 height 8
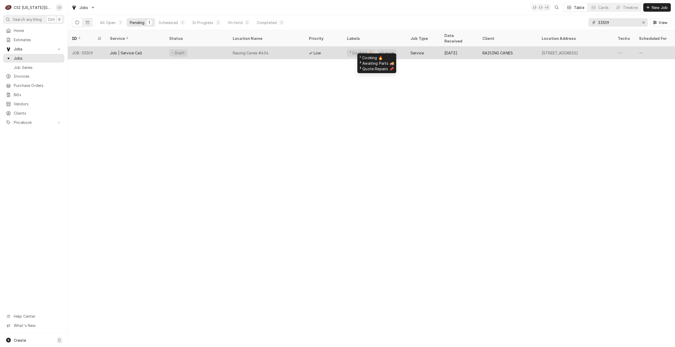
type input "33309"
click at [390, 49] on div "+2 more" at bounding box center [387, 53] width 20 height 8
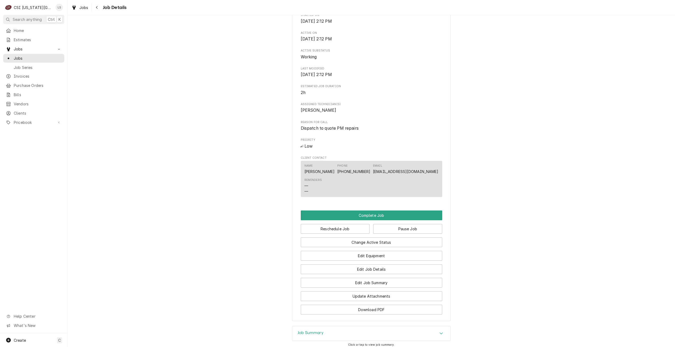
scroll to position [476, 0]
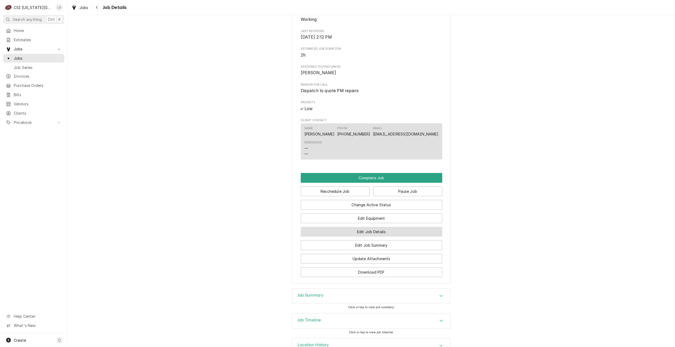
click at [407, 234] on button "Edit Job Details" at bounding box center [371, 232] width 141 height 10
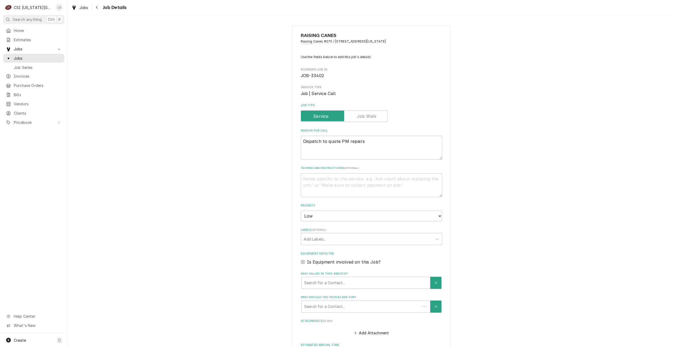
type textarea "x"
click at [371, 119] on label "Job Type" at bounding box center [344, 117] width 87 height 12
click at [371, 119] on input "Job Type" at bounding box center [344, 117] width 82 height 12
checkbox input "true"
click at [516, 141] on div "RAISING CANES Raising Canes #275 / 8771 N Ambassador Dr, Kansas City, MO 64154 …" at bounding box center [371, 232] width 607 height 423
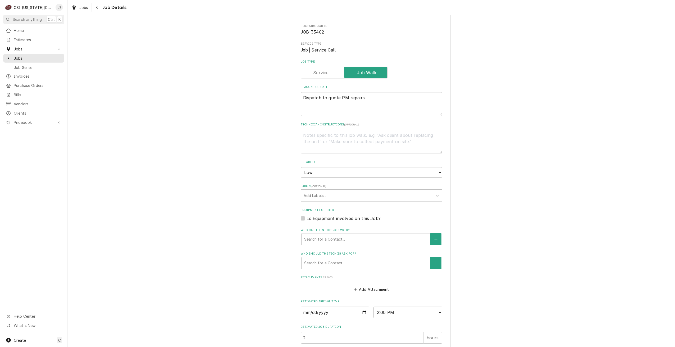
scroll to position [96, 0]
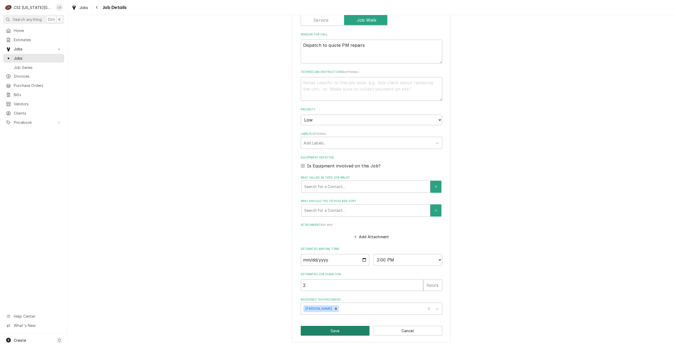
click at [311, 333] on button "Save" at bounding box center [335, 331] width 69 height 10
type textarea "x"
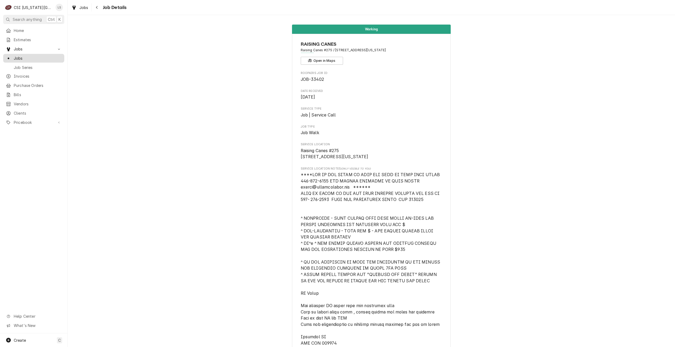
click at [61, 56] on span "Jobs" at bounding box center [38, 59] width 48 height 6
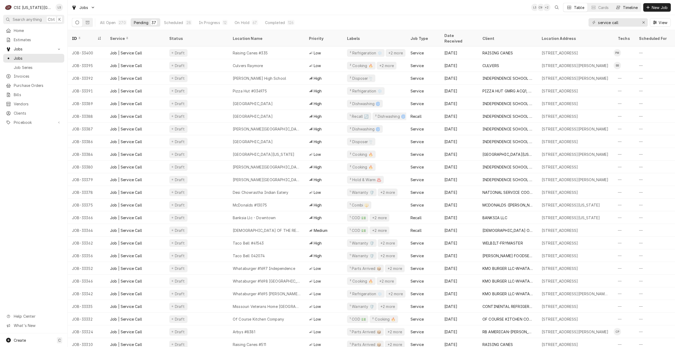
click at [632, 10] on div "Timeline" at bounding box center [630, 8] width 15 height 6
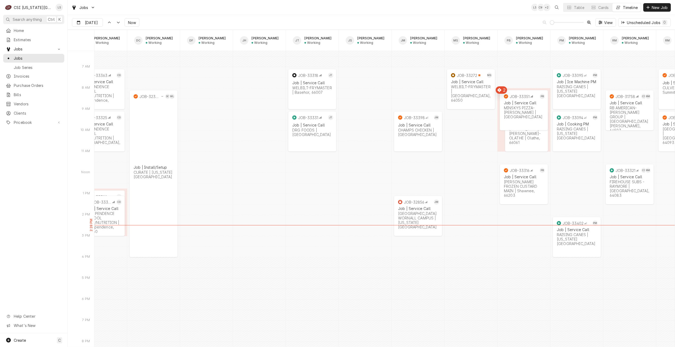
scroll to position [0, 395]
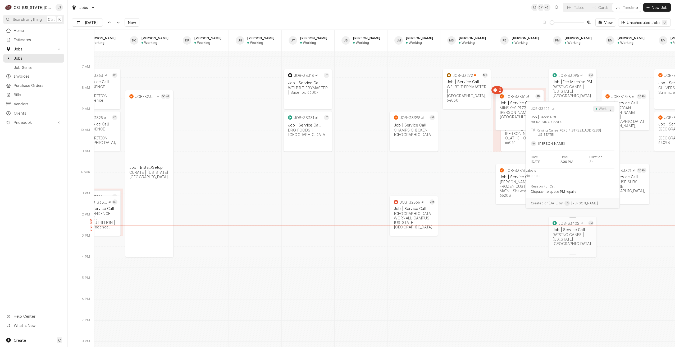
click at [566, 246] on div "JOB-33402 PM Job | Service Call RAISING CANES | Kansas City, 64154" at bounding box center [572, 233] width 48 height 33
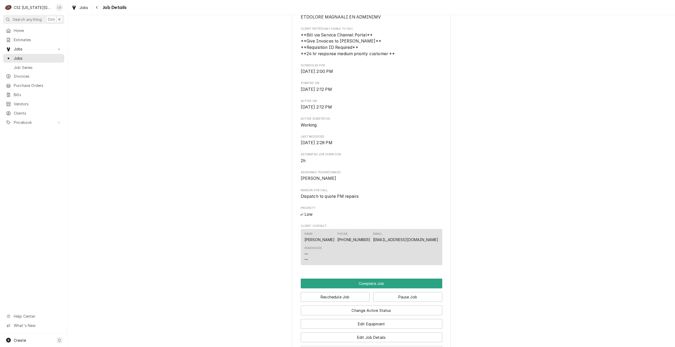
scroll to position [498, 0]
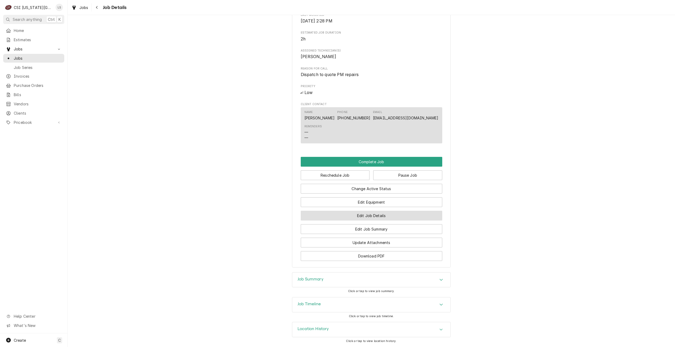
click at [382, 216] on button "Edit Job Details" at bounding box center [371, 216] width 141 height 10
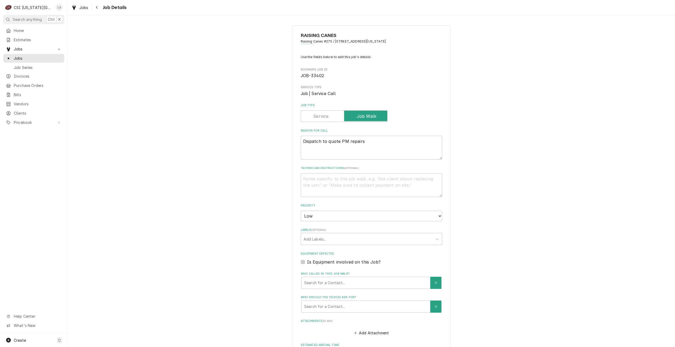
type textarea "x"
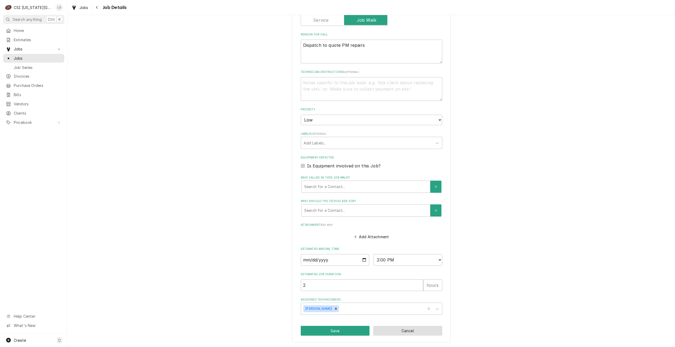
click at [428, 327] on button "Cancel" at bounding box center [407, 331] width 69 height 10
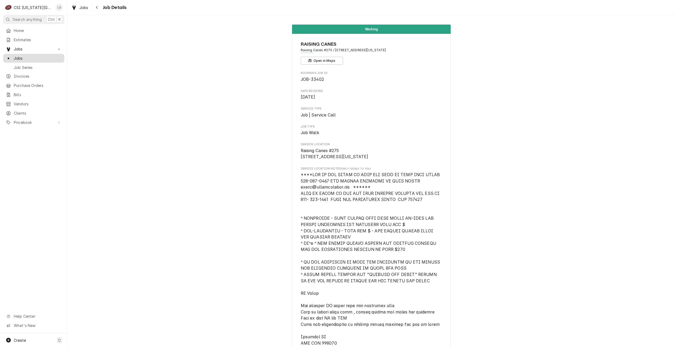
click at [43, 59] on div "Jobs" at bounding box center [33, 58] width 59 height 7
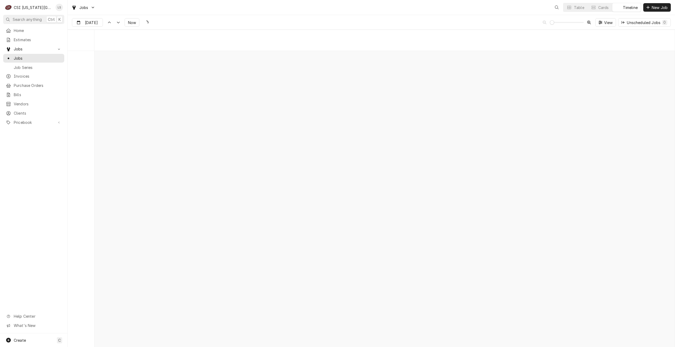
scroll to position [6076, 0]
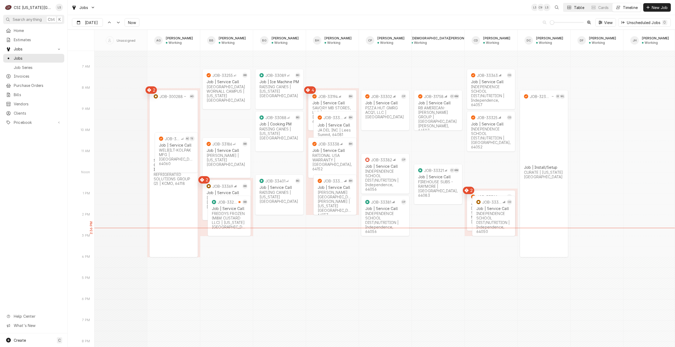
click at [574, 8] on div "Table" at bounding box center [579, 8] width 10 height 6
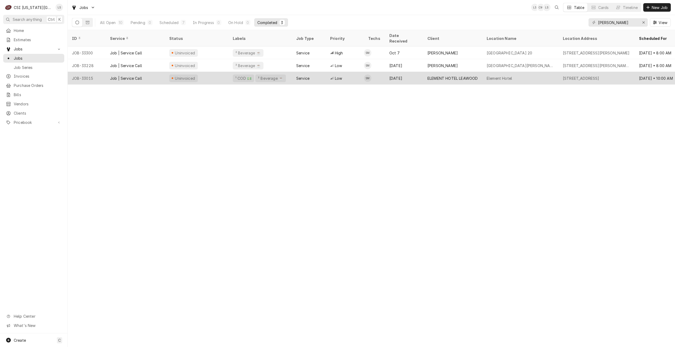
click at [441, 75] on div "ELEMENT HOTEL LEAWOOD" at bounding box center [452, 78] width 59 height 13
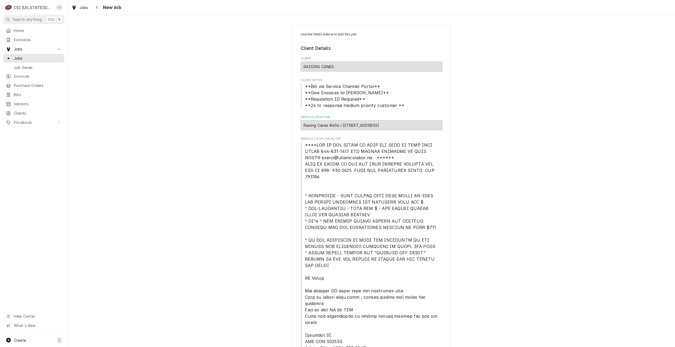
type textarea "x"
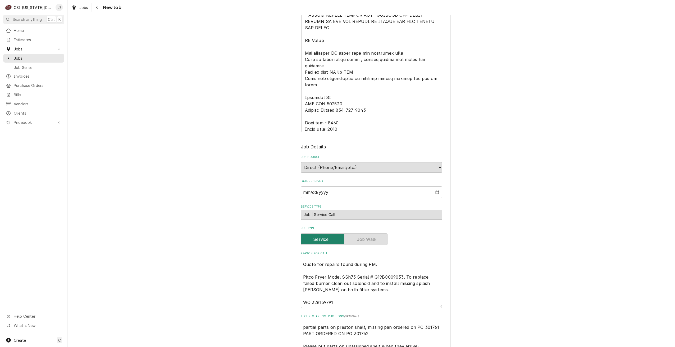
scroll to position [264, 0]
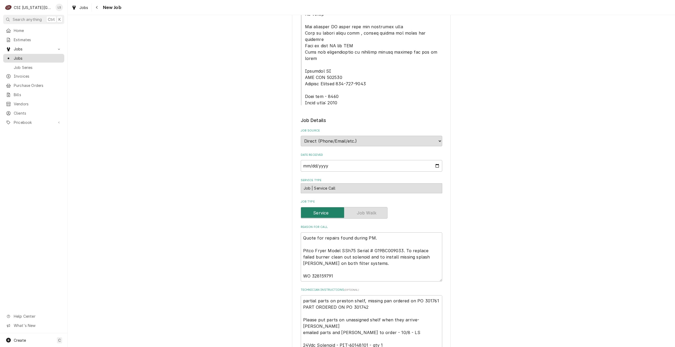
click at [47, 58] on span "Jobs" at bounding box center [38, 59] width 48 height 6
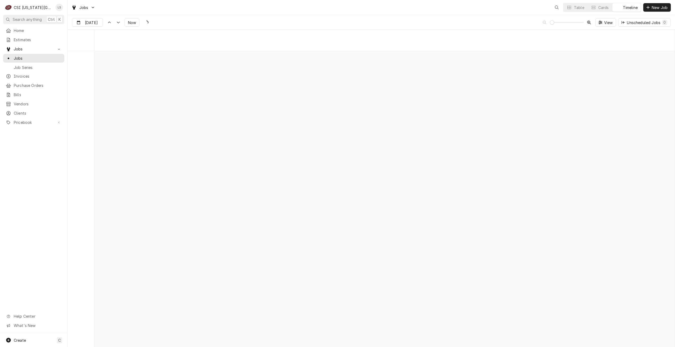
scroll to position [6071, 0]
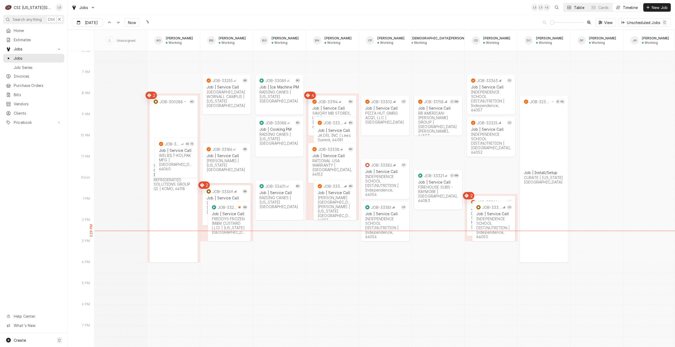
click at [575, 8] on div "Table" at bounding box center [579, 8] width 10 height 6
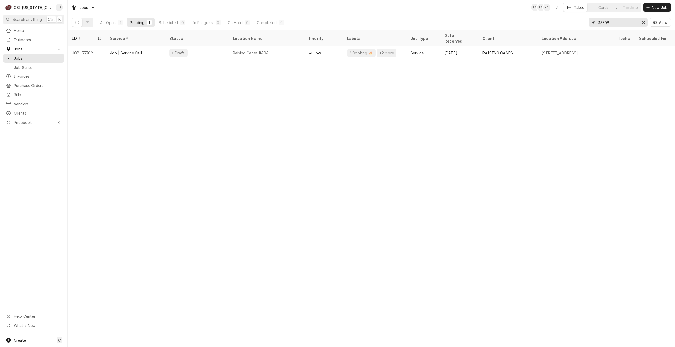
click at [622, 23] on input "33309" at bounding box center [618, 22] width 40 height 8
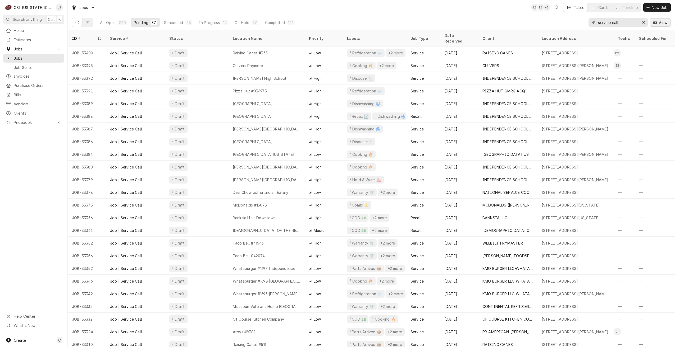
type input "service call"
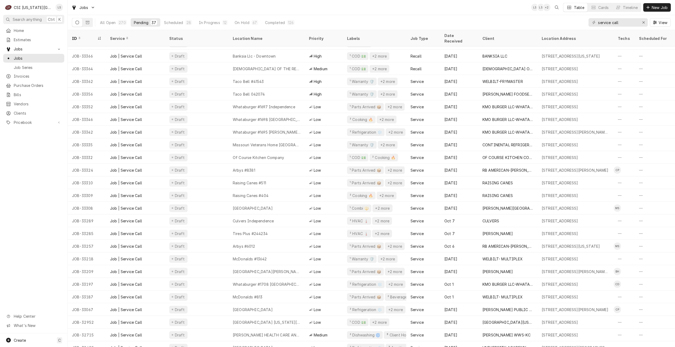
scroll to position [166, 0]
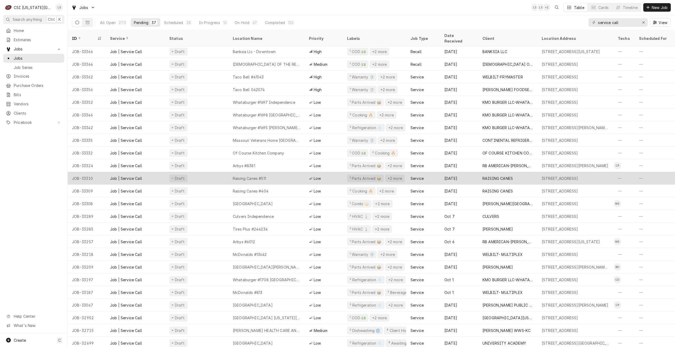
click at [290, 173] on div "Raising Canes #511" at bounding box center [266, 178] width 76 height 13
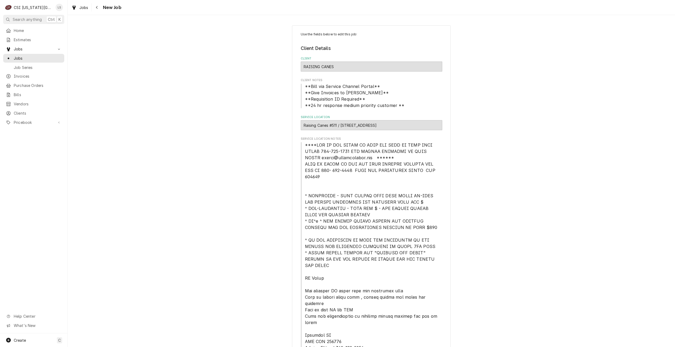
type textarea "x"
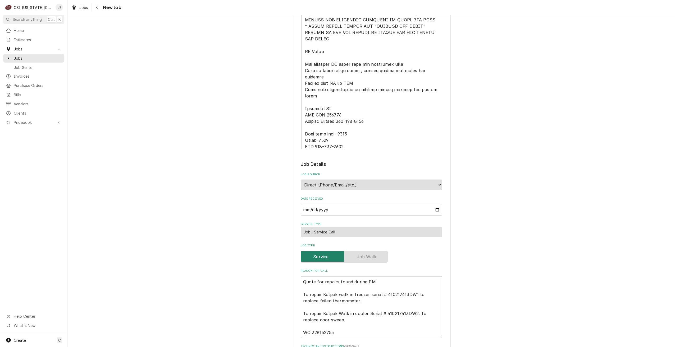
scroll to position [264, 0]
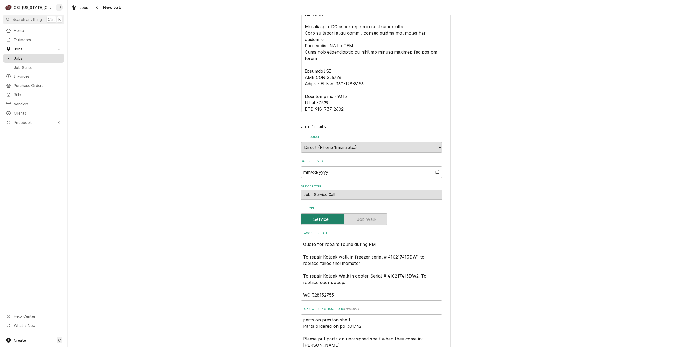
click at [58, 60] on link "Jobs" at bounding box center [33, 58] width 61 height 9
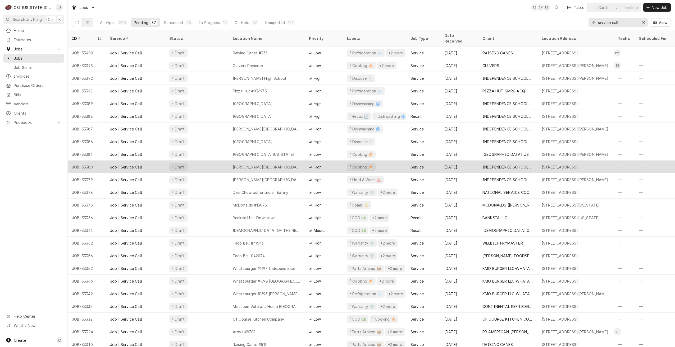
click at [240, 164] on div "[PERSON_NAME][GEOGRAPHIC_DATA]" at bounding box center [267, 167] width 68 height 6
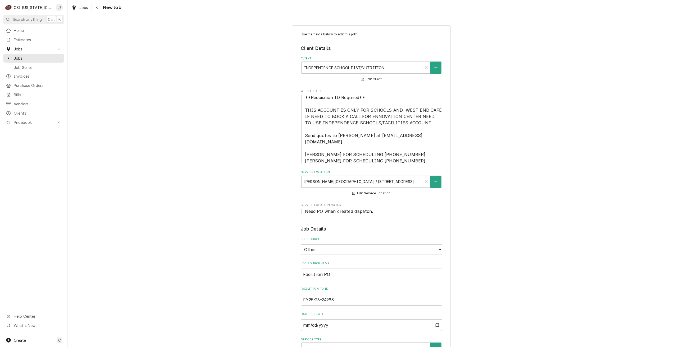
type textarea "x"
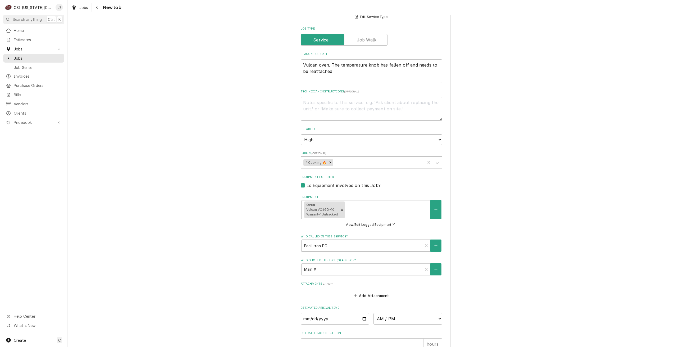
scroll to position [423, 0]
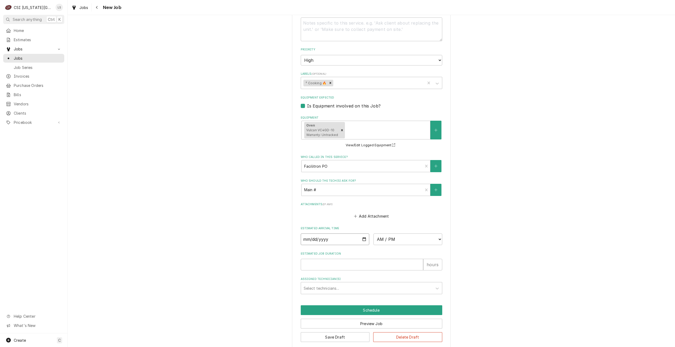
click at [363, 234] on input "Date" at bounding box center [335, 240] width 69 height 12
type input "[DATE]"
type textarea "x"
drag, startPoint x: 389, startPoint y: 233, endPoint x: 391, endPoint y: 228, distance: 5.7
click at [389, 234] on select "AM / PM 6:00 AM 6:15 AM 6:30 AM 6:45 AM 7:00 AM 7:15 AM 7:30 AM 7:45 AM 8:00 AM…" at bounding box center [407, 240] width 69 height 12
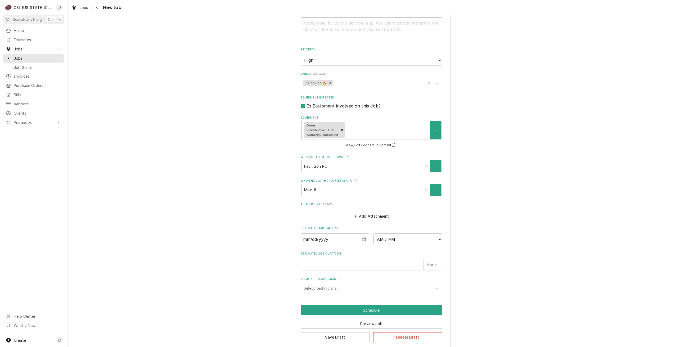
drag, startPoint x: 514, startPoint y: 139, endPoint x: 514, endPoint y: 146, distance: 6.6
click at [50, 57] on span "Jobs" at bounding box center [38, 59] width 48 height 6
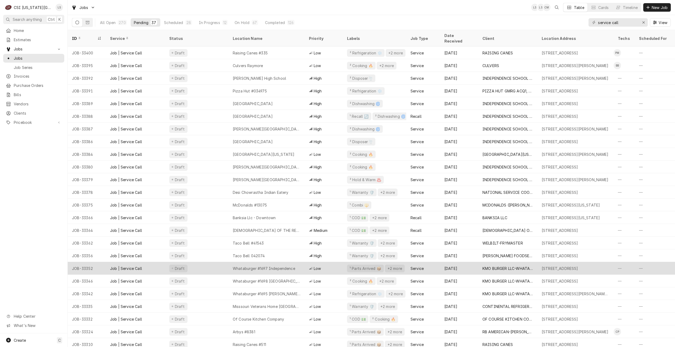
click at [262, 267] on div "Whataburger #1697 Independence" at bounding box center [266, 268] width 76 height 13
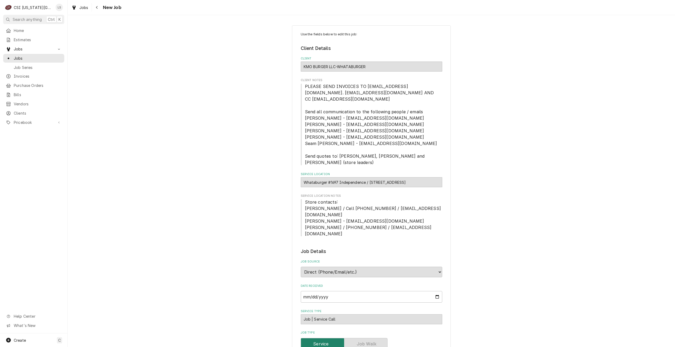
type textarea "x"
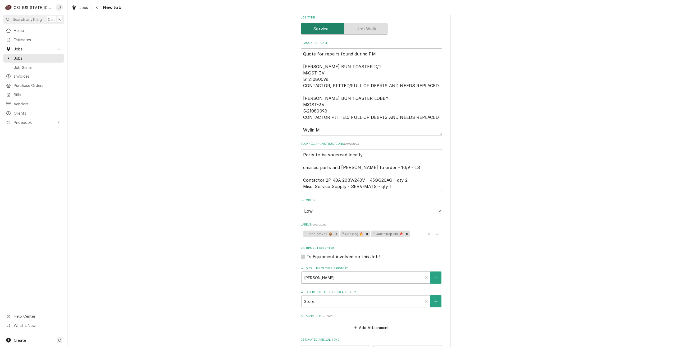
scroll to position [317, 0]
click at [22, 57] on span "Jobs" at bounding box center [38, 59] width 48 height 6
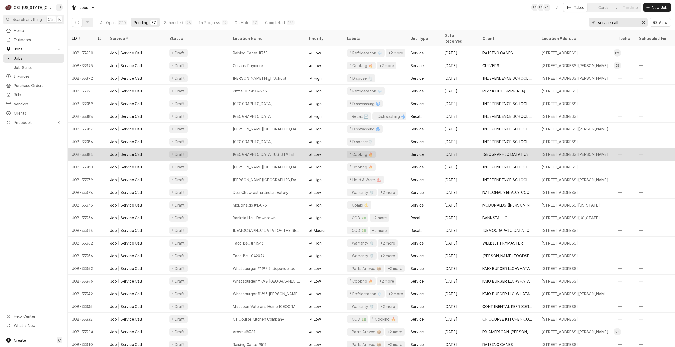
click at [276, 152] on div "Western Missouri Medical Center" at bounding box center [264, 155] width 62 height 6
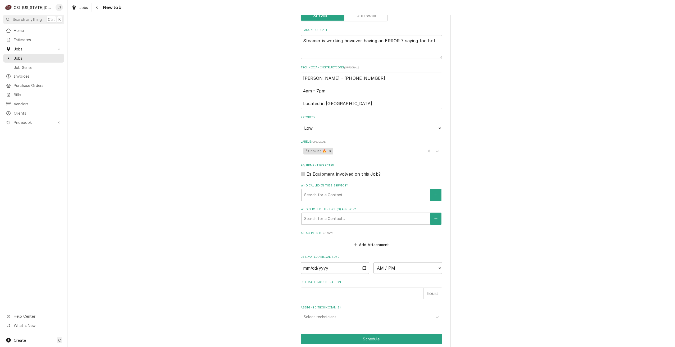
scroll to position [253, 0]
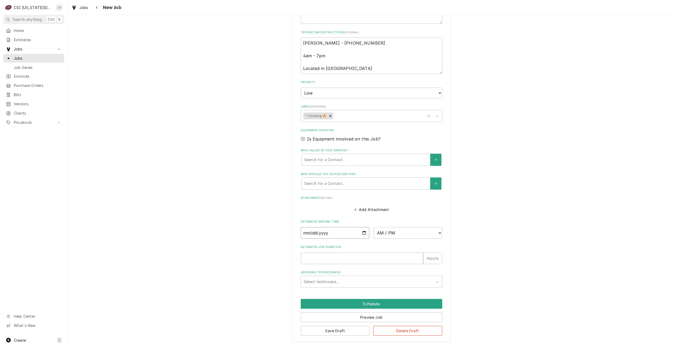
click at [361, 235] on input "Date" at bounding box center [335, 233] width 69 height 12
type input "[DATE]"
drag, startPoint x: 391, startPoint y: 234, endPoint x: 391, endPoint y: 229, distance: 5.1
click at [391, 234] on select "AM / PM 6:00 AM 6:15 AM 6:30 AM 6:45 AM 7:00 AM 7:15 AM 7:30 AM 7:45 AM 8:00 AM…" at bounding box center [407, 233] width 69 height 12
type textarea "x"
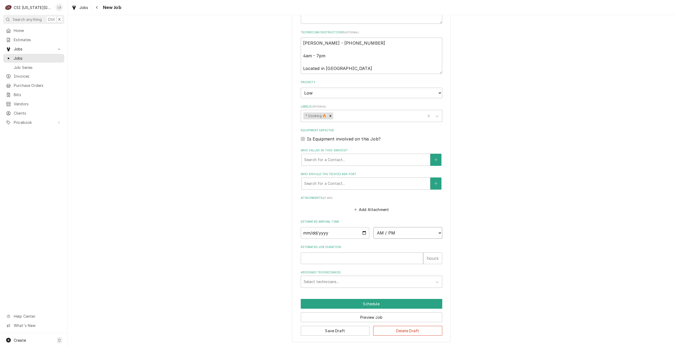
select select "08:00:00"
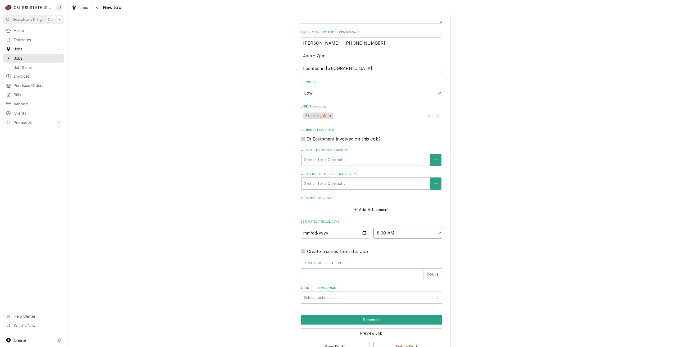
type textarea "x"
click at [384, 275] on input "Estimated Job Duration" at bounding box center [362, 275] width 122 height 12
type input "2"
type textarea "x"
type input "2"
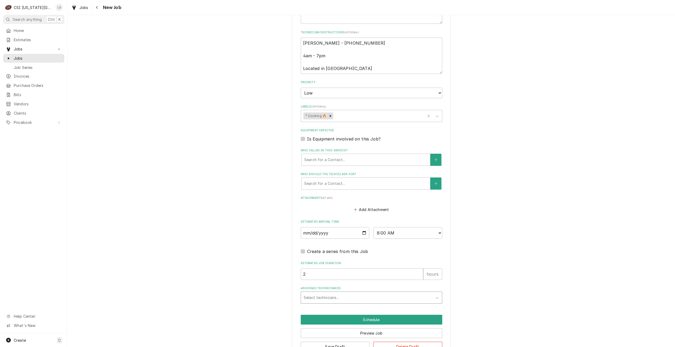
click at [371, 299] on div "Assigned Technician(s)" at bounding box center [367, 298] width 126 height 10
type input "brea"
click at [370, 307] on div "Brian Breazier" at bounding box center [371, 309] width 141 height 8
click at [383, 321] on button "Schedule" at bounding box center [371, 320] width 141 height 10
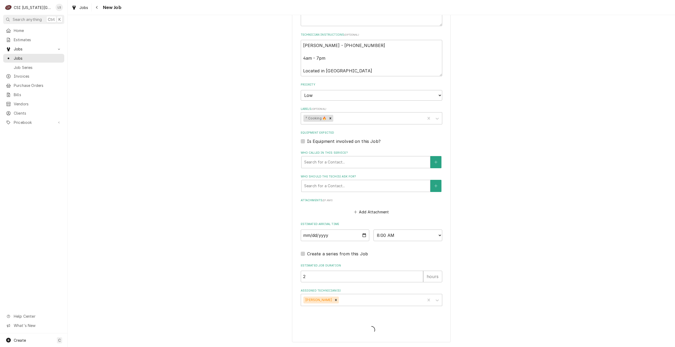
type textarea "x"
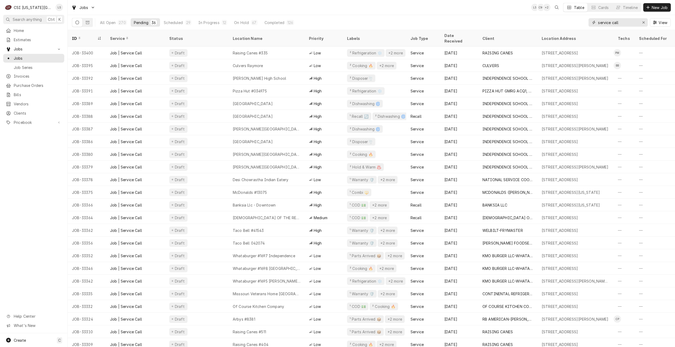
drag, startPoint x: 623, startPoint y: 23, endPoint x: 583, endPoint y: 26, distance: 40.6
click at [583, 26] on div "All Open 270 Pending 36 Scheduled 29 In Progress 12 On Hold 67 Completed 126 se…" at bounding box center [371, 22] width 599 height 15
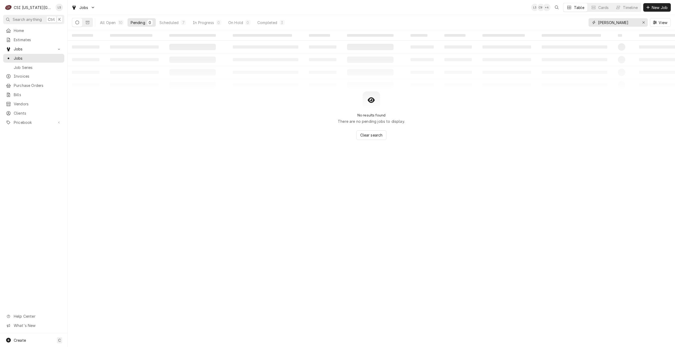
type input "[PERSON_NAME]"
drag, startPoint x: 258, startPoint y: 21, endPoint x: 304, endPoint y: 30, distance: 46.5
click at [258, 21] on div "Completed" at bounding box center [267, 23] width 20 height 6
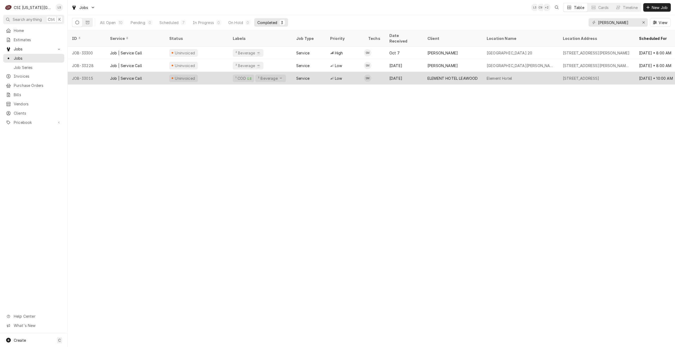
click at [485, 75] on div "Element Hotel" at bounding box center [520, 78] width 76 height 13
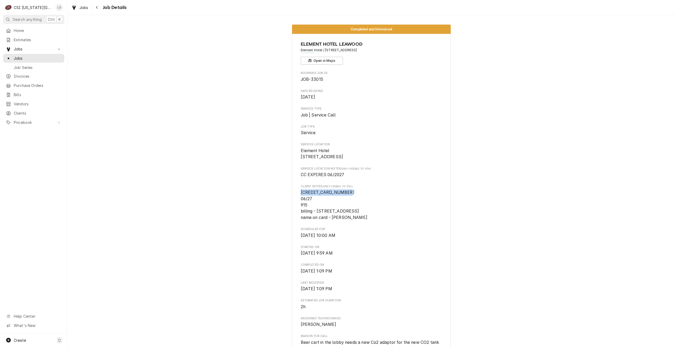
drag, startPoint x: 343, startPoint y: 198, endPoint x: 299, endPoint y: 201, distance: 44.3
click at [301, 201] on span "4246 3154 3962 0947 06/27 915 billing - 5022 W 137th, Leawood KS - 64116 name o…" at bounding box center [371, 205] width 141 height 31
copy span "4246 3154 3962 0947"
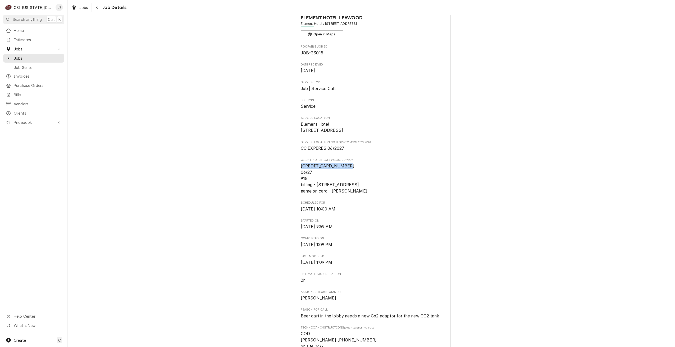
drag, startPoint x: 366, startPoint y: 199, endPoint x: 331, endPoint y: 200, distance: 34.9
click at [331, 194] on span "4246 3154 3962 0947 06/27 915 billing - 5022 W 137th, Leawood KS - 64116 name o…" at bounding box center [371, 178] width 141 height 31
copy span "Shirley Dickson"
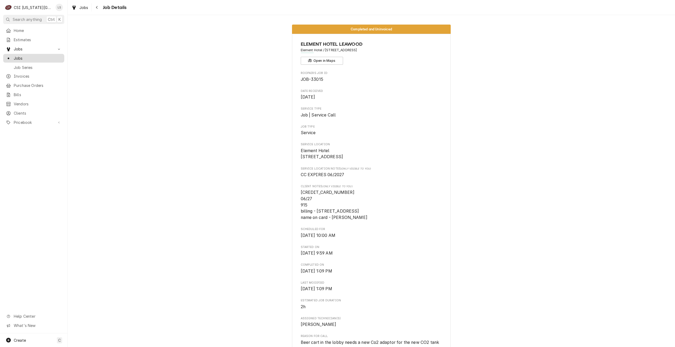
click at [57, 56] on span "Jobs" at bounding box center [38, 59] width 48 height 6
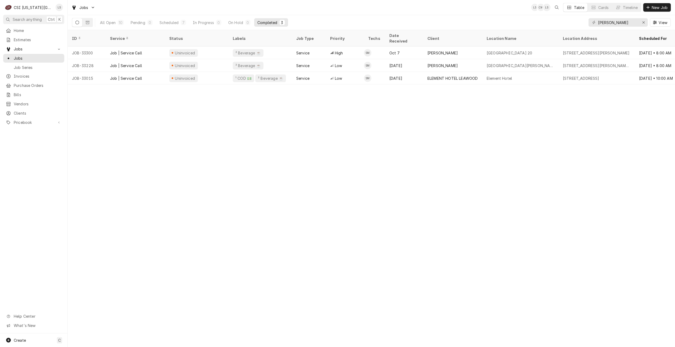
click at [180, 27] on div "All Open 10 Pending 0 Scheduled 7 In Progress 0 On Hold 0 Completed 3" at bounding box center [192, 22] width 191 height 15
click at [181, 25] on div "7" at bounding box center [183, 22] width 5 height 5
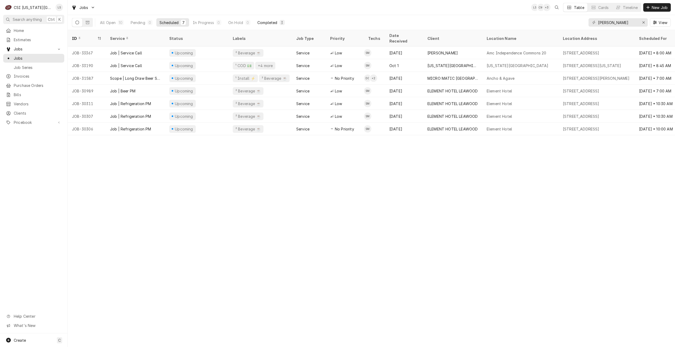
click at [261, 21] on div "Completed" at bounding box center [267, 23] width 20 height 6
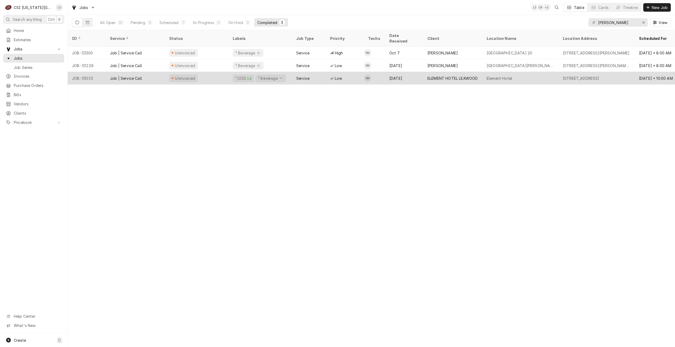
click at [357, 72] on div "Low" at bounding box center [345, 78] width 38 height 13
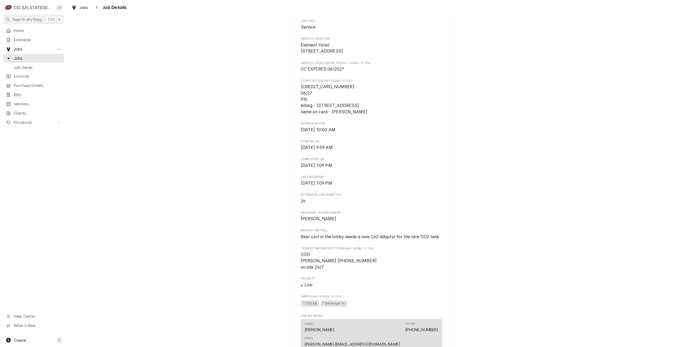
scroll to position [132, 0]
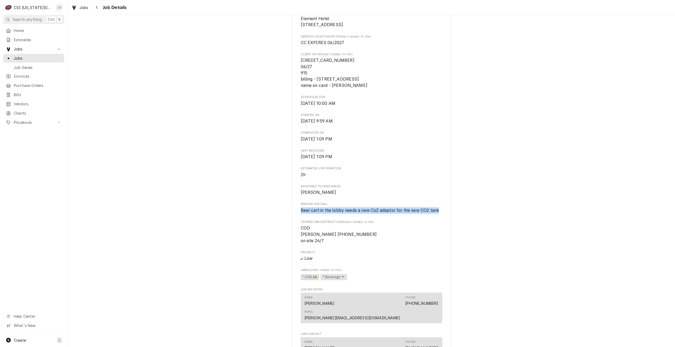
drag, startPoint x: 439, startPoint y: 216, endPoint x: 297, endPoint y: 219, distance: 142.0
click at [297, 219] on div "ELEMENT HOTEL LEAWOOD Element Hotel / 5022 W 137Th, Leawood, KS 66224 Open in M…" at bounding box center [371, 283] width 159 height 762
copy span "Beer cart in the lobby needs a new Co2 adaptor for the new CO2 tank"
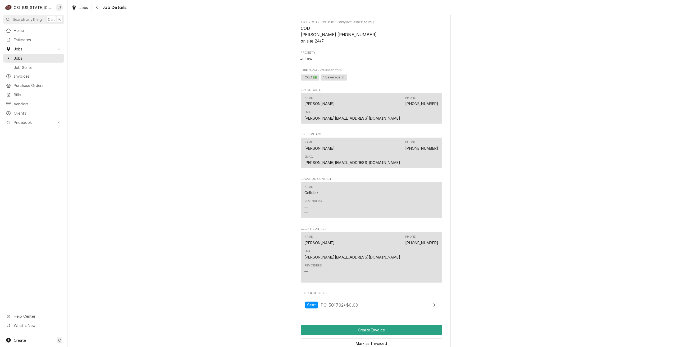
scroll to position [370, 0]
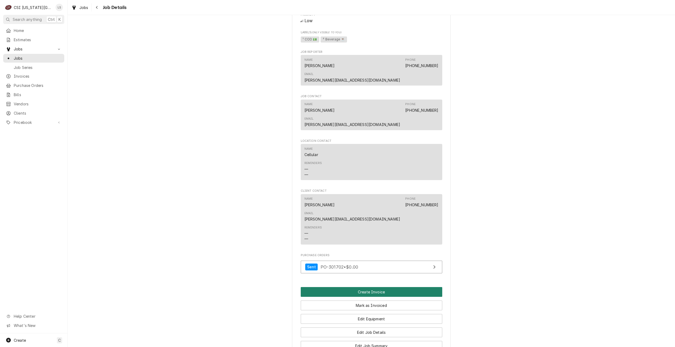
click at [409, 287] on button "Create Invoice" at bounding box center [371, 292] width 141 height 10
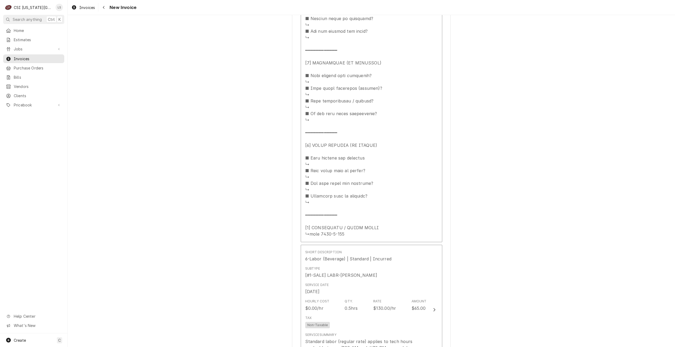
scroll to position [714, 0]
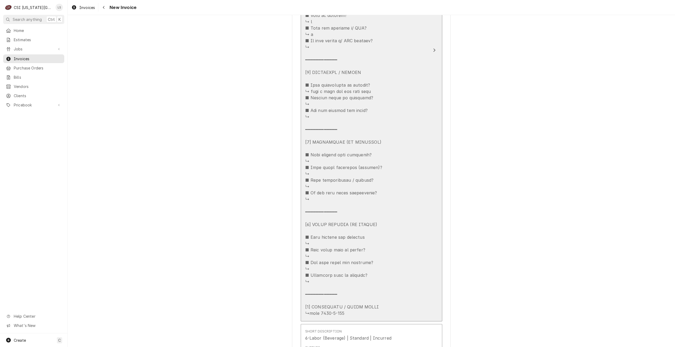
click at [419, 157] on div "Service Summary" at bounding box center [365, 92] width 121 height 454
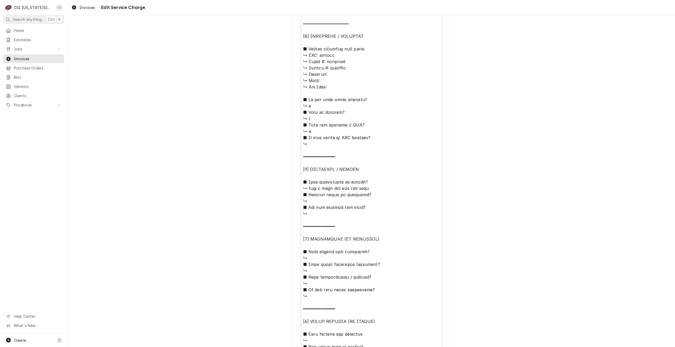
scroll to position [295, 0]
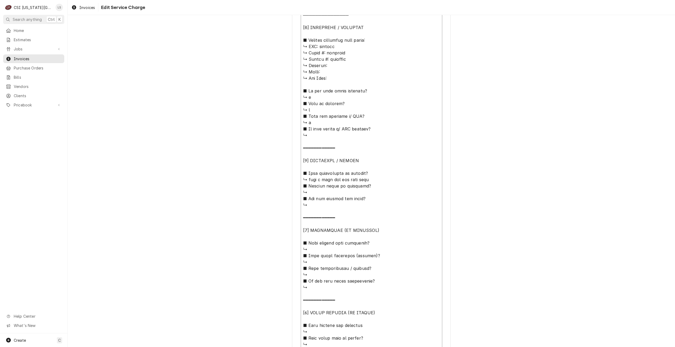
drag, startPoint x: 374, startPoint y: 181, endPoint x: 306, endPoint y: 179, distance: 68.2
click at [306, 179] on textarea "Service Summary ( optional )" at bounding box center [371, 182] width 141 height 449
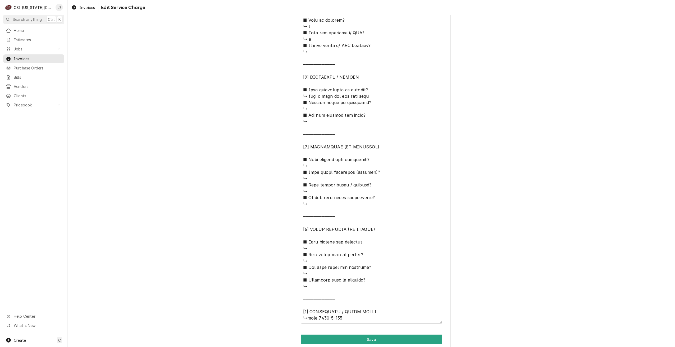
scroll to position [401, 0]
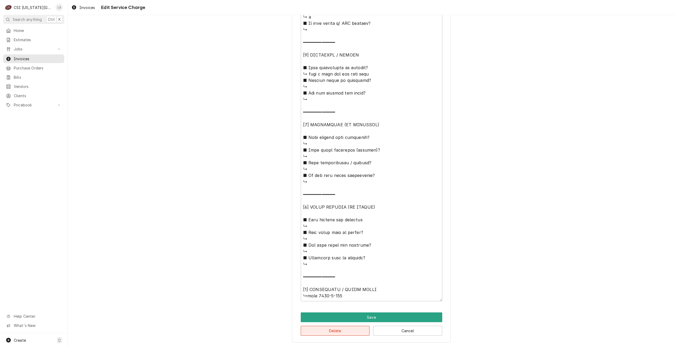
click at [335, 333] on button "Delete" at bounding box center [335, 331] width 69 height 10
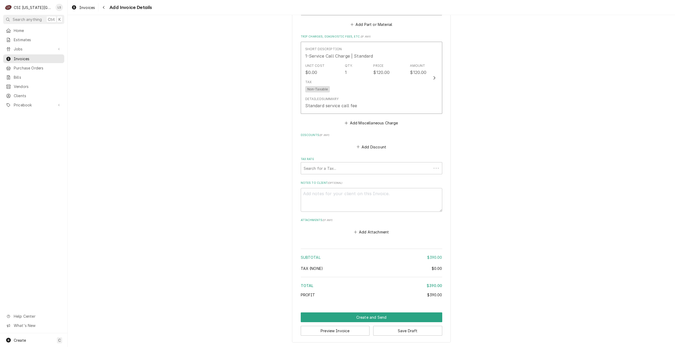
scroll to position [723, 0]
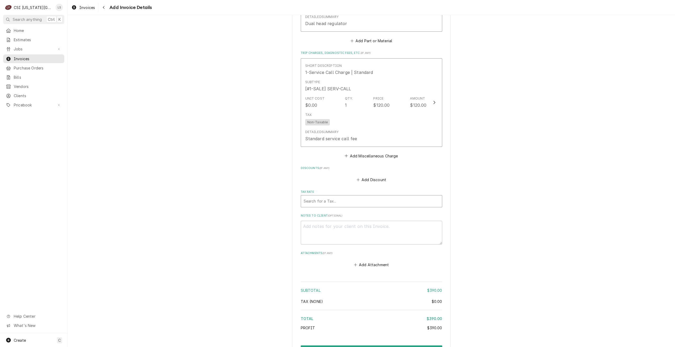
click at [423, 202] on div "Tax Rate" at bounding box center [372, 202] width 136 height 10
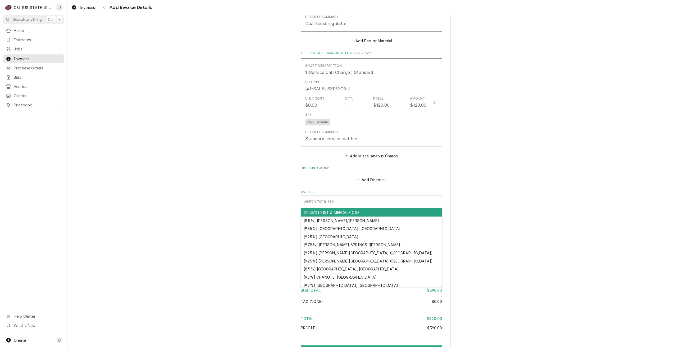
type textarea "x"
type input "l"
type textarea "x"
type input "le"
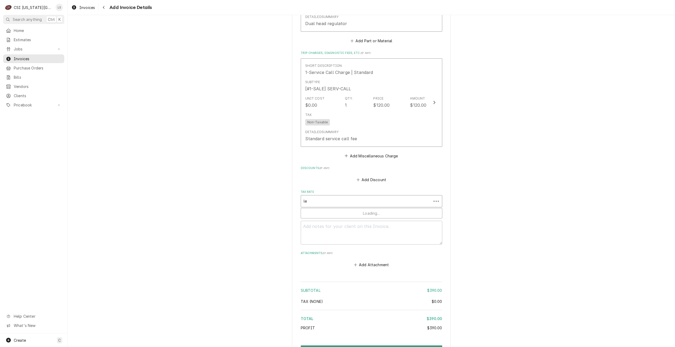
type textarea "x"
type input "lea"
type textarea "x"
type input "leaw"
click at [402, 212] on div "[9.1%] LEAWOOD, KS" at bounding box center [371, 213] width 141 height 8
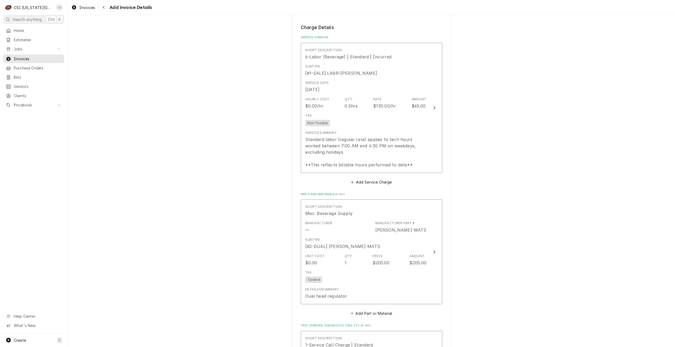
scroll to position [448, 0]
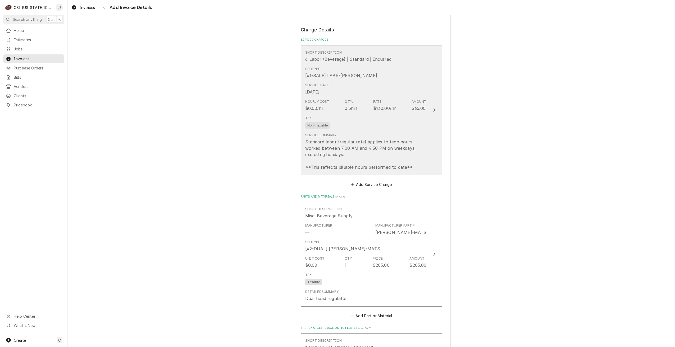
click at [413, 153] on div "Standard labor (regular rate) applies to tech hours worked between 7:00 AM and …" at bounding box center [365, 155] width 121 height 32
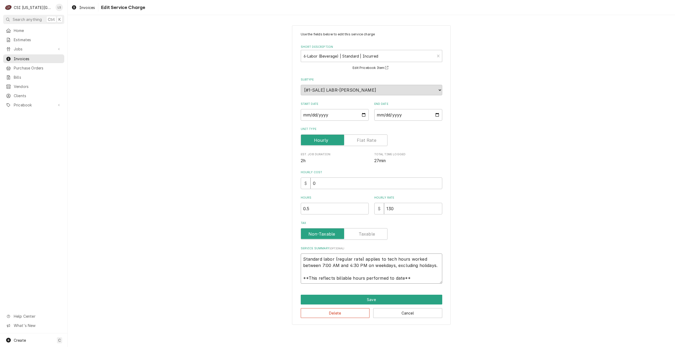
click at [418, 277] on textarea "Standard labor (regular rate) applies to tech hours worked between 7:00 AM and …" at bounding box center [371, 269] width 141 height 30
drag, startPoint x: 418, startPoint y: 281, endPoint x: 292, endPoint y: 252, distance: 129.5
click at [292, 252] on div "Use the fields below to edit this service charge Short Description 6-Labor (Bev…" at bounding box center [371, 175] width 607 height 309
paste textarea "Beer cart in the lobby needs a new Co2 adaptor for the new CO2 tank need a dual…"
type textarea "x"
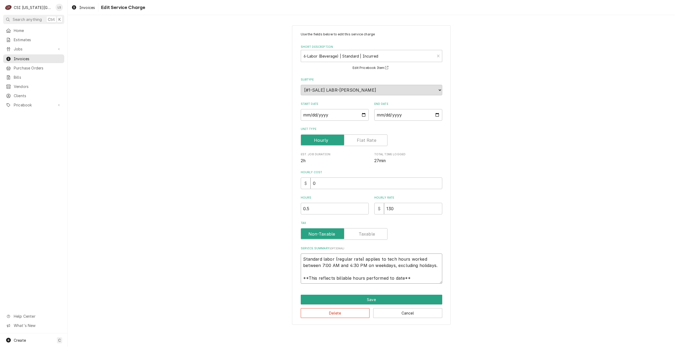
type textarea "Beer cart in the lobby needs a new Co2 adaptor for the new CO2 tank need a dual…"
drag, startPoint x: 362, startPoint y: 274, endPoint x: 304, endPoint y: 272, distance: 57.9
click at [304, 272] on textarea "Beer cart in the lobby needs a new Co2 adaptor for the new CO2 tank need a dual…" at bounding box center [371, 269] width 141 height 30
click at [325, 267] on textarea "Beer cart in the lobby needs a new Co2 adaptor for the new CO2 tank need a dual…" at bounding box center [371, 269] width 141 height 30
type textarea "x"
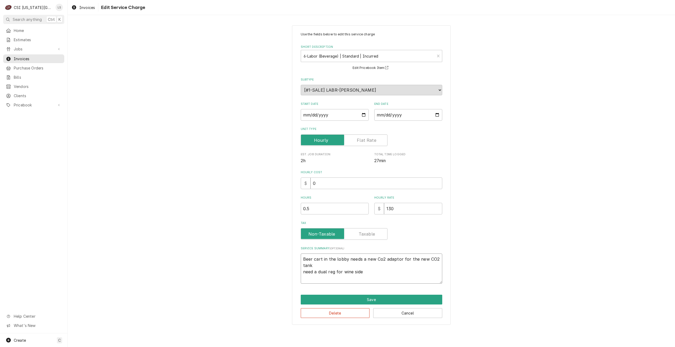
type textarea "Beer cart in the lobby needs a new Co2 adaptor for the new CO2 tank: need a dua…"
type textarea "x"
type textarea "Beer cart in the lobby needs a new Co2 adaptor for the new CO2 tank: need a dua…"
type textarea "x"
type textarea "Beer cart in the lobby needs a new Co2 adaptor for the new CO2 tank: I need a d…"
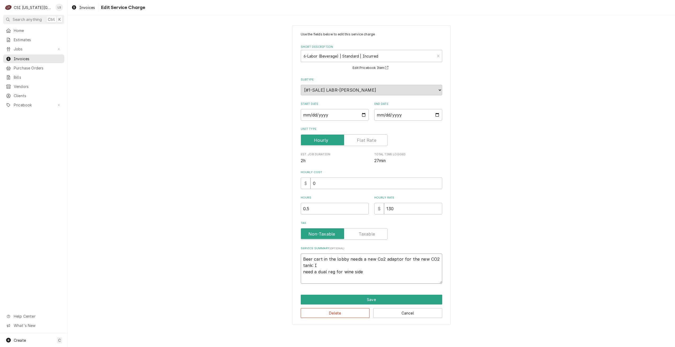
type textarea "x"
type textarea "Beer cart in the lobby needs a new Co2 adaptor for the new CO2 tank: In need a …"
type textarea "x"
type textarea "Beer cart in the lobby needs a new Co2 adaptor for the new CO2 tank: Ins need a…"
type textarea "x"
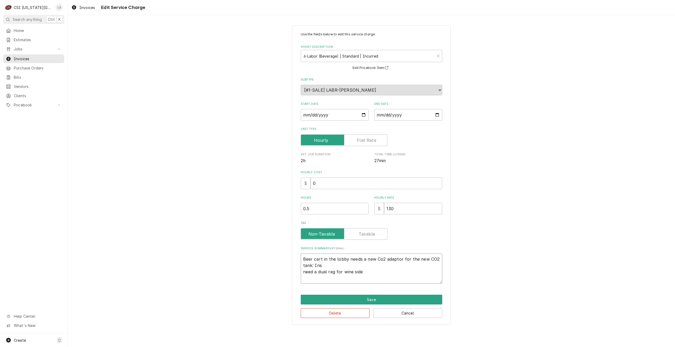
type textarea "Beer cart in the lobby needs a new Co2 adaptor for the new CO2 tank: Inst need …"
type textarea "x"
type textarea "Beer cart in the lobby needs a new Co2 adaptor for the new CO2 tank: Insta need…"
type textarea "x"
type textarea "Beer cart in the lobby needs a new Co2 adaptor for the new CO2 tank: Instal nee…"
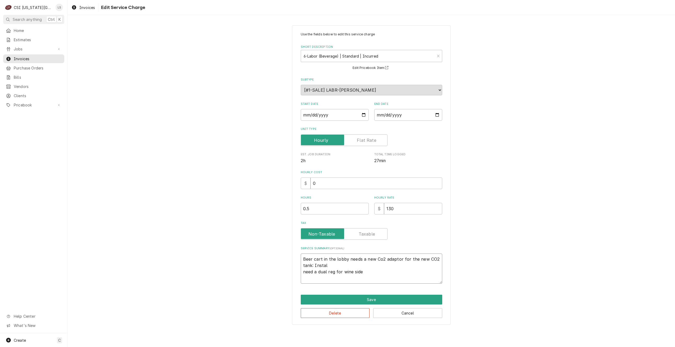
type textarea "x"
type textarea "Beer cart in the lobby needs a new Co2 adaptor for the new CO2 tank: Install ne…"
type textarea "x"
type textarea "Beer cart in the lobby needs a new Co2 adaptor for the new CO2 tank: Installe n…"
type textarea "x"
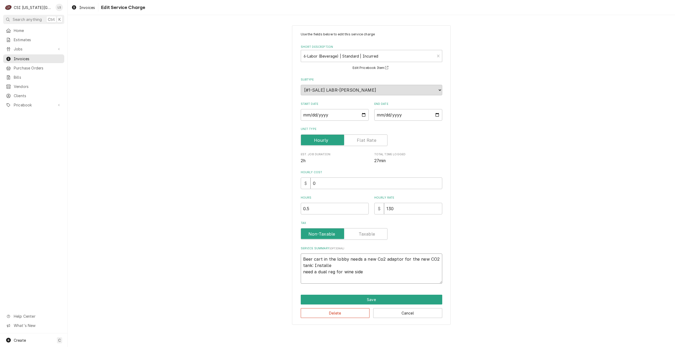
type textarea "Beer cart in the lobby needs a new Co2 adaptor for the new CO2 tank: Installed …"
type textarea "x"
type textarea "Beer cart in the lobby needs a new Co2 adaptor for the new CO2 tank: Installed …"
type textarea "x"
type textarea "Beer cart in the lobby needs a new Co2 adaptor for the new CO2 tank: Installed …"
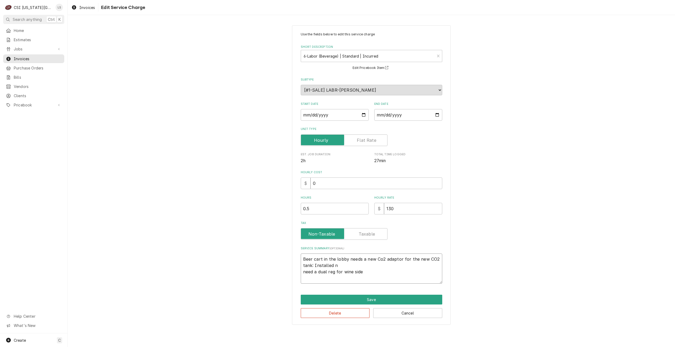
type textarea "x"
type textarea "Beer cart in the lobby needs a new Co2 adaptor for the new CO2 tank: Installed …"
type textarea "x"
type textarea "Beer cart in the lobby needs a new Co2 adaptor for the new CO2 tank: Installed …"
type textarea "x"
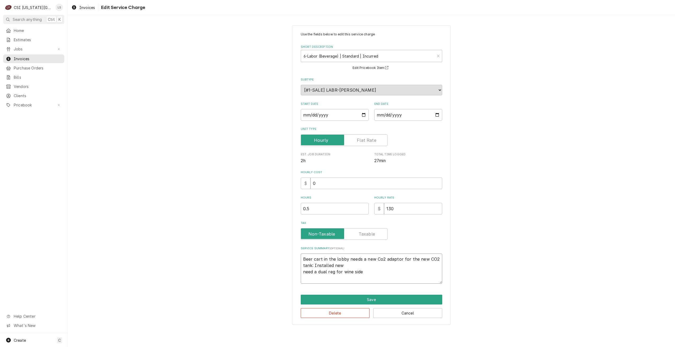
type textarea "Beer cart in the lobby needs a new Co2 adaptor for the new CO2 tank: Installed …"
type textarea "x"
type textarea "Beer cart in the lobby needs a new Co2 adaptor for the new CO2 tank: Installed …"
type textarea "x"
type textarea "Beer cart in the lobby needs a new Co2 adaptor for the new CO2 tank: Installed …"
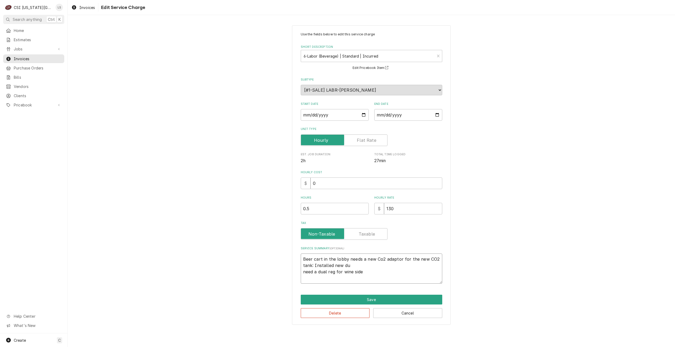
type textarea "x"
type textarea "Beer cart in the lobby needs a new Co2 adaptor for the new CO2 tank: Installed …"
type textarea "x"
type textarea "Beer cart in the lobby needs a new Co2 adaptor for the new CO2 tank: Installed …"
type textarea "x"
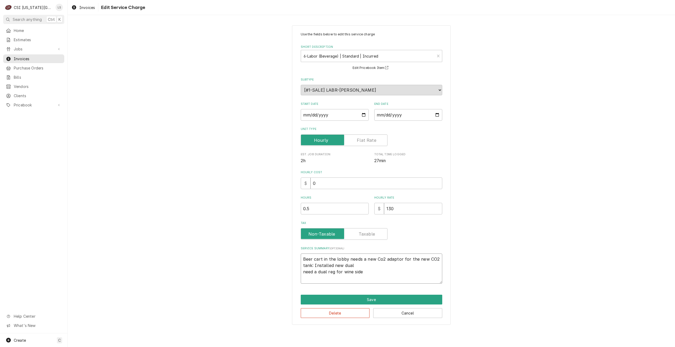
type textarea "Beer cart in the lobby needs a new Co2 adaptor for the new CO2 tank: Installed …"
type textarea "x"
type textarea "Beer cart in the lobby needs a new Co2 adaptor for the new CO2 tank: Installed …"
type textarea "x"
type textarea "Beer cart in the lobby needs a new Co2 adaptor for the new CO2 tank: Installed …"
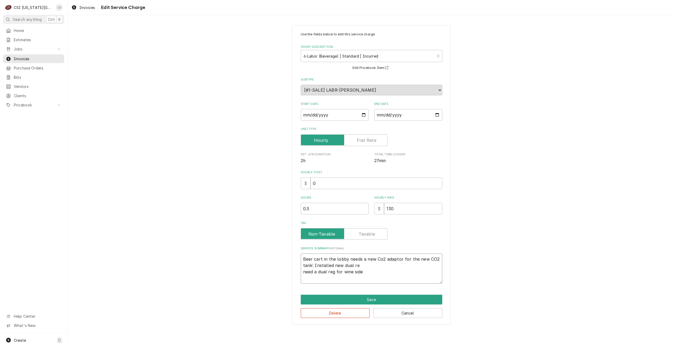
type textarea "x"
type textarea "Beer cart in the lobby needs a new Co2 adaptor for the new CO2 tank: Installed …"
type textarea "x"
type textarea "Beer cart in the lobby needs a new Co2 adaptor for the new CO2 tank: Installed …"
type textarea "x"
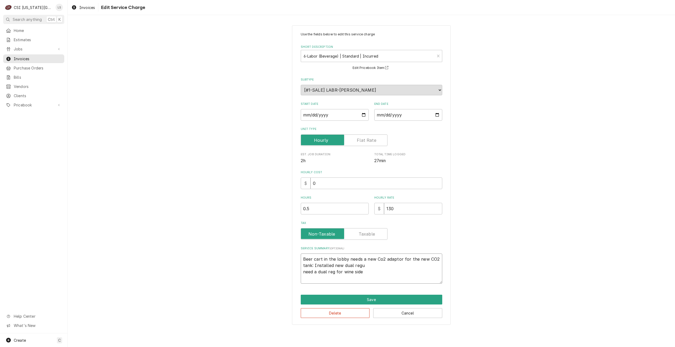
type textarea "Beer cart in the lobby needs a new Co2 adaptor for the new CO2 tank: Installed …"
type textarea "x"
type textarea "Beer cart in the lobby needs a new Co2 adaptor for the new CO2 tank: Installed …"
type textarea "x"
type textarea "Beer cart in the lobby needs a new Co2 adaptor for the new CO2 tank: Installed …"
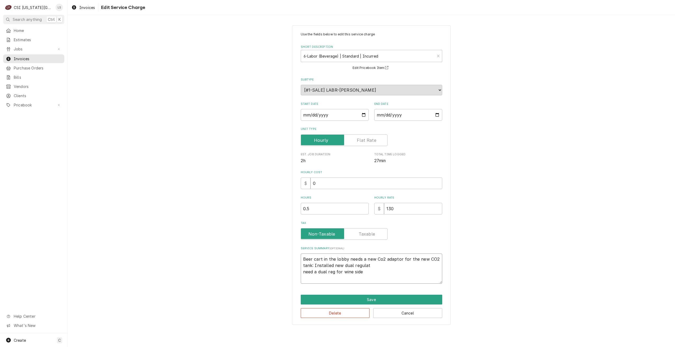
type textarea "x"
type textarea "Beer cart in the lobby needs a new Co2 adaptor for the new CO2 tank: Installed …"
type textarea "x"
type textarea "Beer cart in the lobby needs a new Co2 adaptor for the new CO2 tank: Installed …"
type textarea "x"
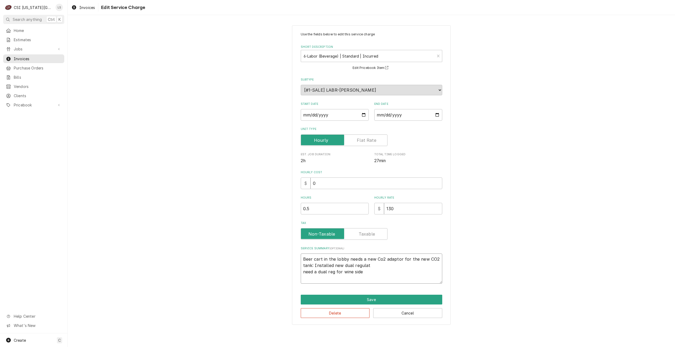
type textarea "Beer cart in the lobby needs a new Co2 adaptor for the new CO2 tank: Installed …"
type textarea "x"
type textarea "Beer cart in the lobby needs a new Co2 adaptor for the new CO2 tank: Installed …"
type textarea "x"
type textarea "Beer cart in the lobby needs a new Co2 adaptor for the new CO2 tank: Installed …"
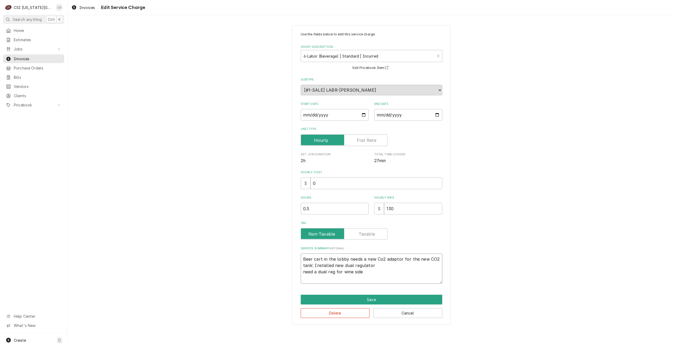
type textarea "x"
type textarea "Beer cart in the lobby needs a new Co2 adaptor for the new CO2 tank: Installed …"
type textarea "x"
type textarea "Beer cart in the lobby needs a new Co2 adaptor for the new CO2 tank: Installed …"
type textarea "x"
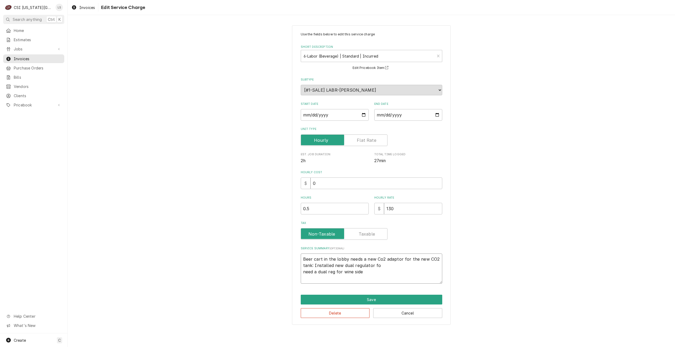
type textarea "Beer cart in the lobby needs a new Co2 adaptor for the new CO2 tank: Installed …"
type textarea "x"
type textarea "Beer cart in the lobby needs a new Co2 adaptor for the new CO2 tank: Installed …"
type textarea "x"
type textarea "Beer cart in the lobby needs a new Co2 adaptor for the new CO2 tank: Installed …"
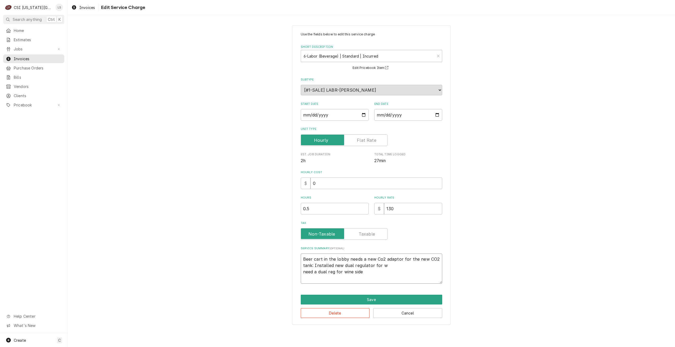
type textarea "x"
type textarea "Beer cart in the lobby needs a new Co2 adaptor for the new CO2 tank: Installed …"
type textarea "x"
type textarea "Beer cart in the lobby needs a new Co2 adaptor for the new CO2 tank: Installed …"
type textarea "x"
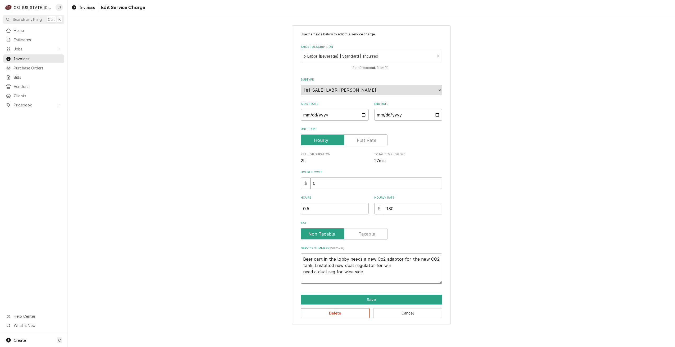
type textarea "Beer cart in the lobby needs a new Co2 adaptor for the new CO2 tank: Installed …"
type textarea "x"
type textarea "Beer cart in the lobby needs a new Co2 adaptor for the new CO2 tank: Installed …"
type textarea "x"
type textarea "Beer cart in the lobby needs a new Co2 adaptor for the new CO2 tank: Installed …"
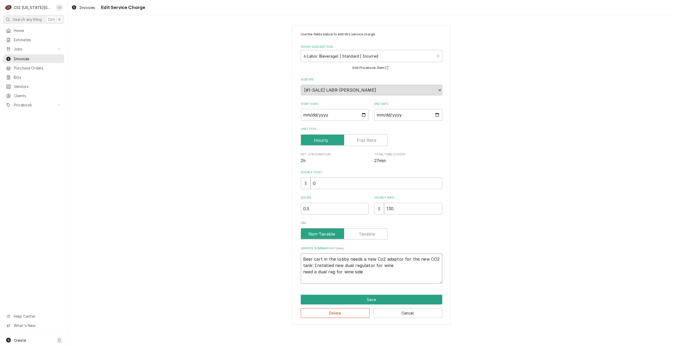
type textarea "x"
type textarea "Beer cart in the lobby needs a new Co2 adaptor for the new CO2 tank: Installed …"
type textarea "x"
type textarea "Beer cart in the lobby needs a new Co2 adaptor for the new CO2 tank: Installed …"
type textarea "x"
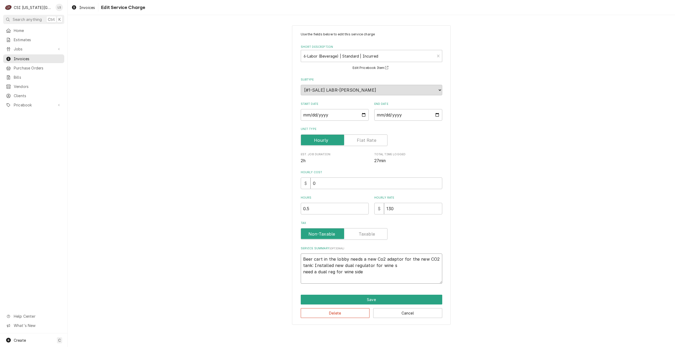
type textarea "Beer cart in the lobby needs a new Co2 adaptor for the new CO2 tank: Installed …"
type textarea "x"
type textarea "Beer cart in the lobby needs a new Co2 adaptor for the new CO2 tank: Installed …"
type textarea "x"
type textarea "Beer cart in the lobby needs a new Co2 adaptor for the new CO2 tank: Installed …"
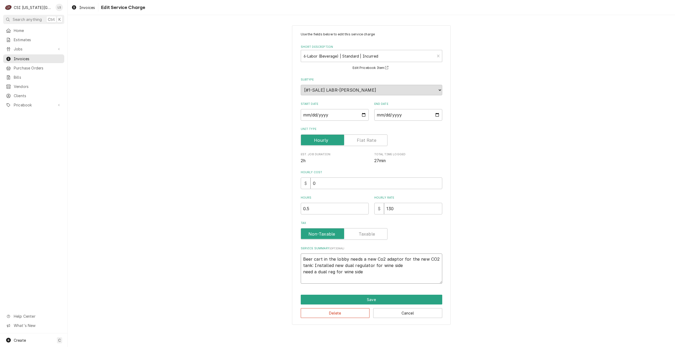
type textarea "x"
type textarea "Beer cart in the lobby needs a new Co2 adaptor for the new CO2 tank: Installed …"
type textarea "x"
type textarea "Beer cart in the lobby needs a new Co2 adaptor for the new CO2 tank: Installed …"
type textarea "x"
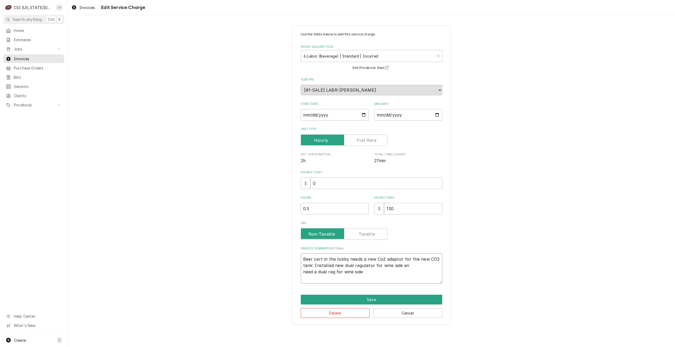
type textarea "Beer cart in the lobby needs a new Co2 adaptor for the new CO2 tank: Installed …"
type textarea "x"
type textarea "Beer cart in the lobby needs a new Co2 adaptor for the new CO2 tank: Installed …"
type textarea "x"
type textarea "Beer cart in the lobby needs a new Co2 adaptor for the new CO2 tank: Installed …"
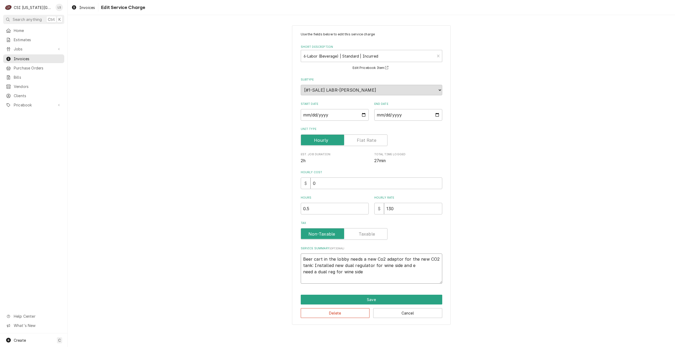
type textarea "x"
type textarea "Beer cart in the lobby needs a new Co2 adaptor for the new CO2 tank: Installed …"
type textarea "x"
type textarea "Beer cart in the lobby needs a new Co2 adaptor for the new CO2 tank: Installed …"
type textarea "x"
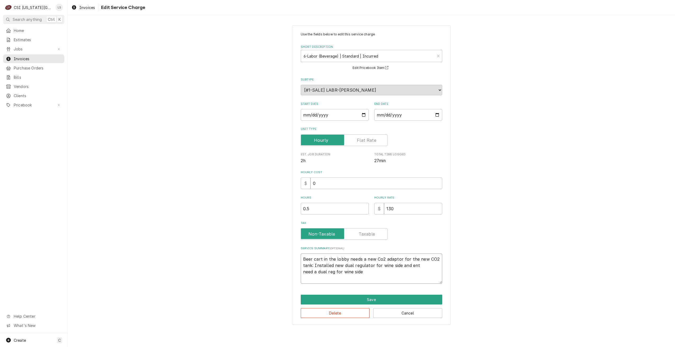
type textarea "Beer cart in the lobby needs a new Co2 adaptor for the new CO2 tank: Installed …"
type textarea "x"
type textarea "Beer cart in the lobby needs a new Co2 adaptor for the new CO2 tank: Installed …"
type textarea "x"
type textarea "Beer cart in the lobby needs a new Co2 adaptor for the new CO2 tank: Installed …"
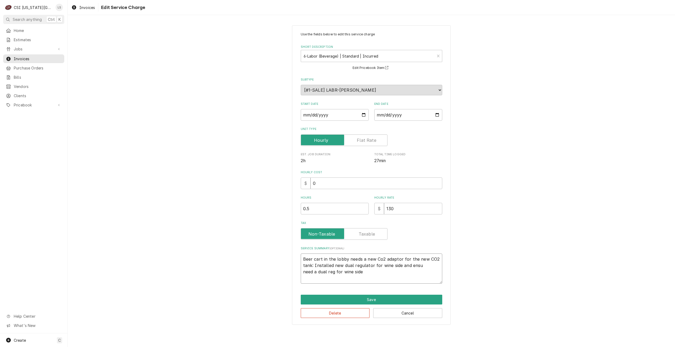
type textarea "x"
type textarea "Beer cart in the lobby needs a new Co2 adaptor for the new CO2 tank: Installed …"
type textarea "x"
type textarea "Beer cart in the lobby needs a new Co2 adaptor for the new CO2 tank: Installed …"
type textarea "x"
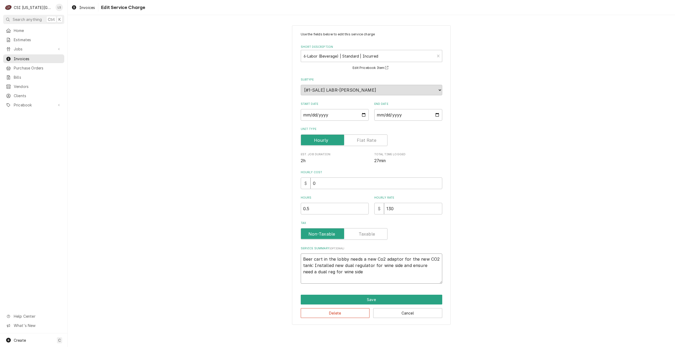
type textarea "Beer cart in the lobby needs a new Co2 adaptor for the new CO2 tank: Installed …"
type textarea "x"
type textarea "Beer cart in the lobby needs a new Co2 adaptor for the new CO2 tank: Installed …"
type textarea "x"
type textarea "Beer cart in the lobby needs a new Co2 adaptor for the new CO2 tank: Installed …"
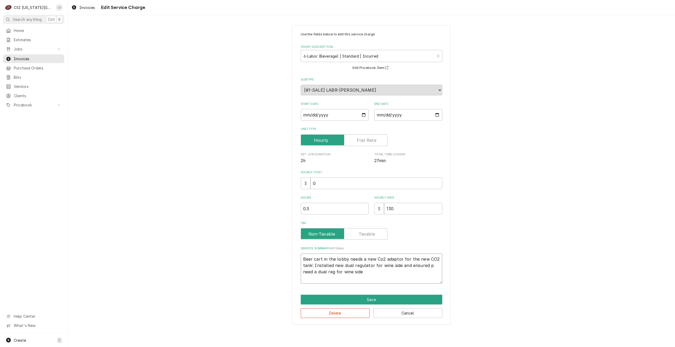
type textarea "x"
type textarea "Beer cart in the lobby needs a new Co2 adaptor for the new CO2 tank: Installed …"
type textarea "x"
type textarea "Beer cart in the lobby needs a new Co2 adaptor for the new CO2 tank: Installed …"
type textarea "x"
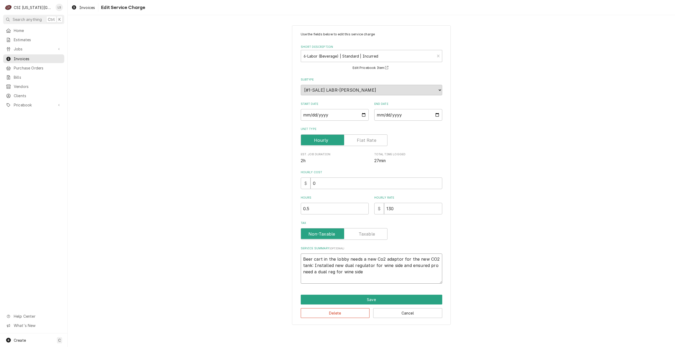
type textarea "Beer cart in the lobby needs a new Co2 adaptor for the new CO2 tank: Installed …"
type textarea "x"
type textarea "Beer cart in the lobby needs a new Co2 adaptor for the new CO2 tank: Installed …"
type textarea "x"
type textarea "Beer cart in the lobby needs a new Co2 adaptor for the new CO2 tank: Installed …"
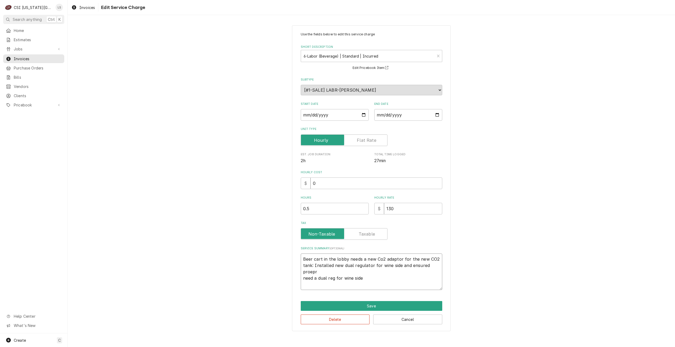
type textarea "x"
type textarea "Beer cart in the lobby needs a new Co2 adaptor for the new CO2 tank: Installed …"
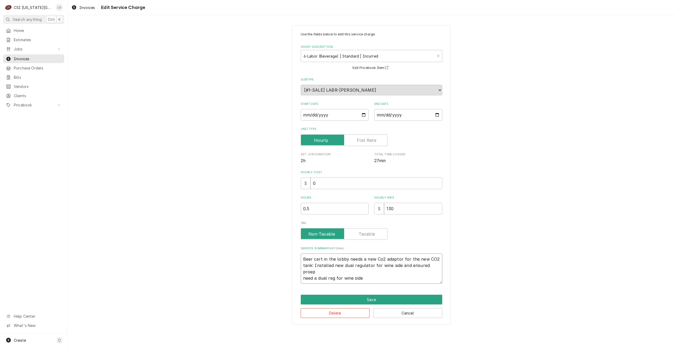
type textarea "x"
type textarea "Beer cart in the lobby needs a new Co2 adaptor for the new CO2 tank: Installed …"
type textarea "x"
type textarea "Beer cart in the lobby needs a new Co2 adaptor for the new CO2 tank: Installed …"
type textarea "x"
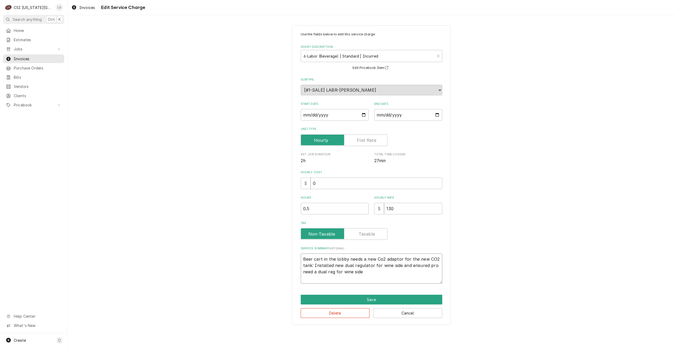
type textarea "Beer cart in the lobby needs a new Co2 adaptor for the new CO2 tank: Installed …"
type textarea "x"
type textarea "Beer cart in the lobby needs a new Co2 adaptor for the new CO2 tank: Installed …"
type textarea "x"
type textarea "Beer cart in the lobby needs a new Co2 adaptor for the new CO2 tank: Installed …"
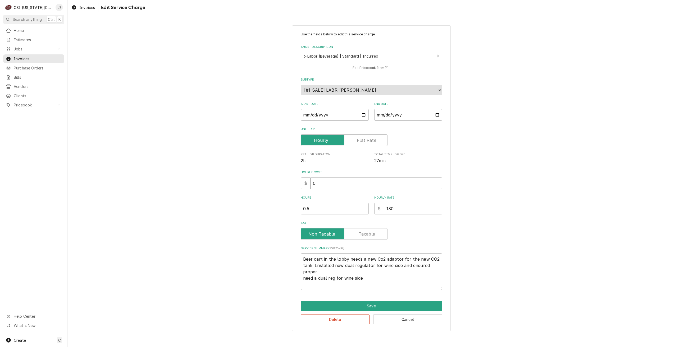
type textarea "x"
type textarea "Beer cart in the lobby needs a new Co2 adaptor for the new CO2 tank: Installed …"
type textarea "x"
type textarea "Beer cart in the lobby needs a new Co2 adaptor for the new CO2 tank: Installed …"
type textarea "x"
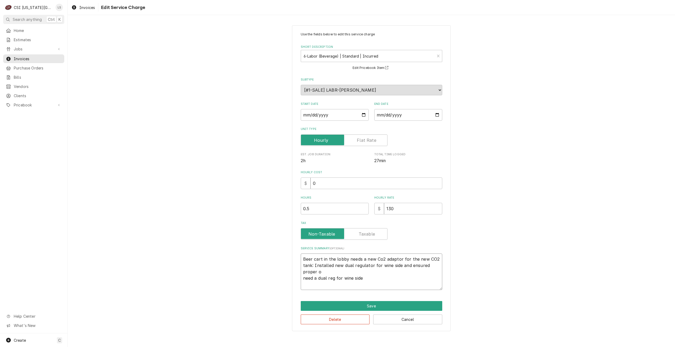
type textarea "Beer cart in the lobby needs a new Co2 adaptor for the new CO2 tank: Installed …"
type textarea "x"
type textarea "Beer cart in the lobby needs a new Co2 adaptor for the new CO2 tank: Installed …"
type textarea "x"
type textarea "Beer cart in the lobby needs a new Co2 adaptor for the new CO2 tank: Installed …"
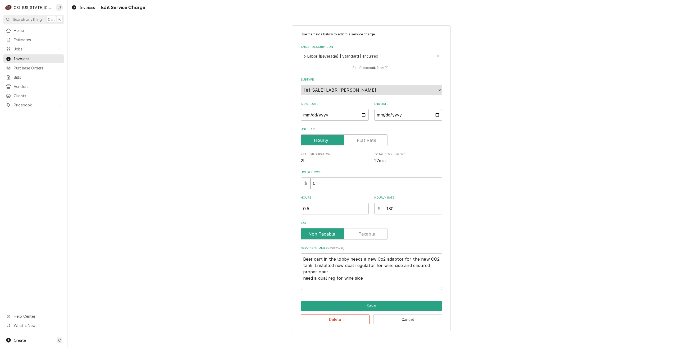
type textarea "x"
type textarea "Beer cart in the lobby needs a new Co2 adaptor for the new CO2 tank: Installed …"
type textarea "x"
type textarea "Beer cart in the lobby needs a new Co2 adaptor for the new CO2 tank: Installed …"
type textarea "x"
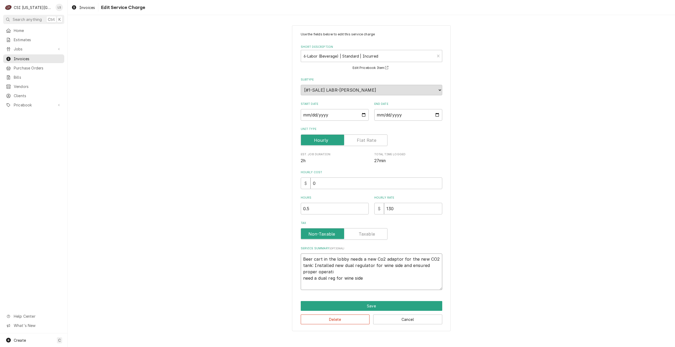
type textarea "Beer cart in the lobby needs a new Co2 adaptor for the new CO2 tank: Installed …"
type textarea "x"
type textarea "Beer cart in the lobby needs a new Co2 adaptor for the new CO2 tank: Installed …"
type textarea "x"
type textarea "Beer cart in the lobby needs a new Co2 adaptor for the new CO2 tank: Installed …"
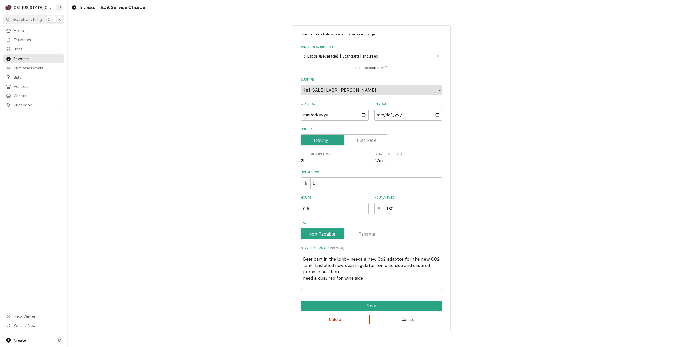
drag, startPoint x: 366, startPoint y: 280, endPoint x: 359, endPoint y: 272, distance: 11.0
click at [359, 272] on textarea "Beer cart in the lobby needs a new Co2 adaptor for the new CO2 tank: Installed …" at bounding box center [371, 272] width 141 height 36
type textarea "x"
type textarea "Beer cart in the lobby needs a new Co2 adaptor for the new CO2 tank: Installed …"
type textarea "x"
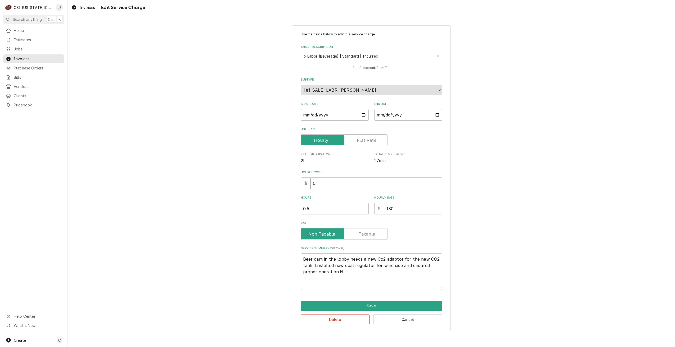
type textarea "Beer cart in the lobby needs a new Co2 adaptor for the new CO2 tank: Installed …"
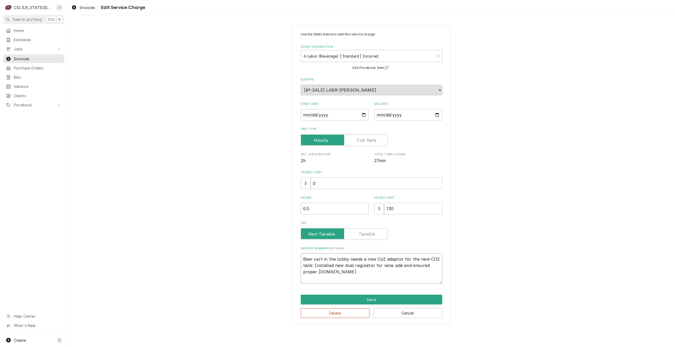
type textarea "x"
type textarea "Beer cart in the lobby needs a new Co2 adaptor for the new CO2 tank: Installed …"
type textarea "x"
type textarea "Beer cart in the lobby needs a new Co2 adaptor for the new CO2 tank: Installed …"
type textarea "x"
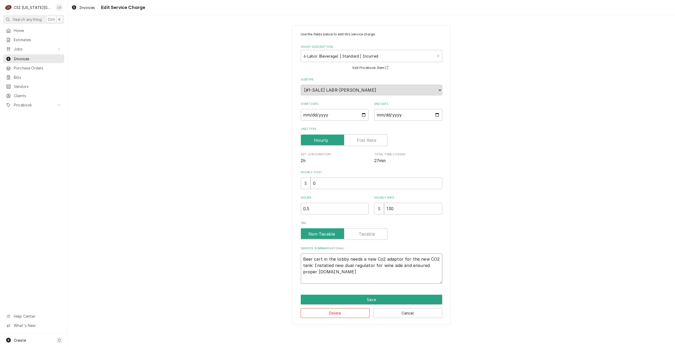
type textarea "Beer cart in the lobby needs a new Co2 adaptor for the new CO2 tank: Installed …"
type textarea "x"
type textarea "Beer cart in the lobby needs a new Co2 adaptor for the new CO2 tank: Installed …"
type textarea "x"
type textarea "Beer cart in the lobby needs a new Co2 adaptor for the new CO2 tank: Installed …"
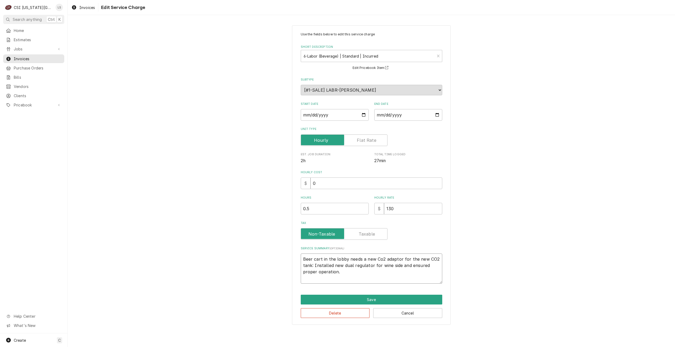
type textarea "x"
type textarea "Beer cart in the lobby needs a new Co2 adaptor for the new CO2 tank: Installed …"
type textarea "x"
type textarea "Beer cart in the lobby needs a new Co2 adaptor for the new CO2 tank: Installed …"
type textarea "x"
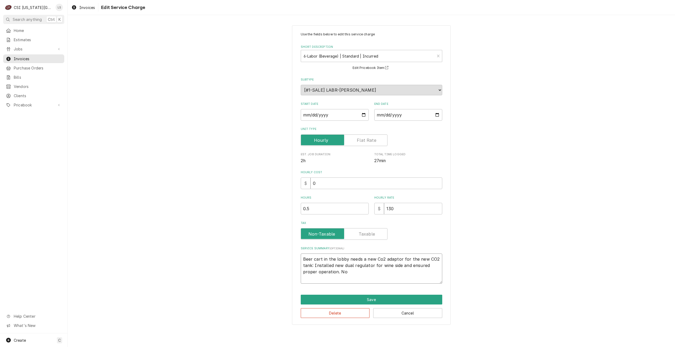
type textarea "Beer cart in the lobby needs a new Co2 adaptor for the new CO2 tank: Installed …"
type textarea "x"
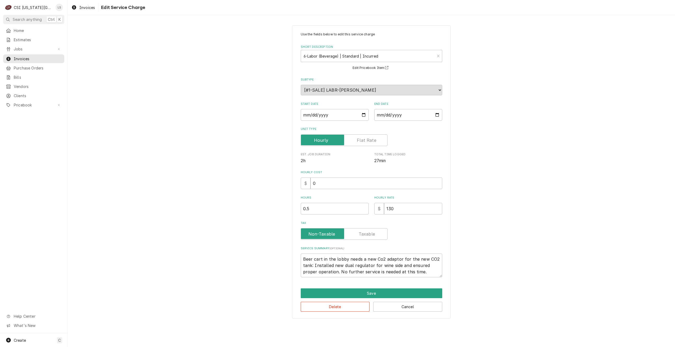
click at [494, 259] on div "Use the fields below to edit this service charge Short Description 6-Labor (Bev…" at bounding box center [371, 172] width 607 height 303
click at [363, 293] on button "Save" at bounding box center [371, 294] width 141 height 10
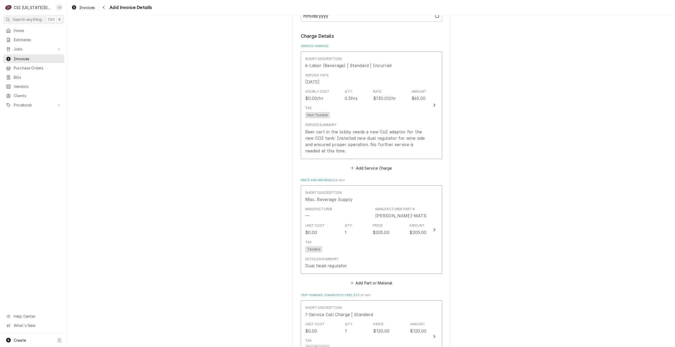
scroll to position [441, 0]
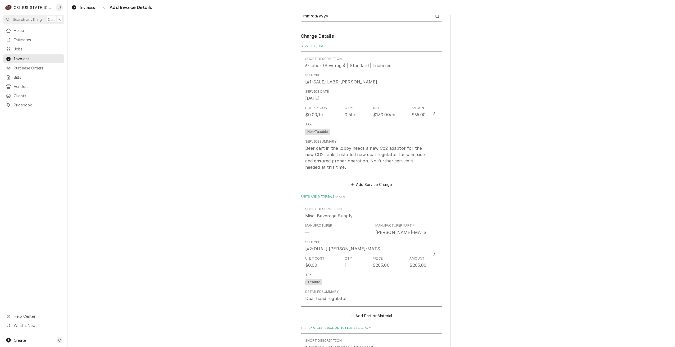
click at [529, 155] on div "Please provide the following information to create your invoice: Client Details…" at bounding box center [371, 121] width 607 height 1085
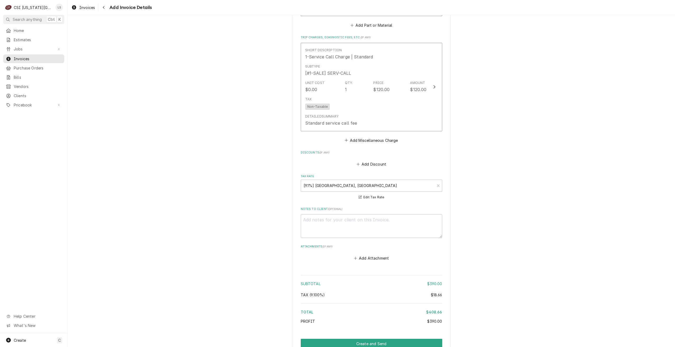
scroll to position [759, 0]
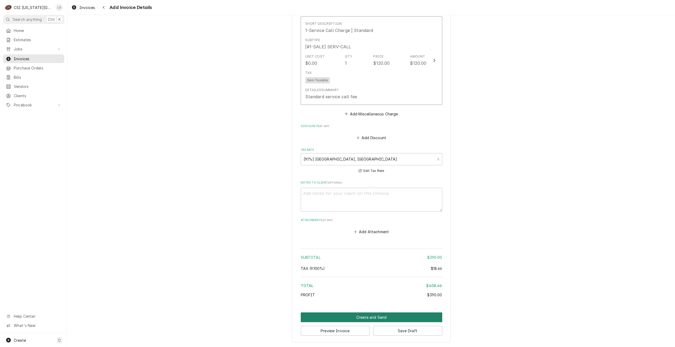
click at [368, 318] on button "Create and Send" at bounding box center [371, 318] width 141 height 10
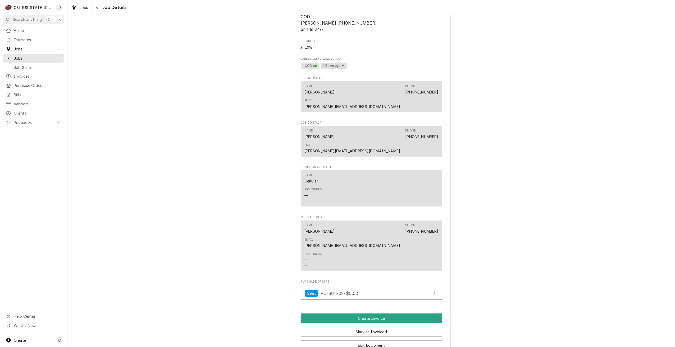
scroll to position [491, 0]
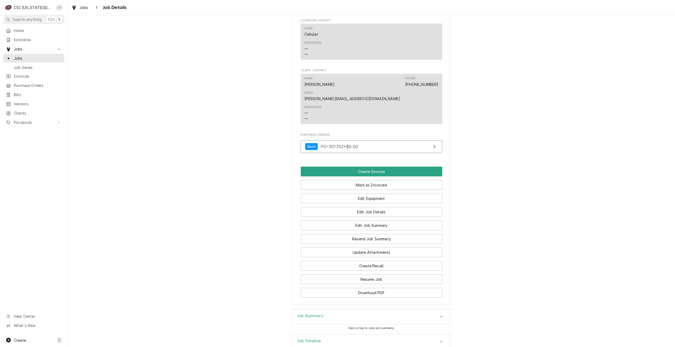
click at [408, 335] on div "Job Timeline" at bounding box center [371, 342] width 158 height 15
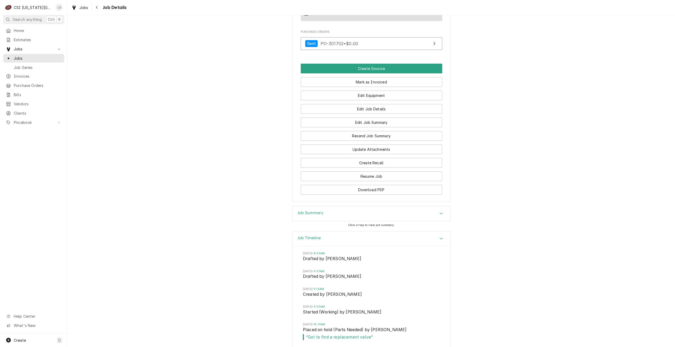
scroll to position [547, 0]
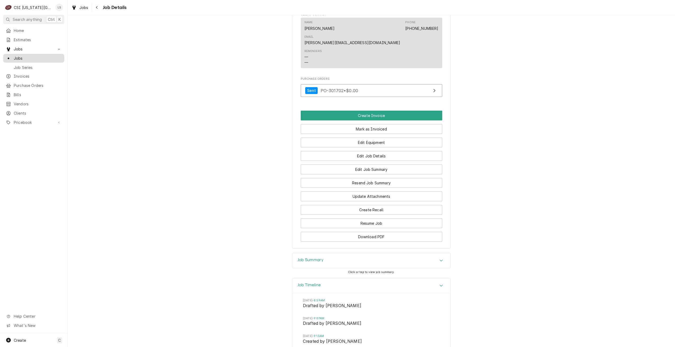
drag, startPoint x: 57, startPoint y: 57, endPoint x: 63, endPoint y: 57, distance: 6.3
click at [57, 57] on span "Jobs" at bounding box center [38, 59] width 48 height 6
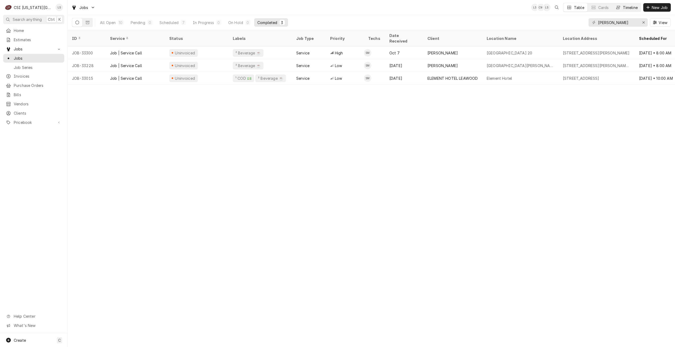
click at [629, 7] on div "Timeline" at bounding box center [630, 8] width 15 height 6
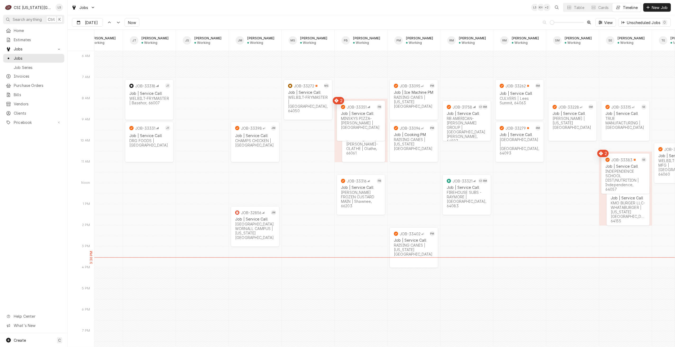
scroll to position [0, 549]
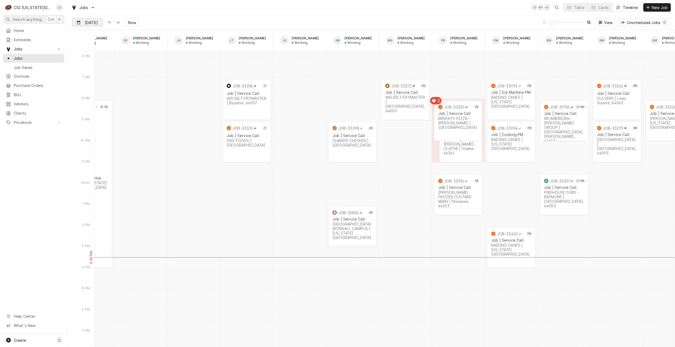
click at [95, 24] on div "Dynamic Content Wrapper" at bounding box center [98, 23] width 7 height 8
click at [86, 76] on div "13" at bounding box center [86, 75] width 7 height 7
type input "Oct 13"
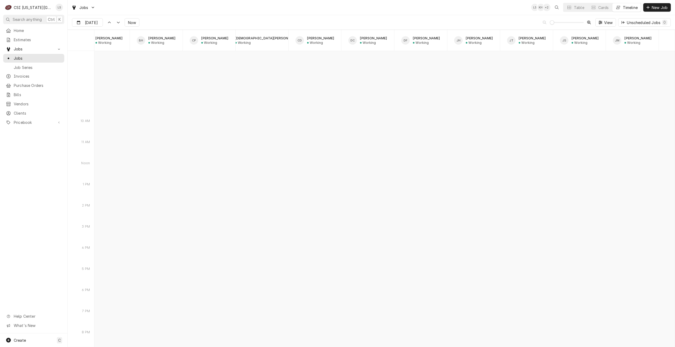
scroll to position [0, 0]
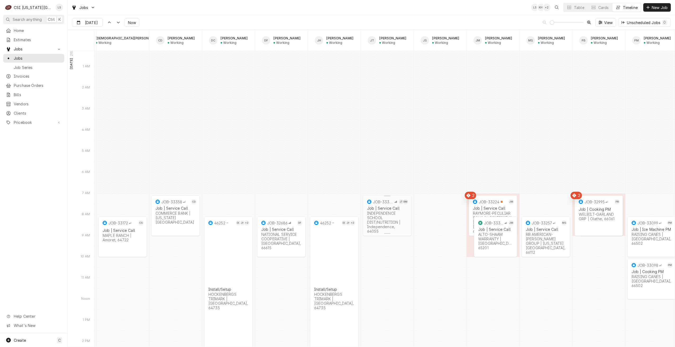
click at [390, 222] on div "INDEPENDENCE SCHOOL DIST/NUTRITION | Independence, 64055" at bounding box center [387, 222] width 40 height 22
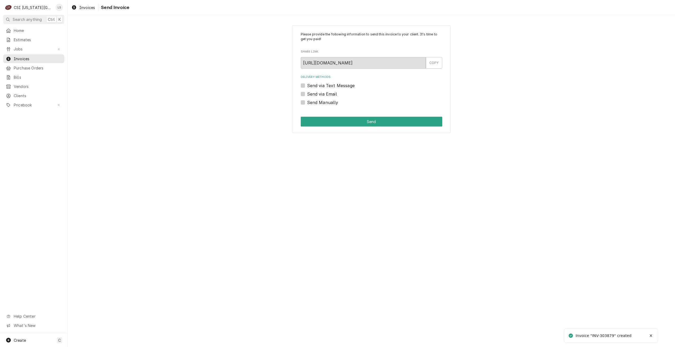
click at [320, 101] on label "Send Manually" at bounding box center [322, 102] width 31 height 6
click at [320, 101] on input "Send Manually" at bounding box center [377, 105] width 141 height 12
checkbox input "true"
click at [352, 125] on button "Send" at bounding box center [371, 122] width 141 height 10
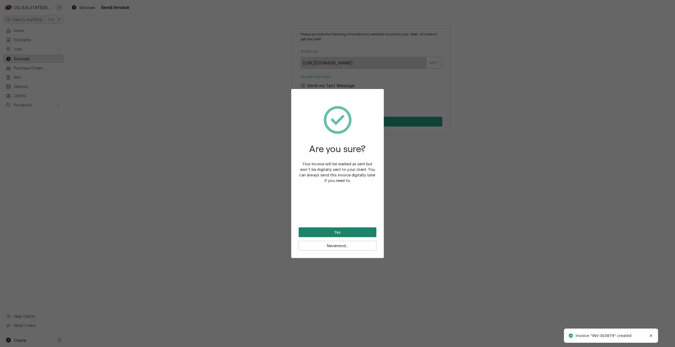
click at [343, 231] on button "Yes" at bounding box center [338, 233] width 78 height 10
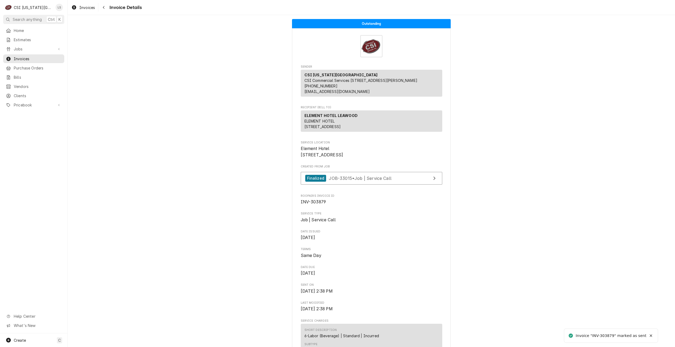
click at [318, 205] on span "INV-303879" at bounding box center [313, 202] width 25 height 5
copy span "303879"
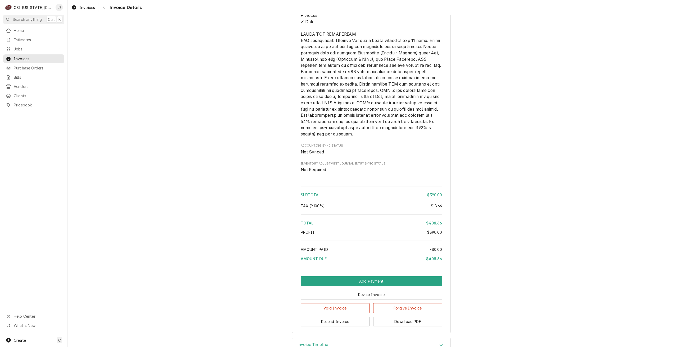
scroll to position [811, 0]
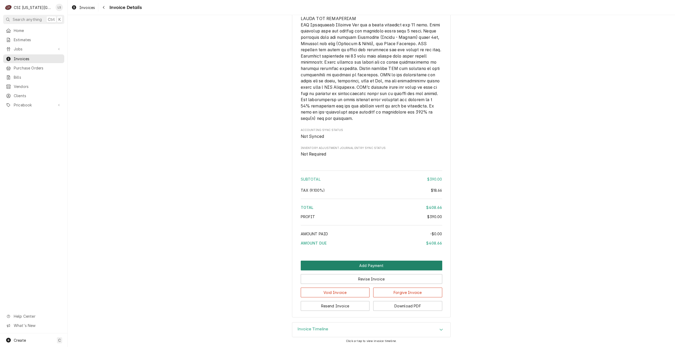
click at [341, 269] on button "Add Payment" at bounding box center [371, 266] width 141 height 10
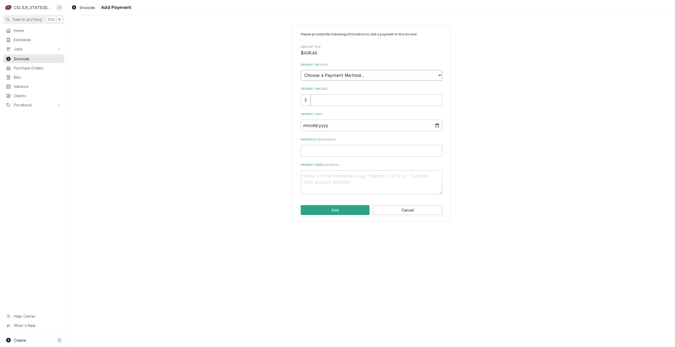
click at [379, 76] on select "Choose a Payment Method... Cash Check Credit/Debit Card ACH/eCheck Other" at bounding box center [371, 75] width 141 height 11
select select "3"
click at [301, 70] on select "Choose a Payment Method... Cash Check Credit/Debit Card ACH/eCheck Other" at bounding box center [371, 75] width 141 height 11
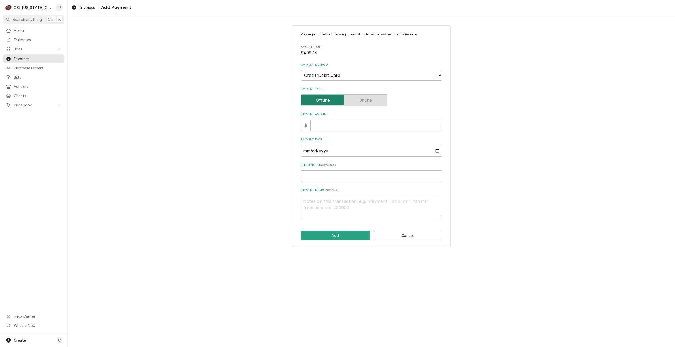
click at [373, 121] on input "Payment Amount" at bounding box center [376, 126] width 132 height 12
type textarea "x"
type input "4"
type textarea "x"
type input "40"
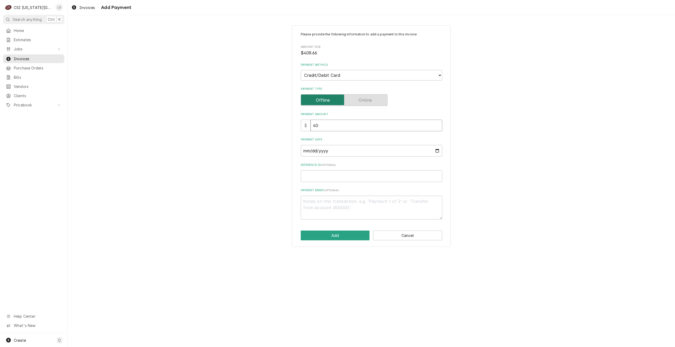
type textarea "x"
type input "408"
type textarea "x"
type input "408.6"
type textarea "x"
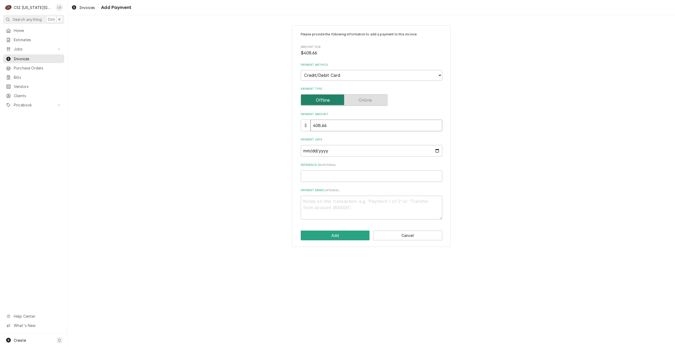
type input "408.66"
click at [399, 236] on button "Cancel" at bounding box center [407, 236] width 69 height 10
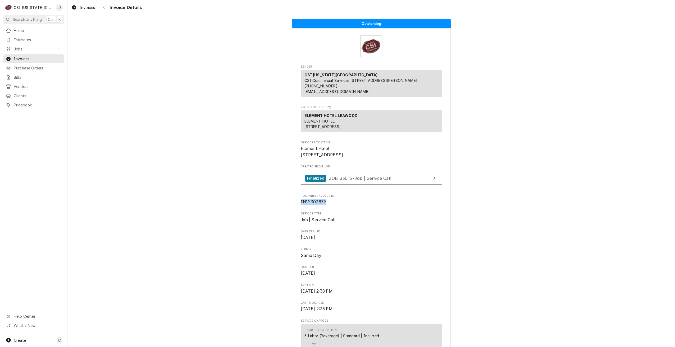
drag, startPoint x: 325, startPoint y: 219, endPoint x: 296, endPoint y: 219, distance: 28.8
copy span "INV-303879"
click at [33, 52] on link "Jobs" at bounding box center [33, 49] width 61 height 9
click at [34, 56] on span "Jobs" at bounding box center [38, 59] width 48 height 6
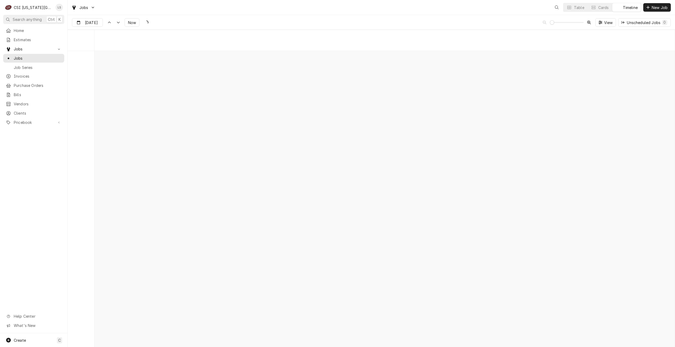
scroll to position [6071, 0]
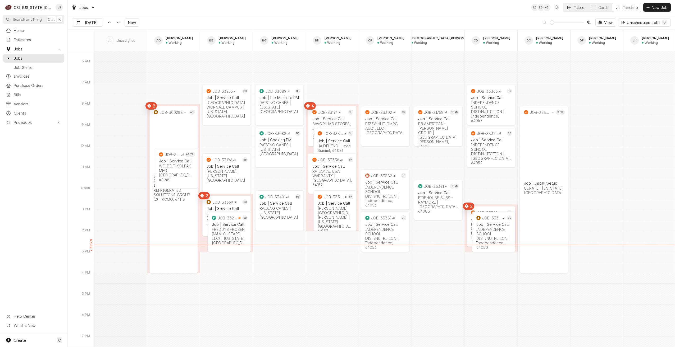
click at [570, 7] on icon "Dynamic Content Wrapper" at bounding box center [569, 7] width 4 height 3
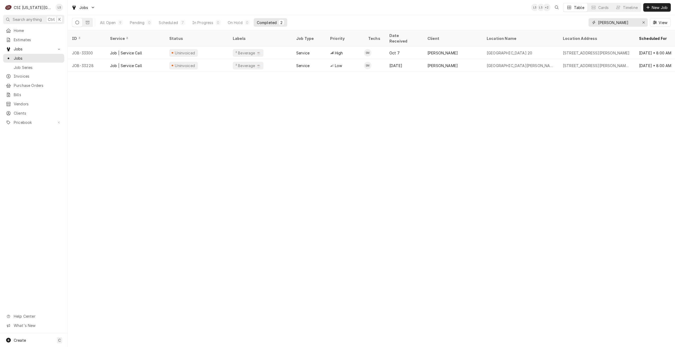
click at [613, 22] on input "[PERSON_NAME]" at bounding box center [618, 22] width 40 height 8
type input "s"
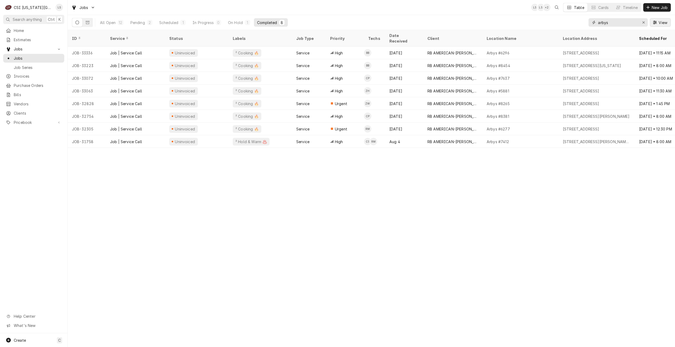
type input "arbys"
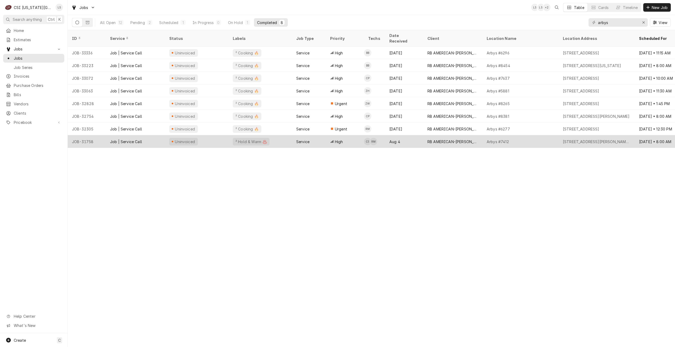
click at [481, 135] on div "RB AMERICAN-[PERSON_NAME] GROUP" at bounding box center [452, 141] width 59 height 13
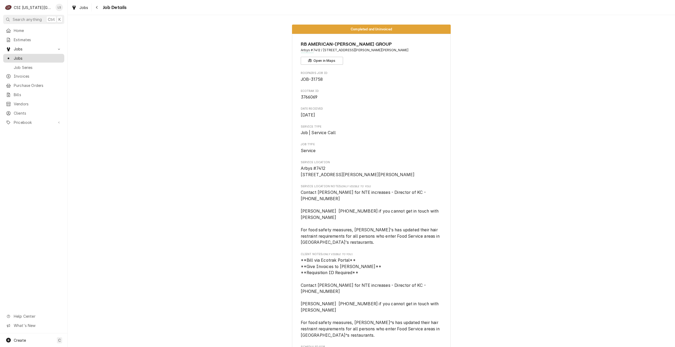
click at [31, 58] on span "Jobs" at bounding box center [38, 59] width 48 height 6
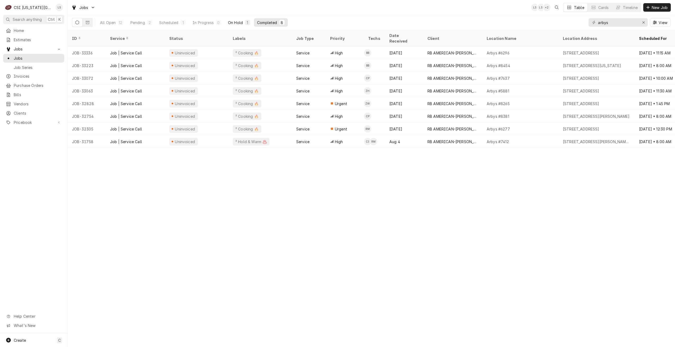
click at [234, 26] on button "On Hold 1" at bounding box center [239, 22] width 29 height 8
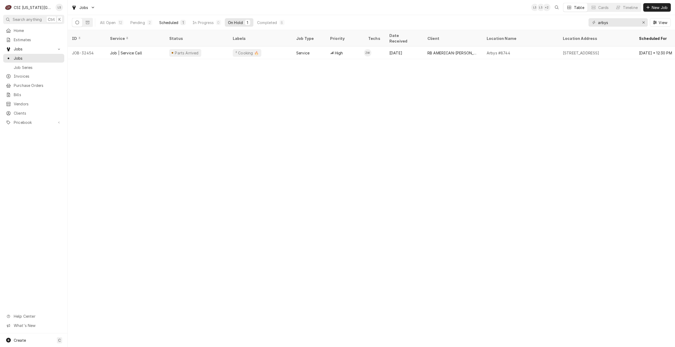
click at [169, 19] on button "Scheduled 1" at bounding box center [172, 22] width 33 height 8
click at [132, 21] on div "Pending" at bounding box center [137, 23] width 15 height 6
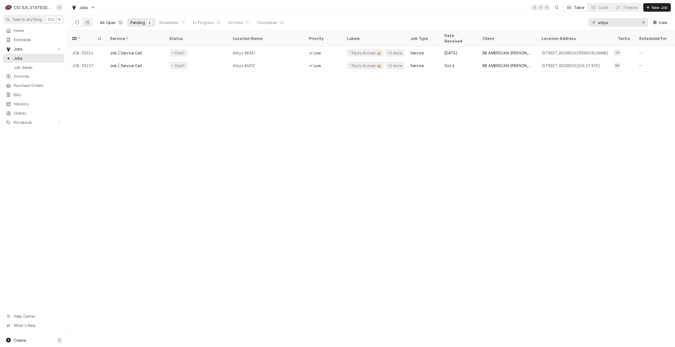
click at [117, 24] on button "All Open 12" at bounding box center [112, 22] width 30 height 8
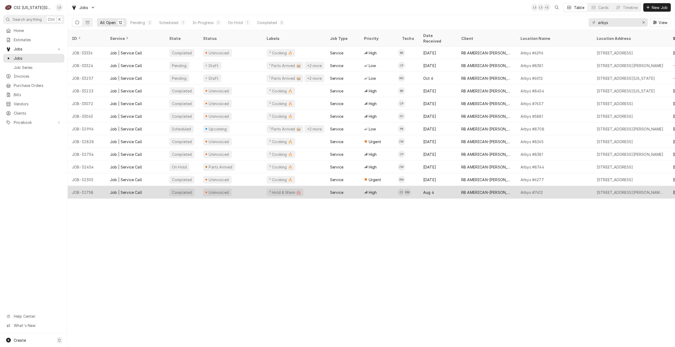
click at [362, 186] on div "High" at bounding box center [379, 192] width 38 height 13
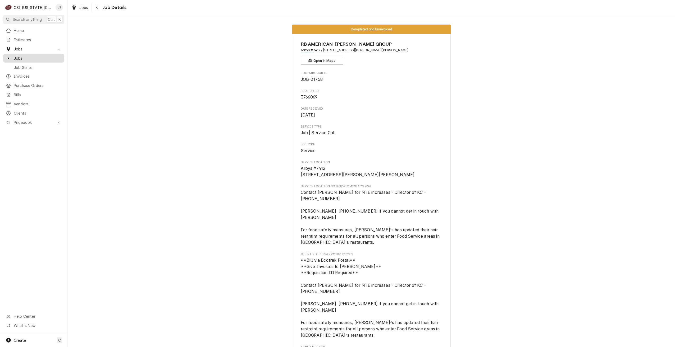
click at [56, 58] on span "Jobs" at bounding box center [38, 59] width 48 height 6
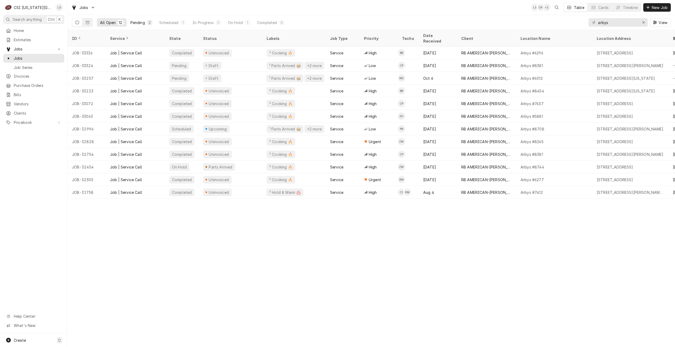
click at [142, 23] on div "Pending" at bounding box center [137, 23] width 15 height 6
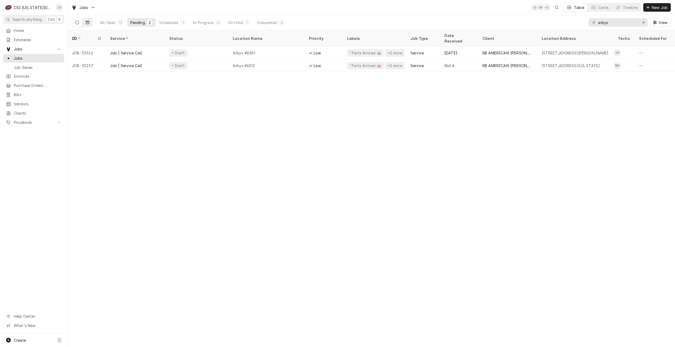
click at [90, 26] on button "Dynamic Content Wrapper" at bounding box center [88, 22] width 10 height 8
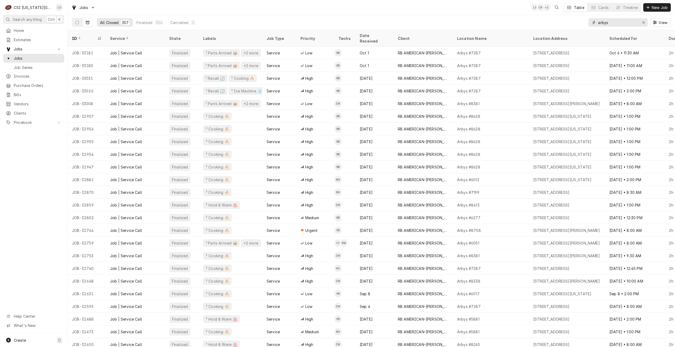
click at [622, 24] on input "arbys" at bounding box center [618, 22] width 40 height 8
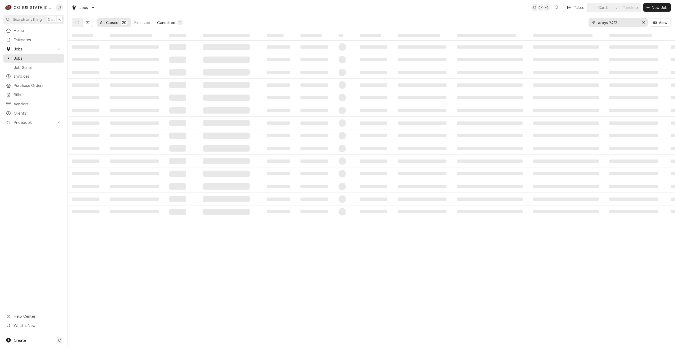
type input "arbys 7412"
click at [161, 25] on button "Cancelled 1" at bounding box center [170, 22] width 32 height 8
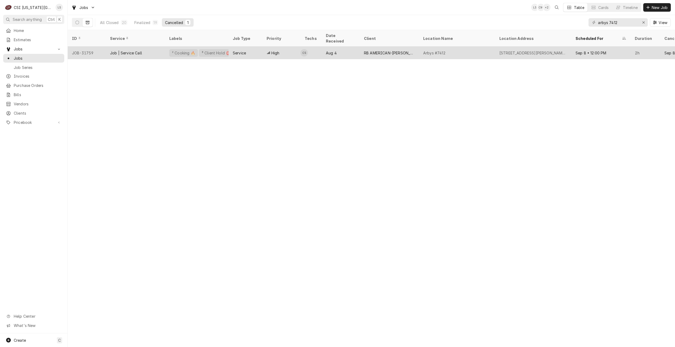
click at [393, 50] on div "RB AMERICAN-FLYNN GROUP" at bounding box center [389, 53] width 51 height 6
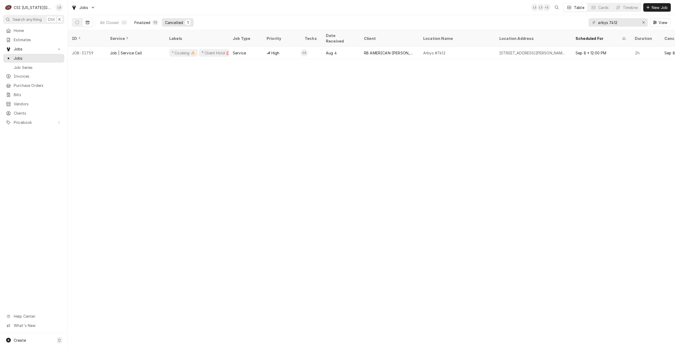
click at [150, 24] on div "Finalized" at bounding box center [142, 23] width 16 height 6
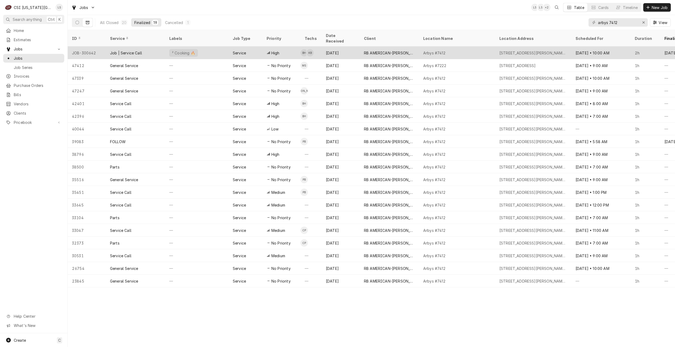
click at [361, 50] on div "RB AMERICAN-[PERSON_NAME] GROUP" at bounding box center [389, 53] width 59 height 13
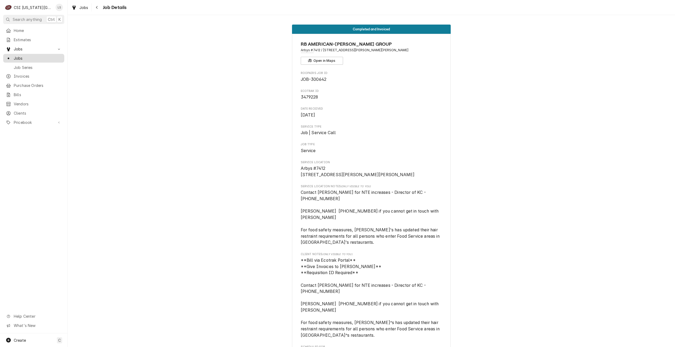
click at [40, 58] on span "Jobs" at bounding box center [38, 59] width 48 height 6
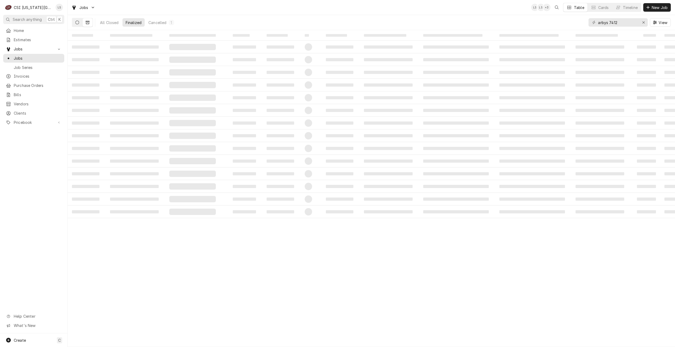
click at [79, 22] on icon "Dynamic Content Wrapper" at bounding box center [77, 23] width 4 height 4
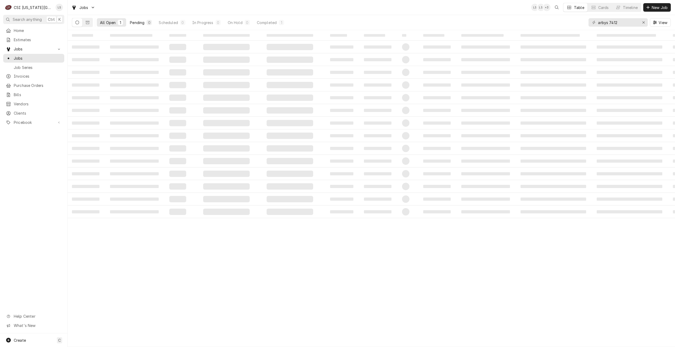
click at [134, 25] on div "Pending" at bounding box center [137, 23] width 15 height 6
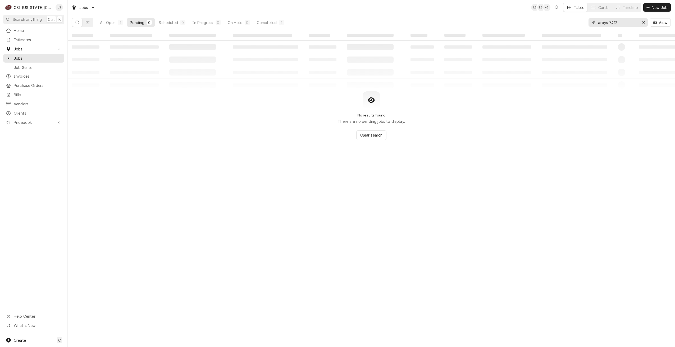
drag, startPoint x: 624, startPoint y: 23, endPoint x: 588, endPoint y: 20, distance: 36.6
click at [588, 20] on div "All Open 1 Pending 0 Scheduled 0 In Progress 0 On Hold 0 Completed 1 arbys 7412…" at bounding box center [371, 22] width 599 height 15
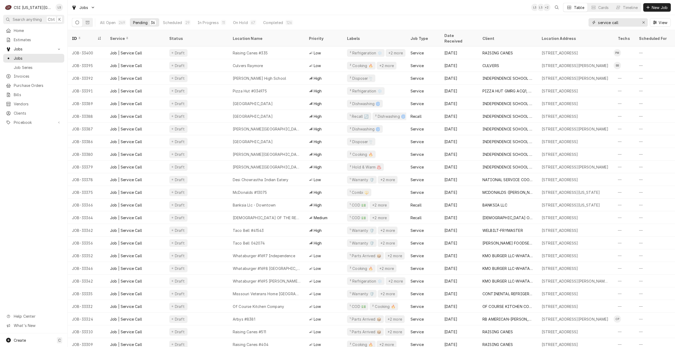
drag, startPoint x: 629, startPoint y: 22, endPoint x: 586, endPoint y: 23, distance: 42.3
click at [586, 23] on div "All Open 269 Pending 36 Scheduled 29 In Progress 11 On Hold 67 Completed 126 se…" at bounding box center [371, 22] width 599 height 15
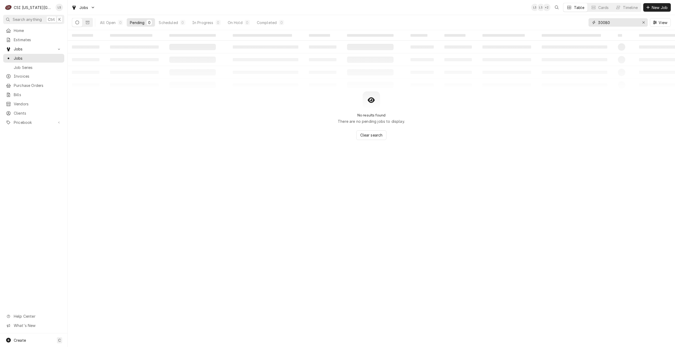
click at [606, 22] on input "30080" at bounding box center [618, 22] width 40 height 8
click at [91, 21] on button "Dynamic Content Wrapper" at bounding box center [88, 22] width 10 height 8
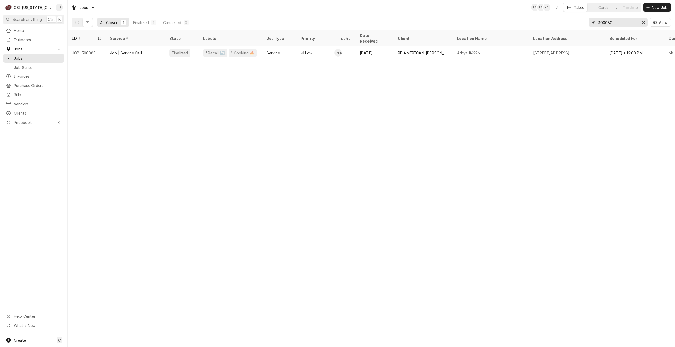
drag, startPoint x: 619, startPoint y: 21, endPoint x: 585, endPoint y: 21, distance: 33.6
click at [585, 21] on div "All Closed 1 Finalized 1 Cancelled 0 300080 View" at bounding box center [371, 22] width 599 height 15
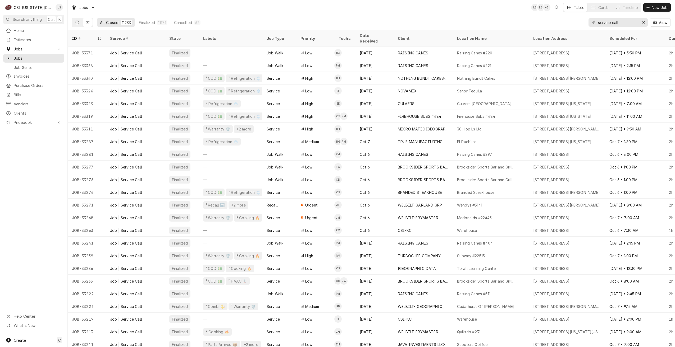
click at [81, 22] on button "Dynamic Content Wrapper" at bounding box center [77, 22] width 10 height 8
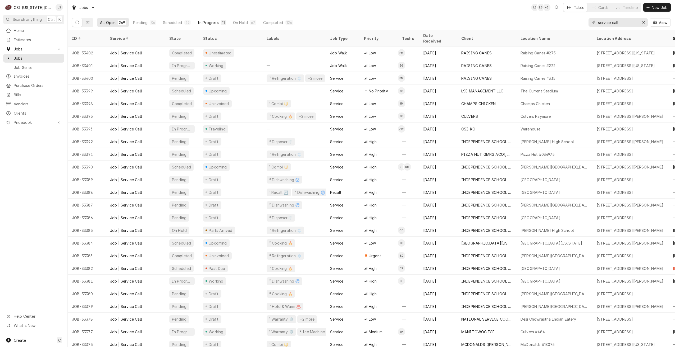
click at [146, 20] on button "Pending 36" at bounding box center [144, 22] width 29 height 8
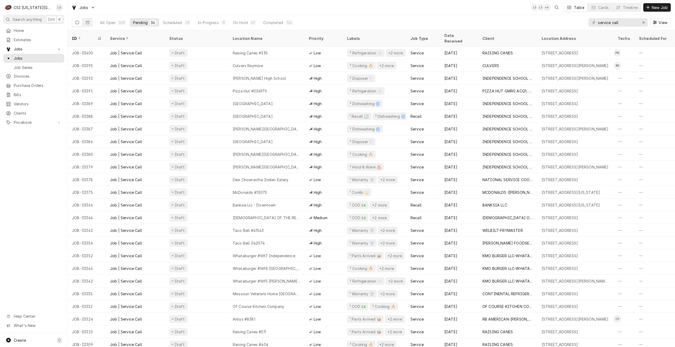
click at [491, 10] on div "Jobs LS LS + 4 Table Cards Timeline New Job" at bounding box center [371, 7] width 607 height 15
click at [393, 14] on div "Jobs LS LS + 5 Table Cards Timeline New Job" at bounding box center [371, 7] width 607 height 15
drag, startPoint x: 629, startPoint y: 23, endPoint x: 537, endPoint y: 23, distance: 91.8
click at [537, 23] on div "All Open 269 Pending 36 Scheduled 29 In Progress 10 On Hold 66 Completed 128 se…" at bounding box center [371, 22] width 599 height 15
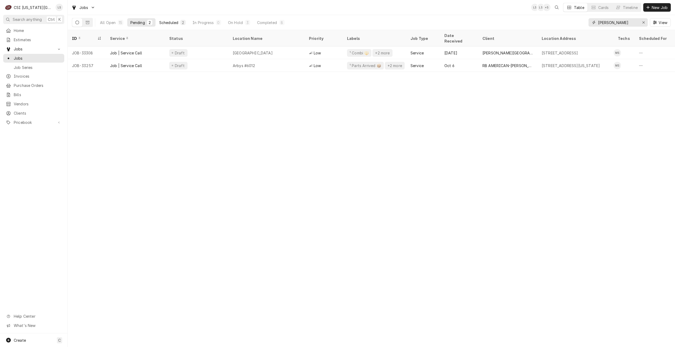
type input "mike"
click at [177, 19] on button "Scheduled 2" at bounding box center [172, 22] width 33 height 8
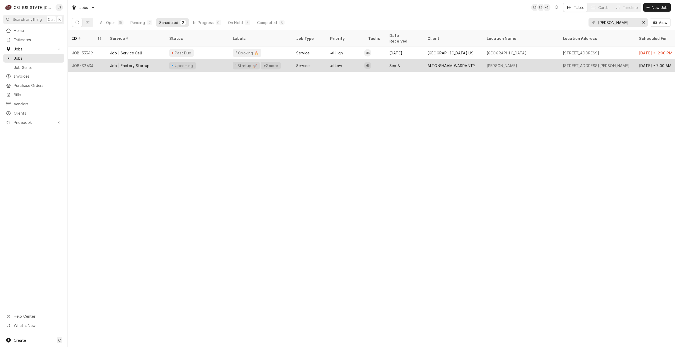
click at [460, 63] on div "ALTO-SHAAM WARRANTY" at bounding box center [451, 66] width 48 height 6
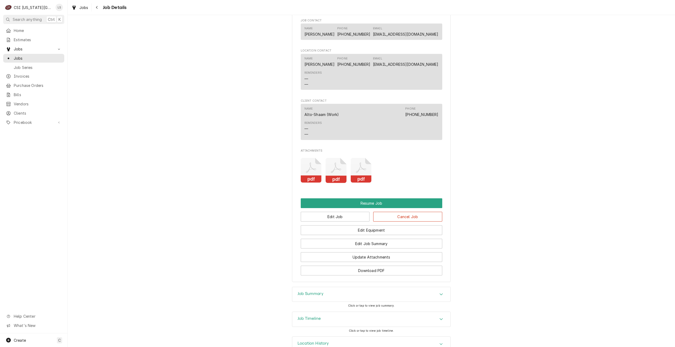
scroll to position [840, 0]
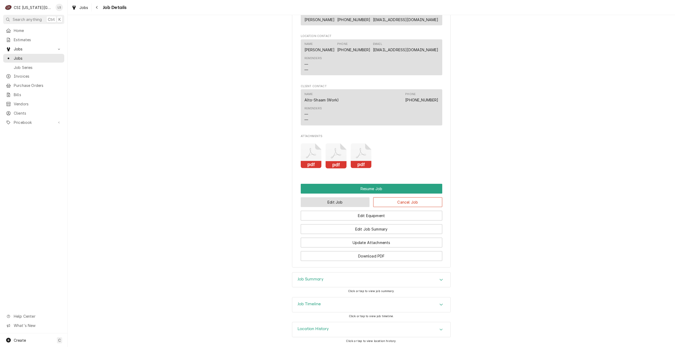
click at [326, 201] on button "Edit Job" at bounding box center [335, 203] width 69 height 10
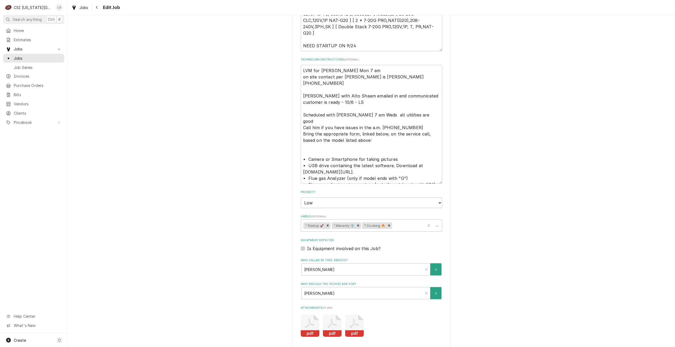
scroll to position [631, 0]
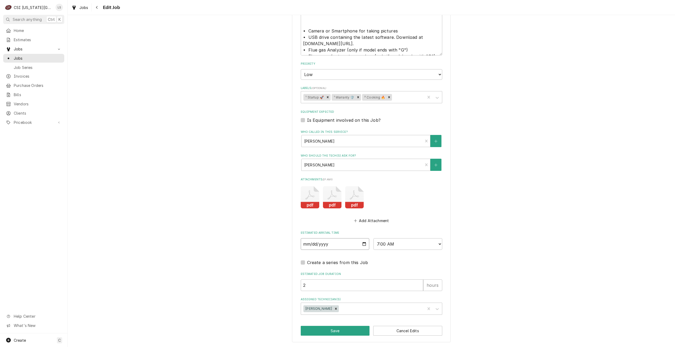
click at [363, 245] on input "2025-10-13" at bounding box center [335, 245] width 69 height 12
type textarea "x"
type input "2025-10-15"
click at [330, 331] on button "Save" at bounding box center [335, 331] width 69 height 10
type textarea "x"
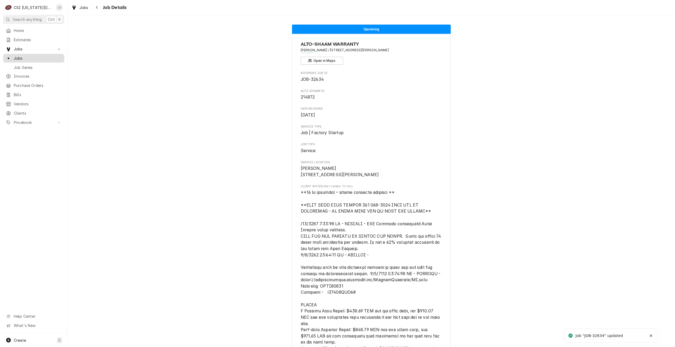
click at [53, 56] on span "Jobs" at bounding box center [38, 59] width 48 height 6
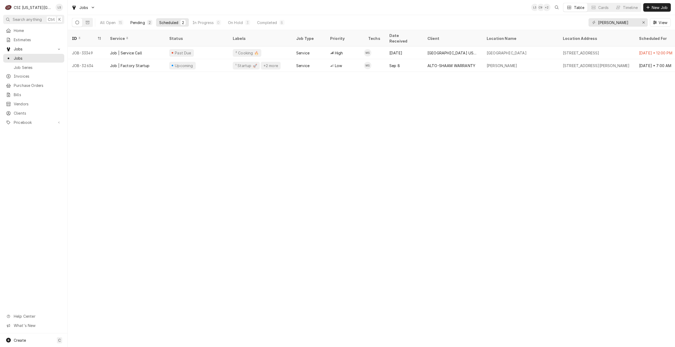
click at [138, 22] on div "Pending" at bounding box center [137, 23] width 15 height 6
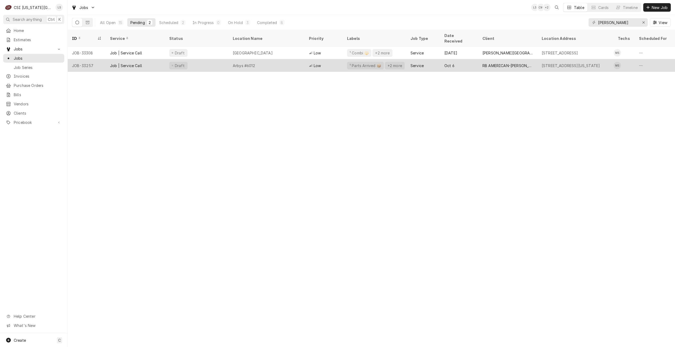
click at [279, 59] on div "Arbys #6012" at bounding box center [266, 65] width 76 height 13
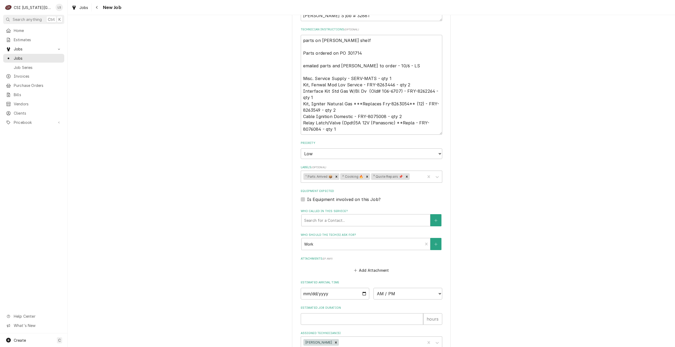
scroll to position [459, 0]
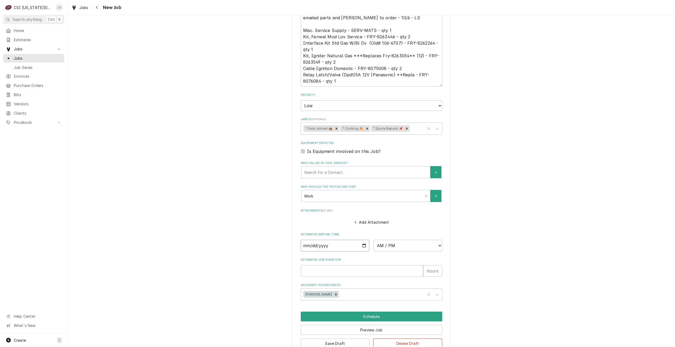
click at [362, 240] on input "Date" at bounding box center [335, 246] width 69 height 12
type textarea "x"
type input "2025-10-13"
type textarea "x"
drag, startPoint x: 378, startPoint y: 235, endPoint x: 383, endPoint y: 227, distance: 9.1
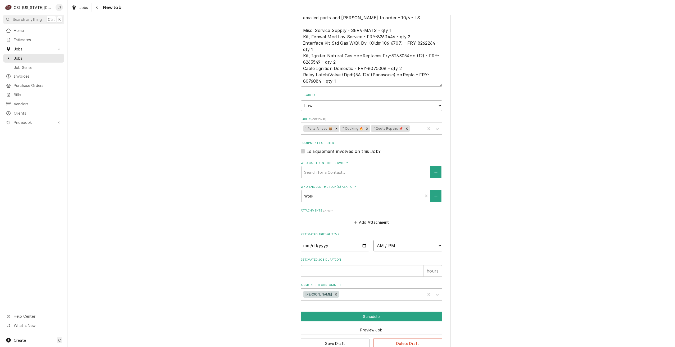
click at [378, 240] on select "AM / PM 6:00 AM 6:15 AM 6:30 AM 6:45 AM 7:00 AM 7:15 AM 7:30 AM 7:45 AM 8:00 AM…" at bounding box center [407, 246] width 69 height 12
select select "08:00:00"
click at [373, 240] on select "AM / PM 6:00 AM 6:15 AM 6:30 AM 6:45 AM 7:00 AM 7:15 AM 7:30 AM 7:45 AM 8:00 AM…" at bounding box center [407, 246] width 69 height 12
click at [377, 265] on input "Estimated Job Duration" at bounding box center [362, 271] width 122 height 12
type textarea "x"
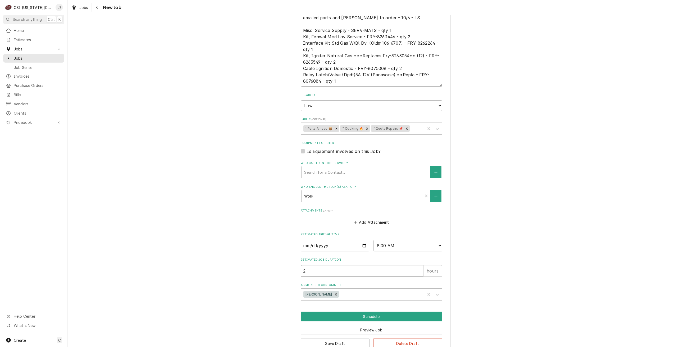
type input "2"
drag, startPoint x: 539, startPoint y: 242, endPoint x: 536, endPoint y: 240, distance: 3.8
click at [375, 312] on button "Schedule" at bounding box center [371, 317] width 141 height 10
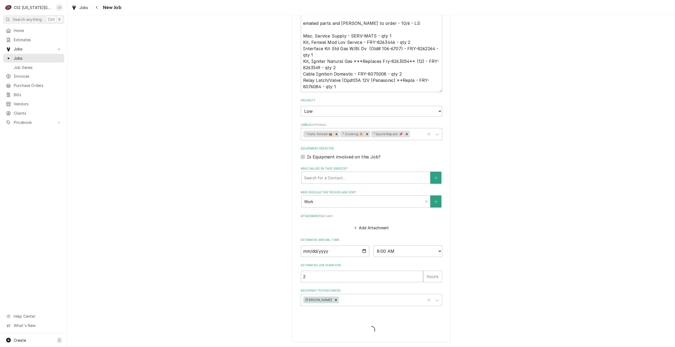
scroll to position [441, 0]
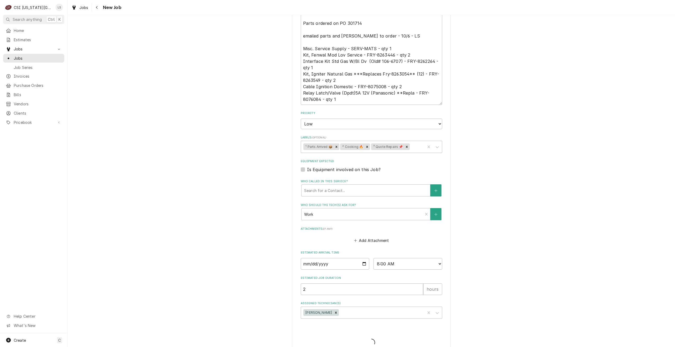
type textarea "x"
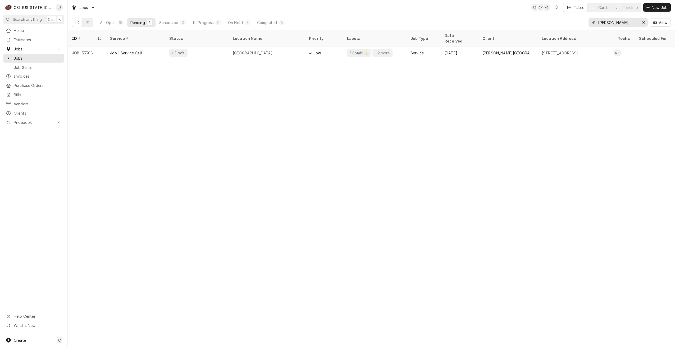
click at [607, 24] on input "mike" at bounding box center [618, 22] width 40 height 8
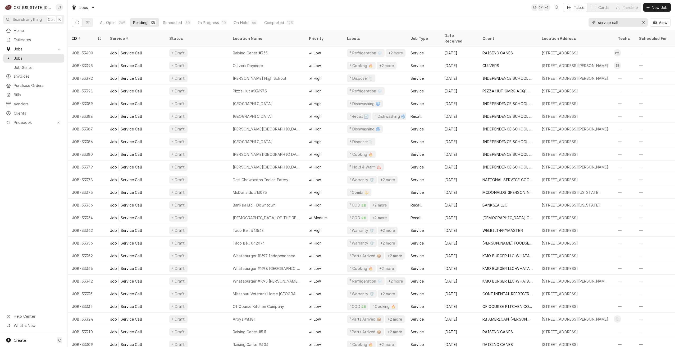
type input "service call"
click at [400, 7] on div "Jobs LS CM + 2 Table Cards Timeline New Job" at bounding box center [371, 7] width 607 height 15
click at [509, 8] on div "Jobs LS CM + 2 Table Cards Timeline New Job" at bounding box center [371, 7] width 607 height 15
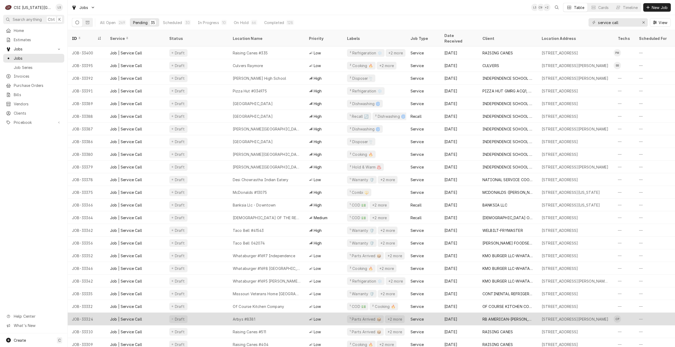
click at [312, 317] on div "Low" at bounding box center [315, 320] width 12 height 6
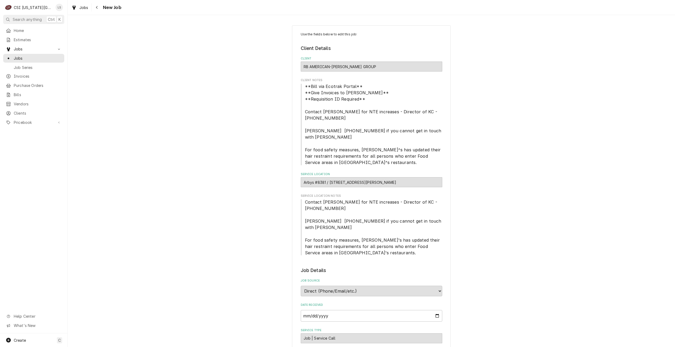
type textarea "x"
click at [52, 58] on span "Jobs" at bounding box center [38, 59] width 48 height 6
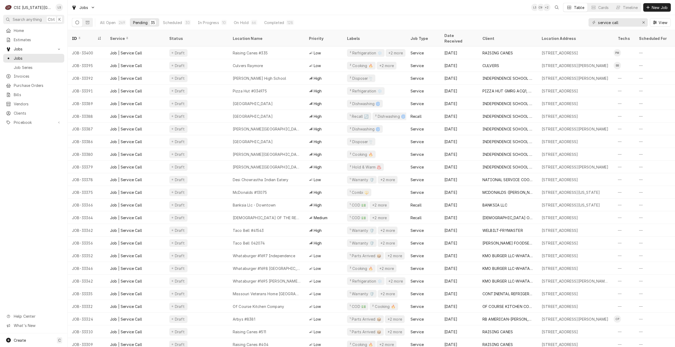
click at [180, 6] on div "Jobs LS CM + 2 Table Cards Timeline New Job" at bounding box center [371, 7] width 607 height 15
drag, startPoint x: 633, startPoint y: 25, endPoint x: 563, endPoint y: 24, distance: 70.1
click at [563, 24] on div "All Open 269 Pending 35 Scheduled 30 In Progress 10 On Hold 66 Completed 128 se…" at bounding box center [371, 22] width 599 height 15
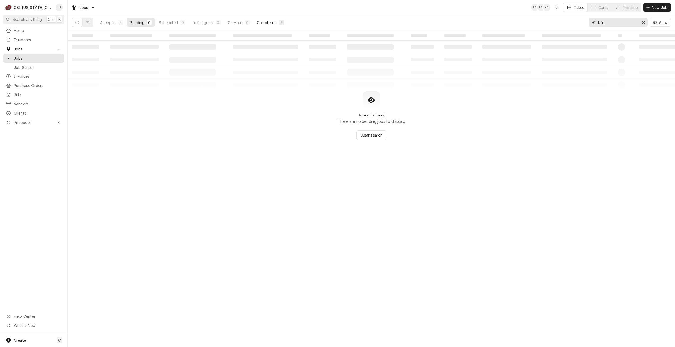
type input "kfc"
click at [273, 21] on div "Completed" at bounding box center [267, 23] width 20 height 6
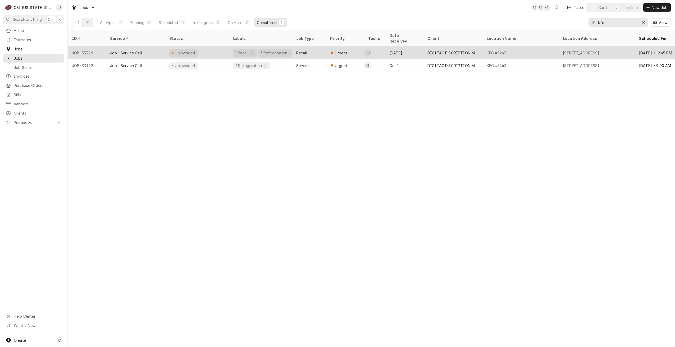
click at [424, 47] on div "DIGITACT-SCRIPTION MAINTENANCE" at bounding box center [452, 53] width 59 height 13
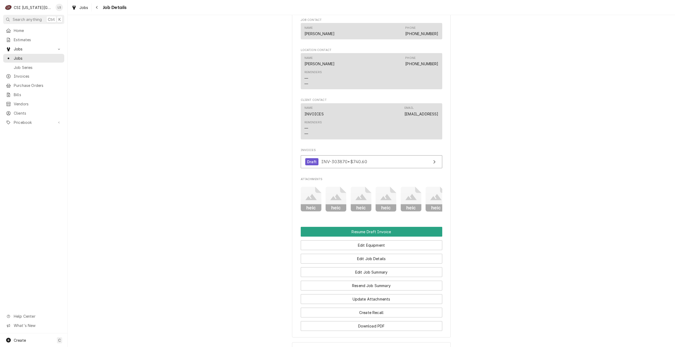
scroll to position [661, 0]
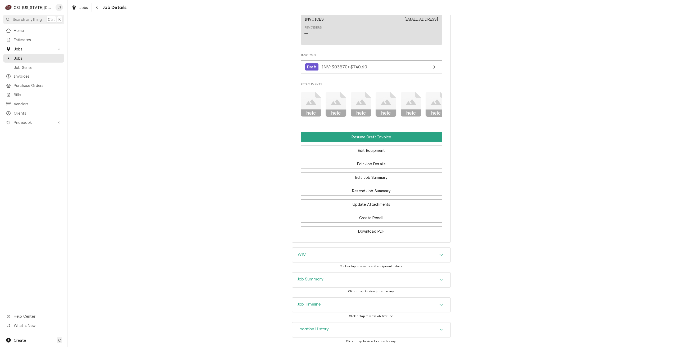
click at [409, 279] on div "Job Summary" at bounding box center [371, 280] width 158 height 15
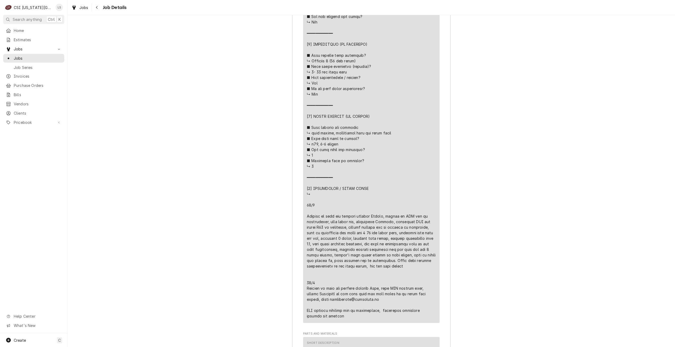
scroll to position [1454, 0]
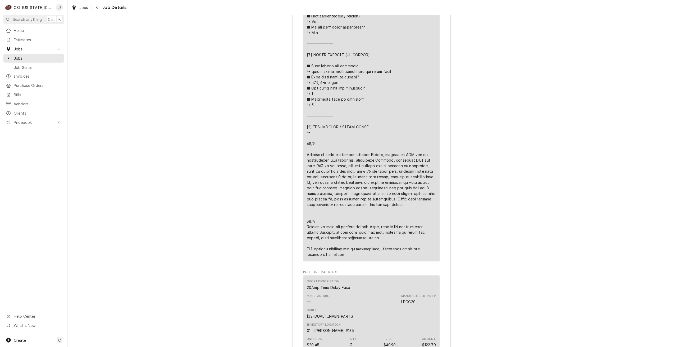
click at [503, 226] on div "Job Summary Roopairs Job ID JOB-33329 Recall ID SC-J-266903 Service Type Job | …" at bounding box center [371, 69] width 607 height 1201
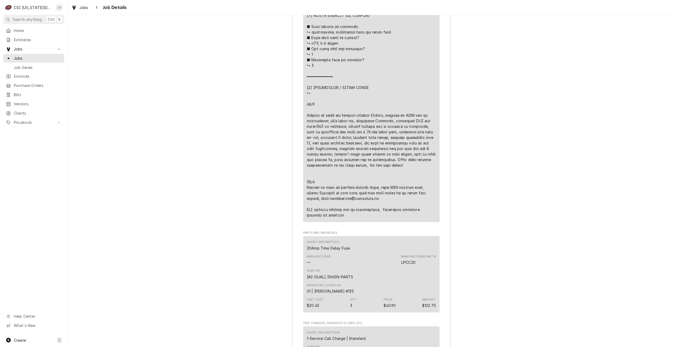
scroll to position [1533, 0]
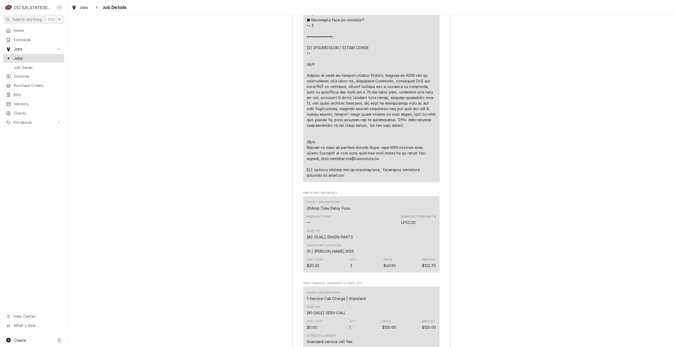
click at [51, 56] on span "Jobs" at bounding box center [38, 59] width 48 height 6
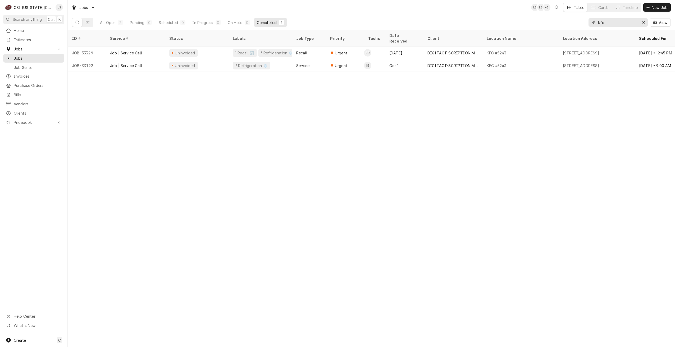
click at [611, 22] on input "kfc" at bounding box center [618, 22] width 40 height 8
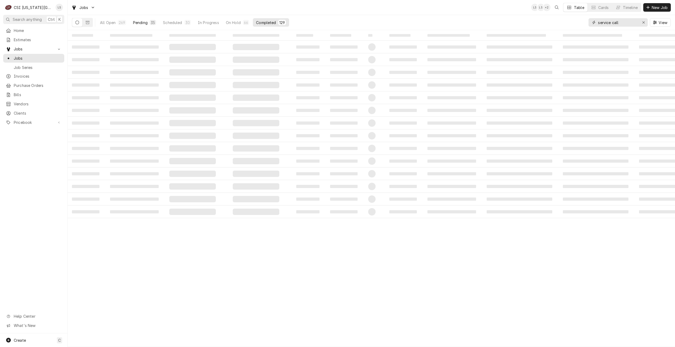
type input "service call"
click at [141, 22] on div "Pending" at bounding box center [140, 23] width 15 height 6
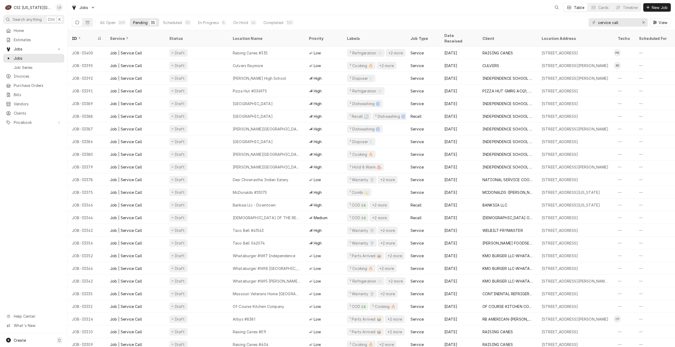
click at [261, 10] on div "Jobs Table Cards Timeline New Job" at bounding box center [371, 7] width 607 height 15
click at [263, 3] on div "Jobs LS LS KH Table Cards Timeline New Job" at bounding box center [371, 7] width 607 height 15
click at [255, 7] on div "Jobs LS LS + 2 Table Cards Timeline New Job" at bounding box center [371, 7] width 607 height 15
click at [522, 20] on div "All Open 269 Pending 35 Scheduled 30 In Progress 8 On Hold 66 Completed 130 ser…" at bounding box center [371, 22] width 599 height 15
drag, startPoint x: 437, startPoint y: 14, endPoint x: 442, endPoint y: 14, distance: 5.8
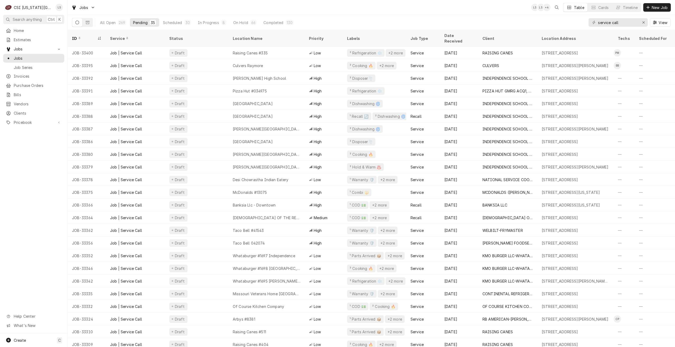
click at [437, 14] on div "Jobs LS LS + 4 Table Cards Timeline New Job" at bounding box center [371, 7] width 607 height 15
click at [332, 5] on div "Jobs LS LS + 4 Table Cards Timeline New Job" at bounding box center [371, 7] width 607 height 15
click at [276, 7] on div "Jobs LS LS + 5 Table Cards Timeline New Job" at bounding box center [371, 7] width 607 height 15
drag, startPoint x: 624, startPoint y: 23, endPoint x: 559, endPoint y: 25, distance: 64.5
click at [559, 25] on div "All Open 269 Pending 35 Scheduled 30 In Progress 8 On Hold 66 Completed 130 ser…" at bounding box center [371, 22] width 599 height 15
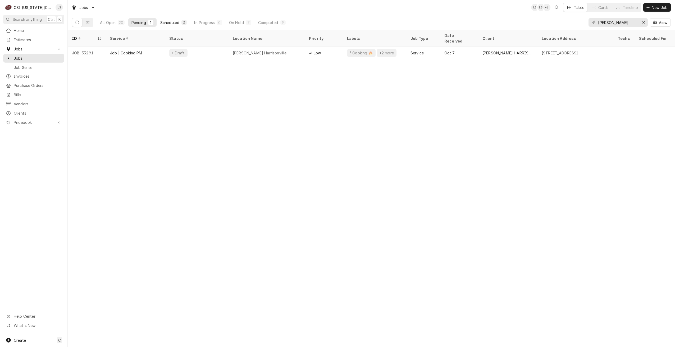
click at [177, 26] on button "Scheduled 3" at bounding box center [173, 22] width 33 height 8
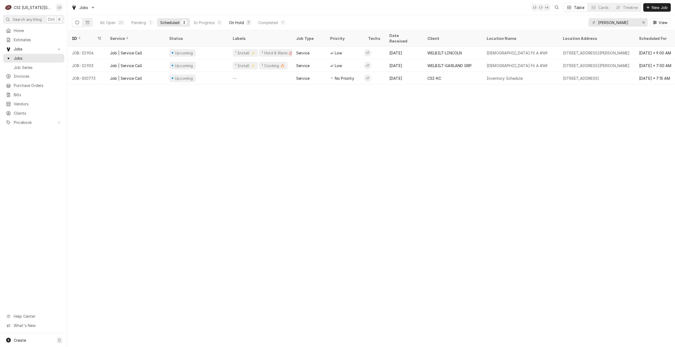
click at [246, 24] on div "7" at bounding box center [248, 22] width 5 height 5
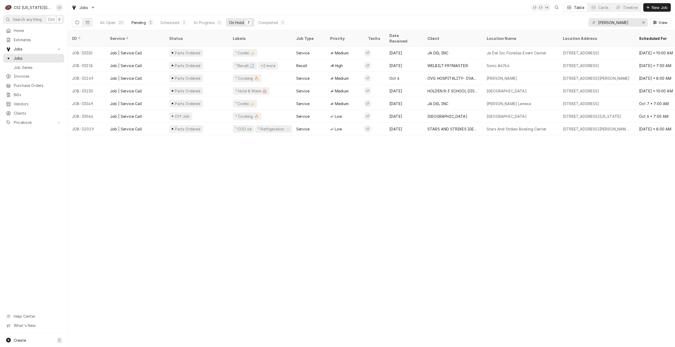
click at [141, 24] on div "Pending" at bounding box center [138, 23] width 15 height 6
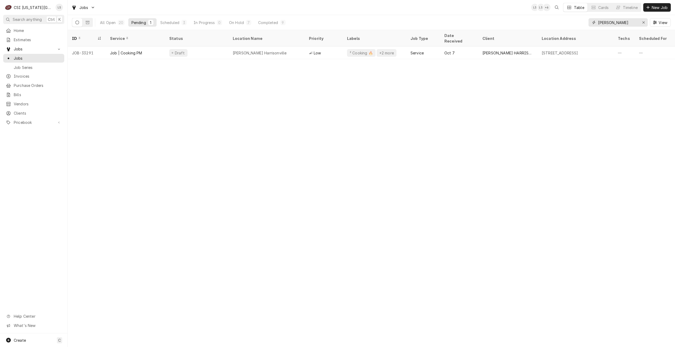
click at [623, 23] on input "jimmy" at bounding box center [618, 22] width 40 height 8
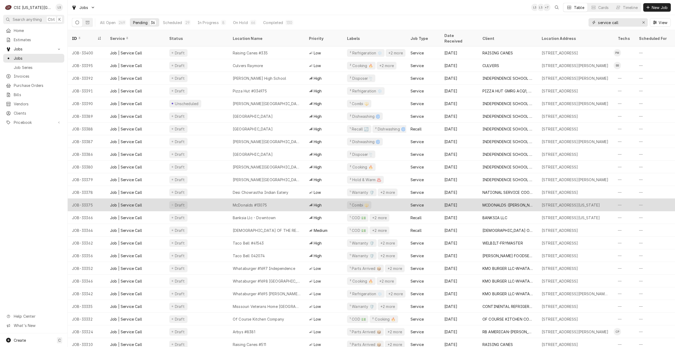
type input "service call"
click at [290, 200] on div "McDonalds #13075" at bounding box center [266, 205] width 76 height 13
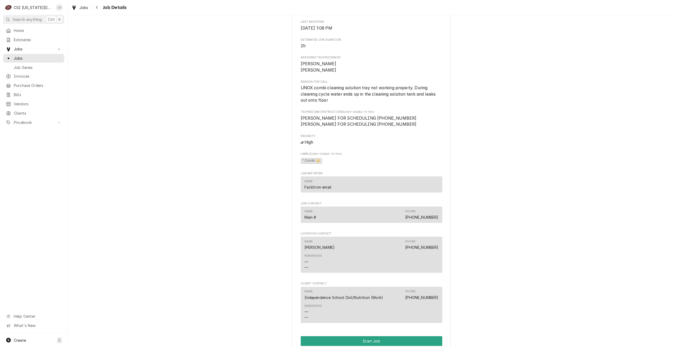
scroll to position [456, 0]
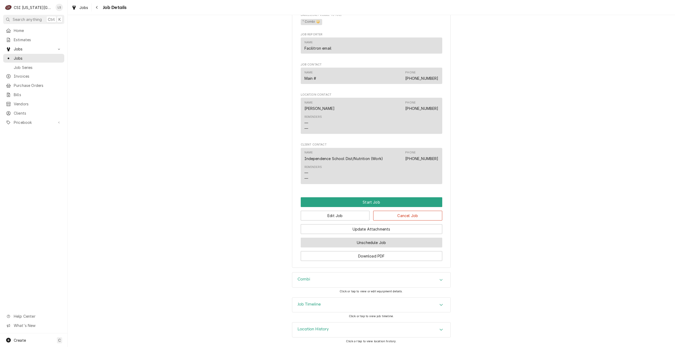
click at [384, 245] on button "Unschedule Job" at bounding box center [371, 243] width 141 height 10
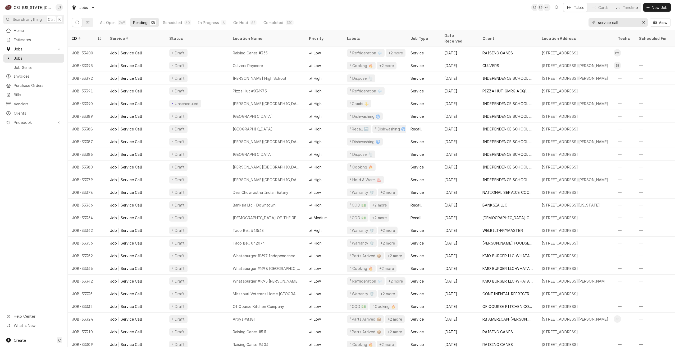
click at [621, 8] on button "Timeline" at bounding box center [626, 7] width 29 height 8
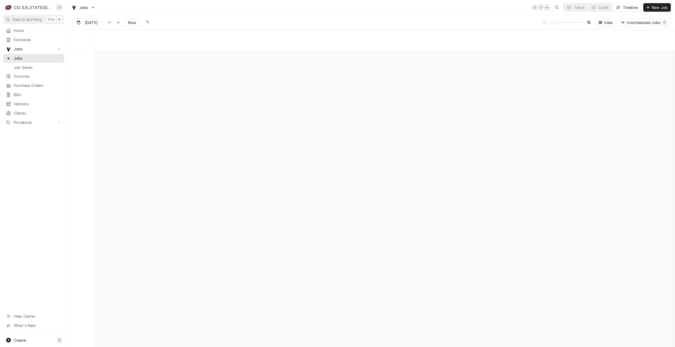
scroll to position [6077, 0]
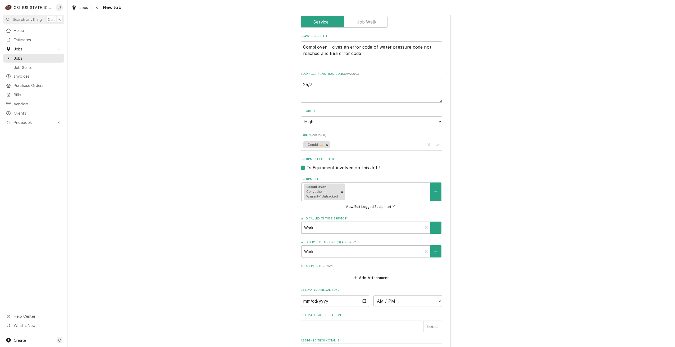
scroll to position [280, 0]
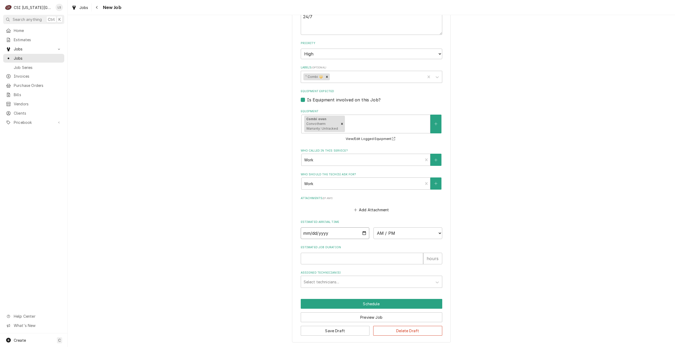
click at [361, 233] on input "Date" at bounding box center [335, 234] width 69 height 12
click at [362, 234] on input "Date" at bounding box center [335, 234] width 69 height 12
type textarea "x"
type input "2025-10-13"
type textarea "x"
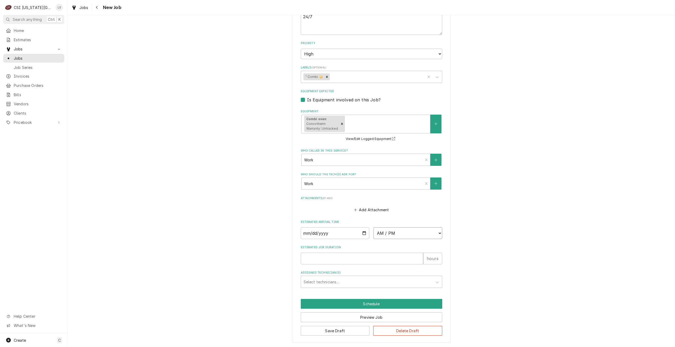
click at [400, 235] on select "AM / PM 6:00 AM 6:15 AM 6:30 AM 6:45 AM 7:00 AM 7:15 AM 7:30 AM 7:45 AM 8:00 AM…" at bounding box center [407, 234] width 69 height 12
select select "08:00:00"
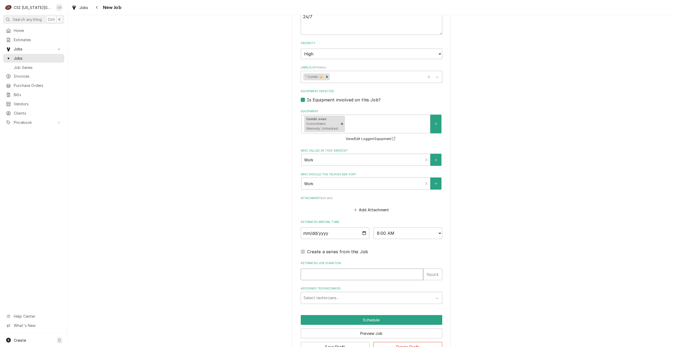
click at [400, 277] on input "Estimated Job Duration" at bounding box center [362, 275] width 122 height 12
type textarea "x"
type input "2"
type textarea "x"
type input "2"
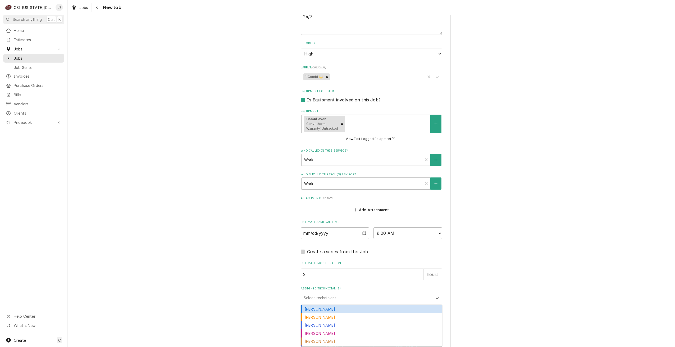
click at [400, 296] on div "Assigned Technician(s)" at bounding box center [367, 299] width 126 height 10
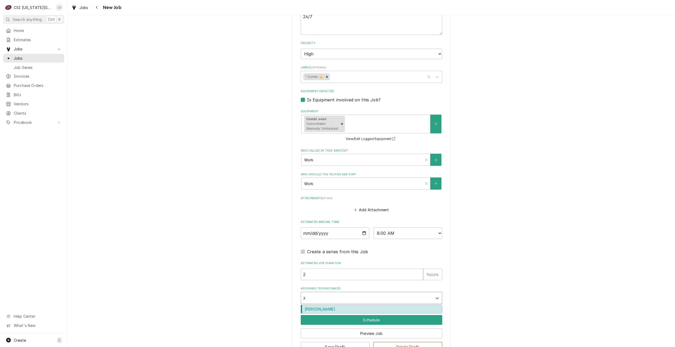
type input "jim"
click at [399, 308] on div "Jimmy Terrell" at bounding box center [371, 309] width 141 height 8
type textarea "x"
type input "richard"
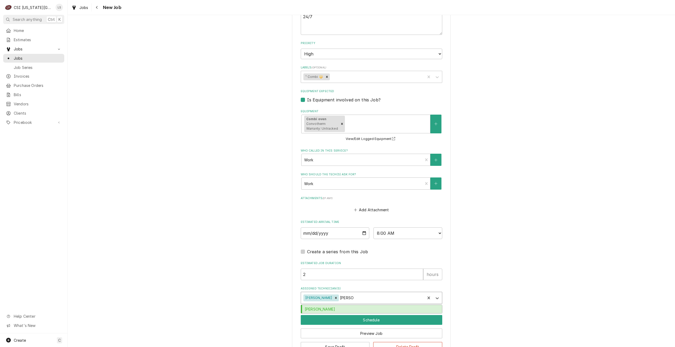
click at [399, 308] on div "Richard Martin" at bounding box center [371, 309] width 141 height 8
type textarea "x"
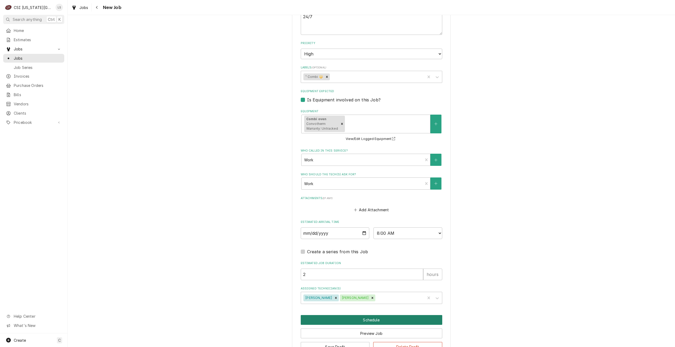
click at [392, 319] on button "Schedule" at bounding box center [371, 320] width 141 height 10
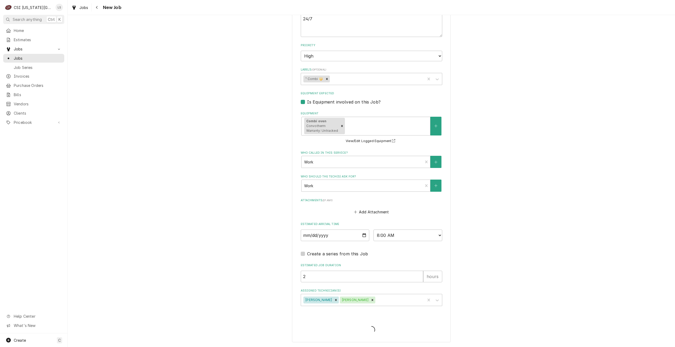
type textarea "x"
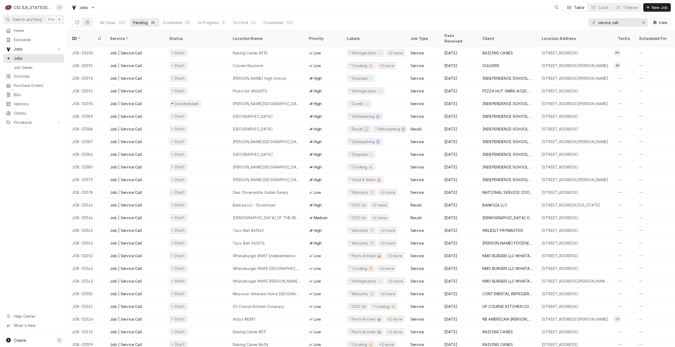
click at [265, 9] on div "Jobs Table Cards Timeline New Job" at bounding box center [371, 7] width 607 height 15
click at [265, 9] on div "Jobs LS LS + 2 Table Cards Timeline New Job" at bounding box center [371, 7] width 607 height 15
click at [281, 9] on div "Jobs LS LS + 2 Table Cards Timeline New Job" at bounding box center [371, 7] width 607 height 15
click at [404, 10] on div "Jobs LS NI + 3 Table Cards Timeline New Job" at bounding box center [371, 7] width 607 height 15
click at [480, 9] on div "Jobs LS NI + 4 Table Cards Timeline New Job" at bounding box center [371, 7] width 607 height 15
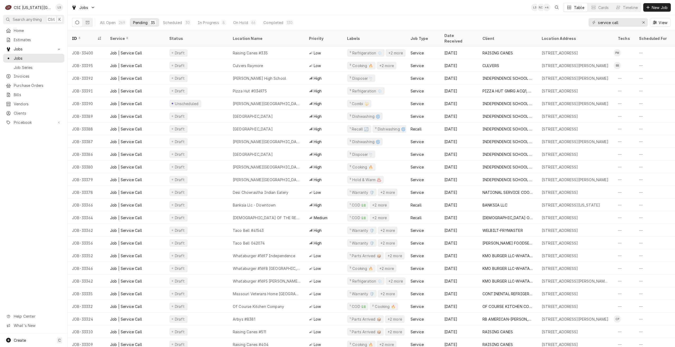
click at [380, 11] on div "Jobs LS NI + 4 Table Cards Timeline New Job" at bounding box center [371, 7] width 607 height 15
click at [250, 8] on div "Jobs LS NI + 4 Table Cards Timeline New Job" at bounding box center [371, 7] width 607 height 15
click at [349, 7] on div "Jobs LS KH + 2 Table Cards Timeline New Job" at bounding box center [371, 7] width 607 height 15
click at [430, 10] on div "Jobs LS KH + 2 Table Cards Timeline New Job" at bounding box center [371, 7] width 607 height 15
click at [309, 11] on div "Jobs LS KH + 2 Table Cards Timeline New Job" at bounding box center [371, 7] width 607 height 15
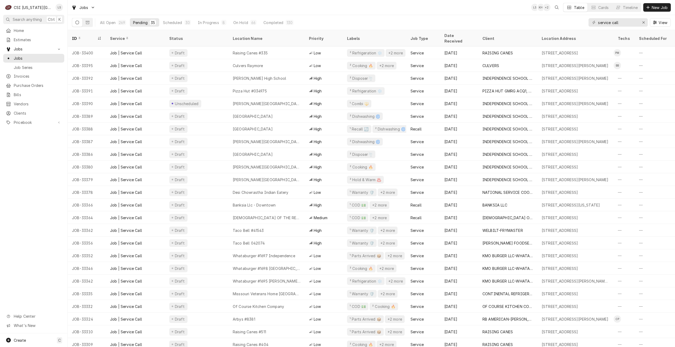
click at [475, 10] on div "Jobs LS KH + 2 Table Cards Timeline New Job" at bounding box center [371, 7] width 607 height 15
click at [462, 16] on div "All Open 269 Pending 35 Scheduled 30 In Progress 8 On Hold 66 Completed 130 ser…" at bounding box center [371, 22] width 599 height 15
